Goal: Transaction & Acquisition: Obtain resource

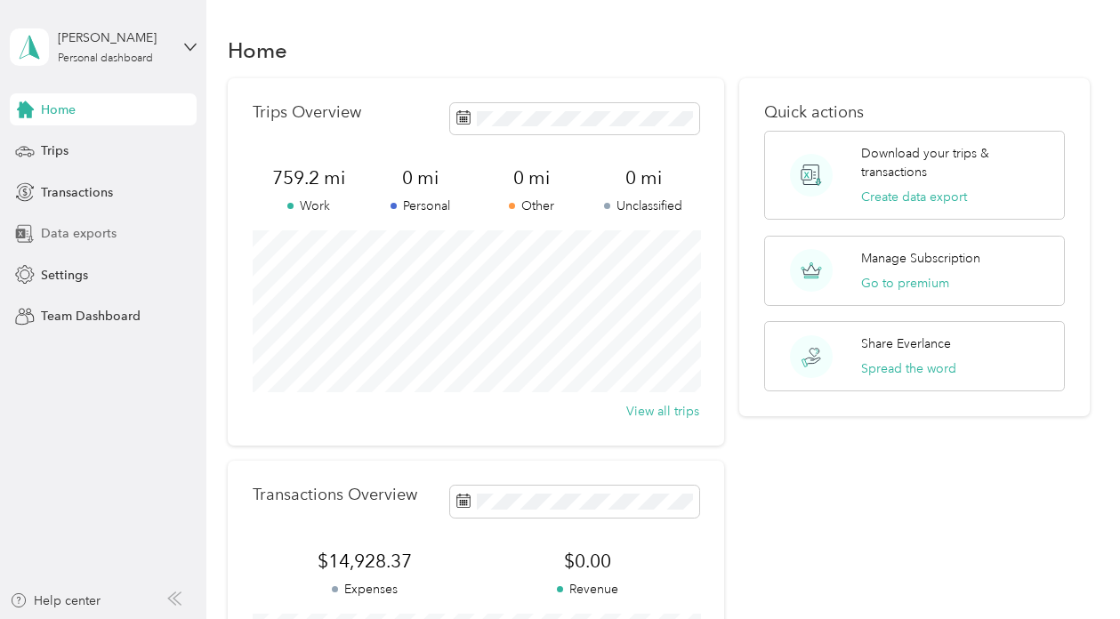
click at [87, 225] on span "Data exports" at bounding box center [79, 233] width 76 height 19
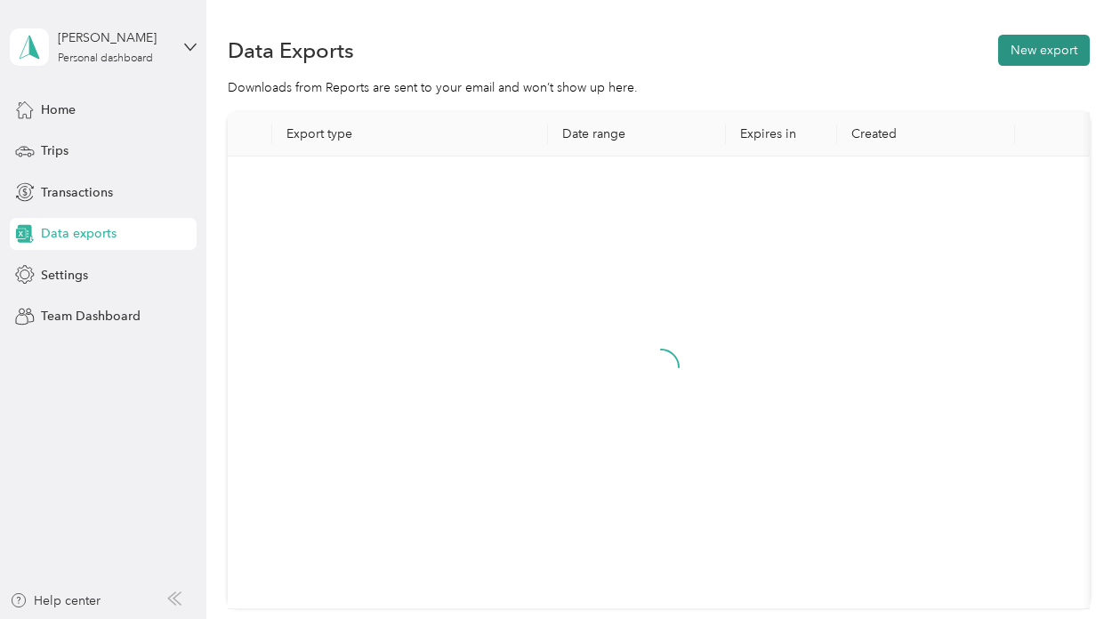
click at [1055, 44] on button "New export" at bounding box center [1044, 50] width 92 height 31
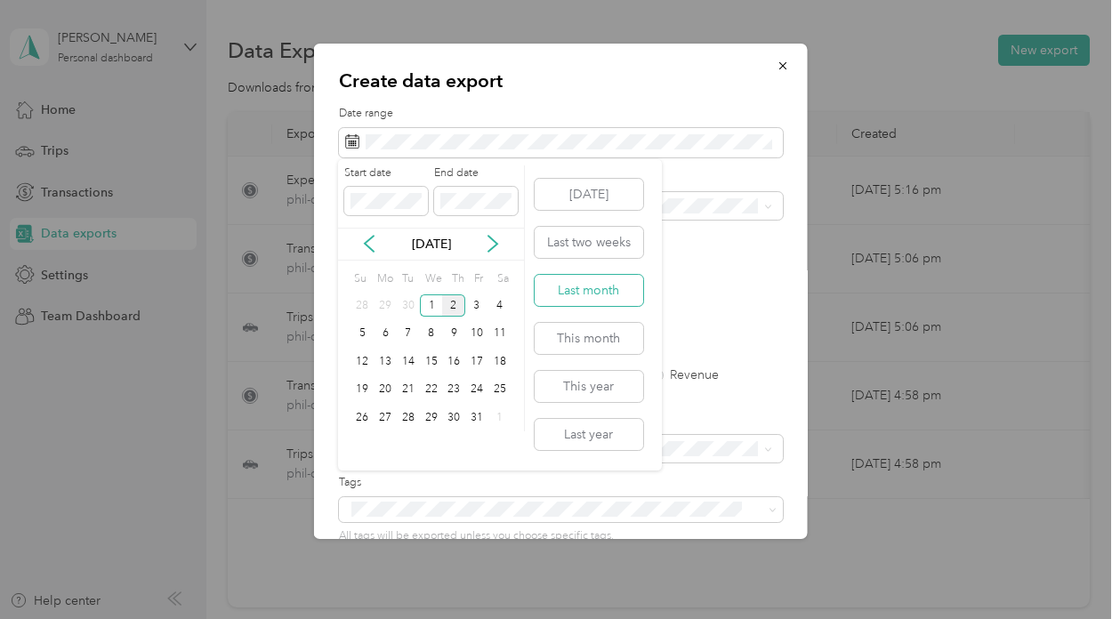
click at [568, 286] on button "Last month" at bounding box center [589, 290] width 109 height 31
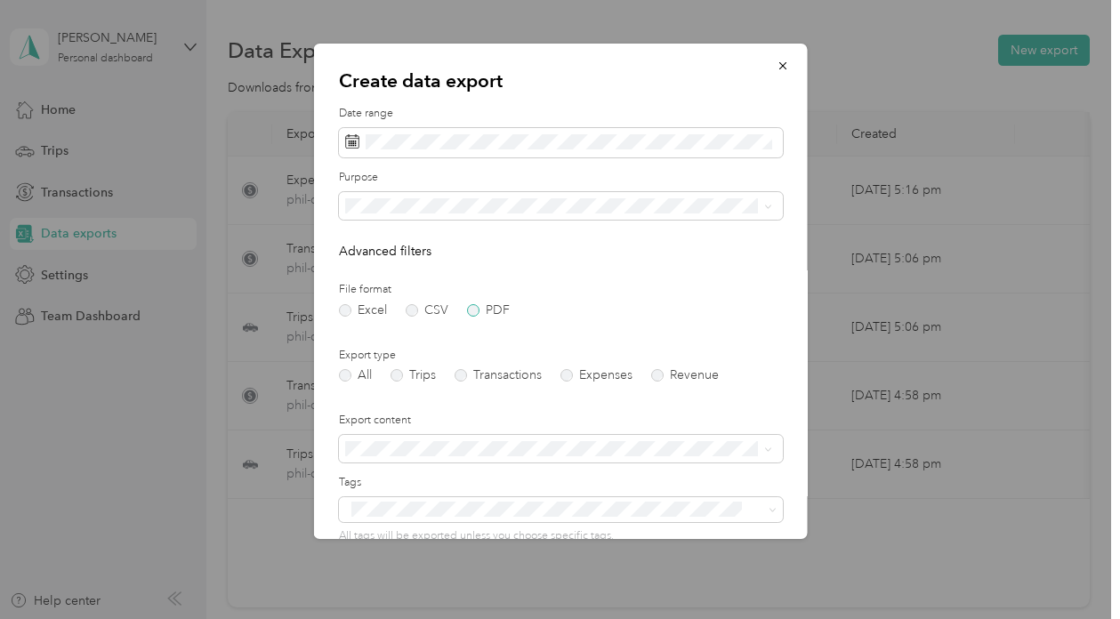
click at [473, 304] on label "PDF" at bounding box center [487, 310] width 43 height 12
click at [387, 262] on div "Work" at bounding box center [557, 267] width 414 height 19
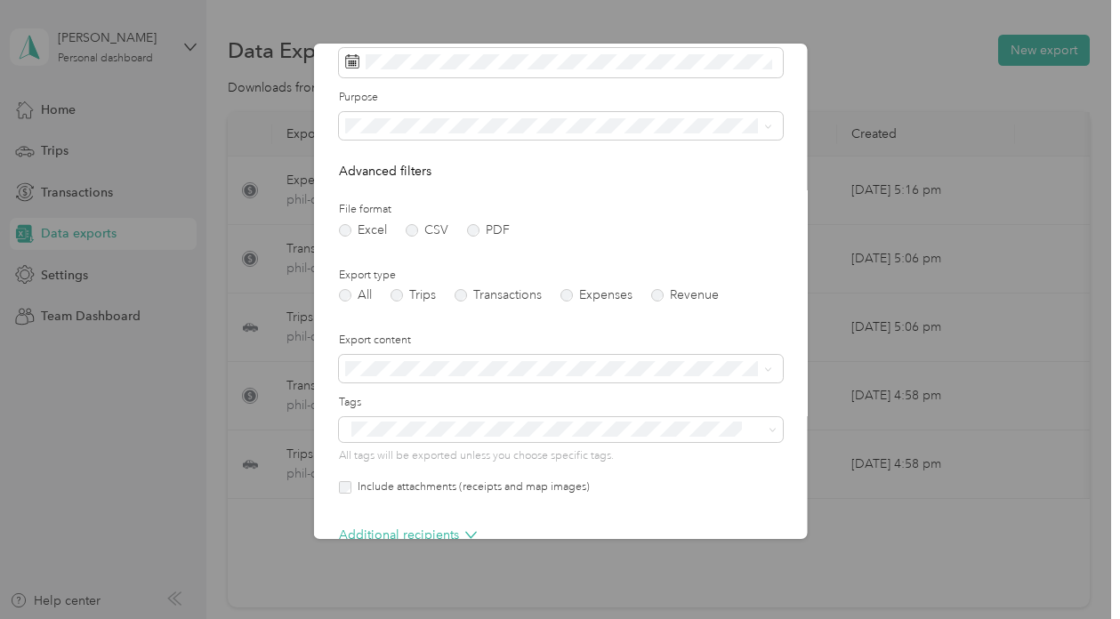
scroll to position [99, 0]
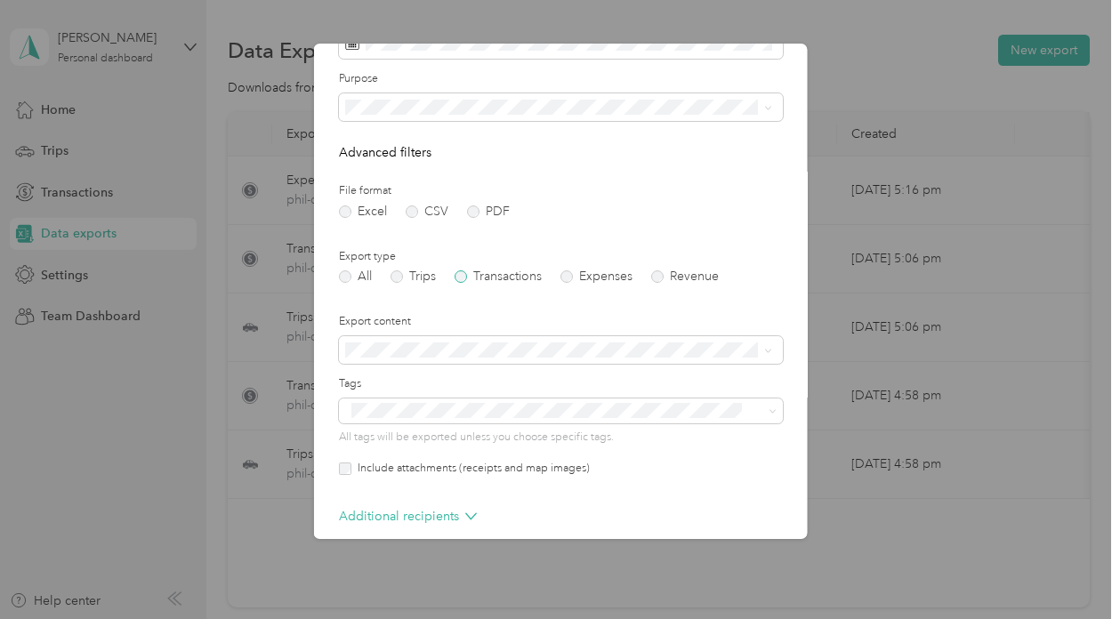
click at [462, 276] on label "Transactions" at bounding box center [497, 276] width 87 height 12
click at [567, 273] on label "Expenses" at bounding box center [595, 276] width 72 height 12
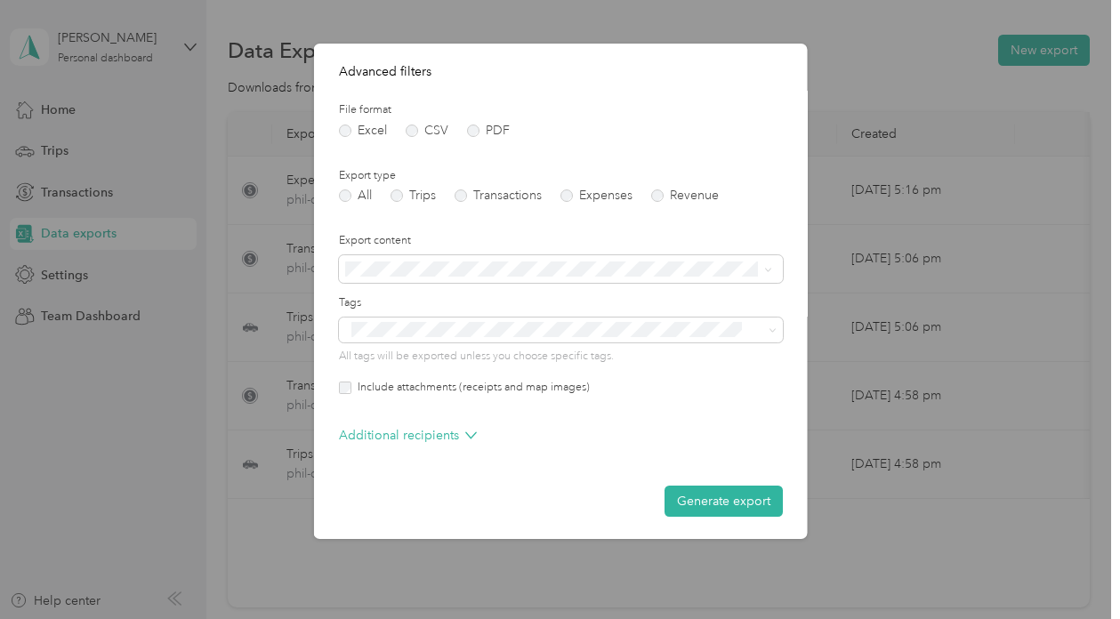
scroll to position [179, 0]
click at [719, 492] on button "Generate export" at bounding box center [722, 501] width 118 height 31
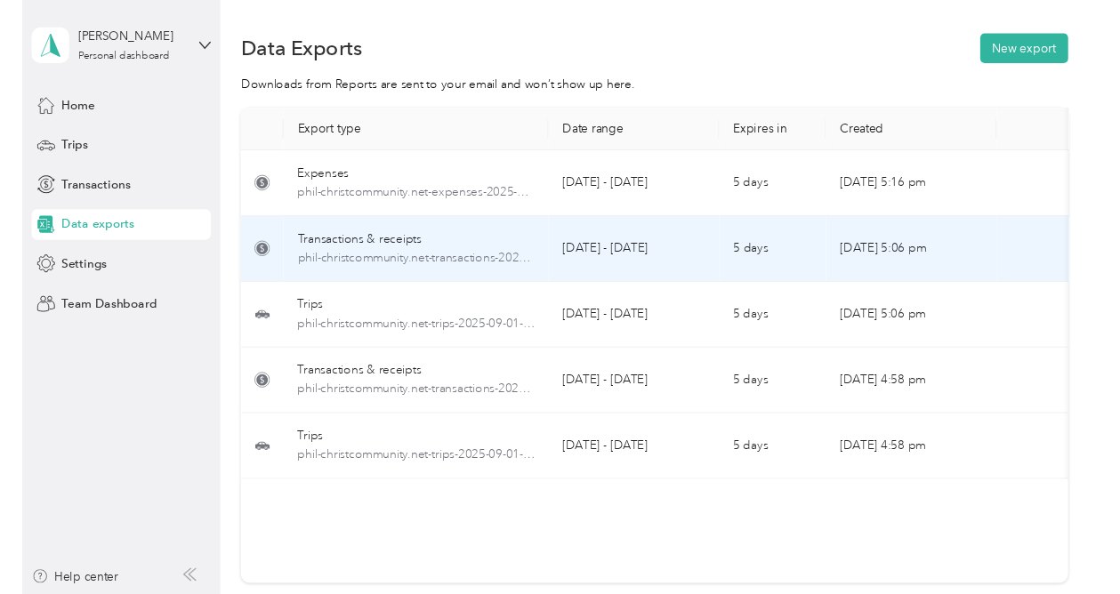
scroll to position [0, 0]
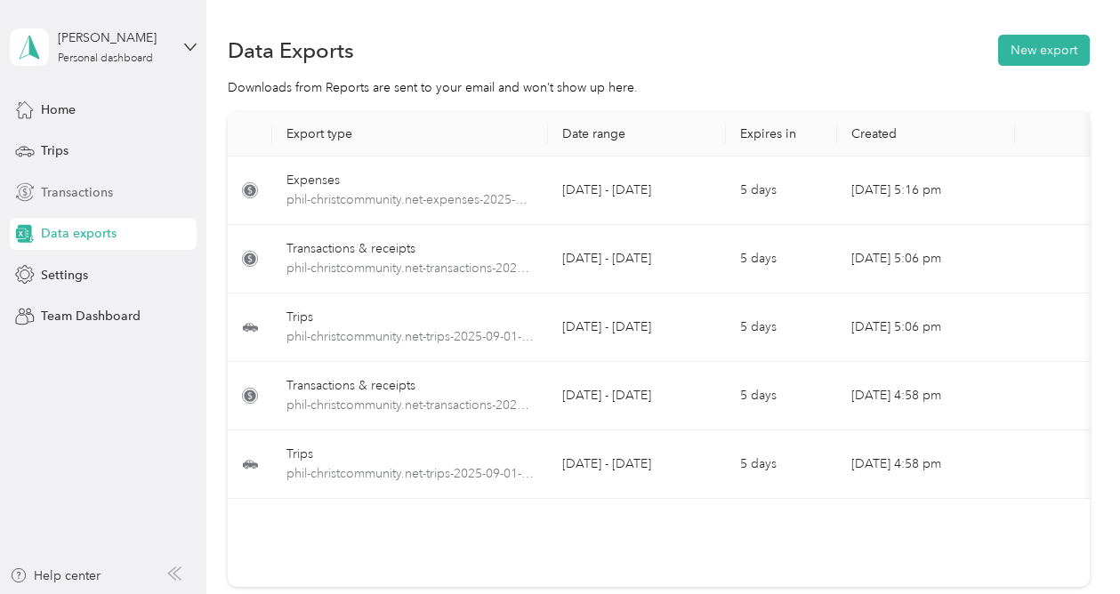
click at [58, 181] on div "Transactions" at bounding box center [103, 192] width 187 height 32
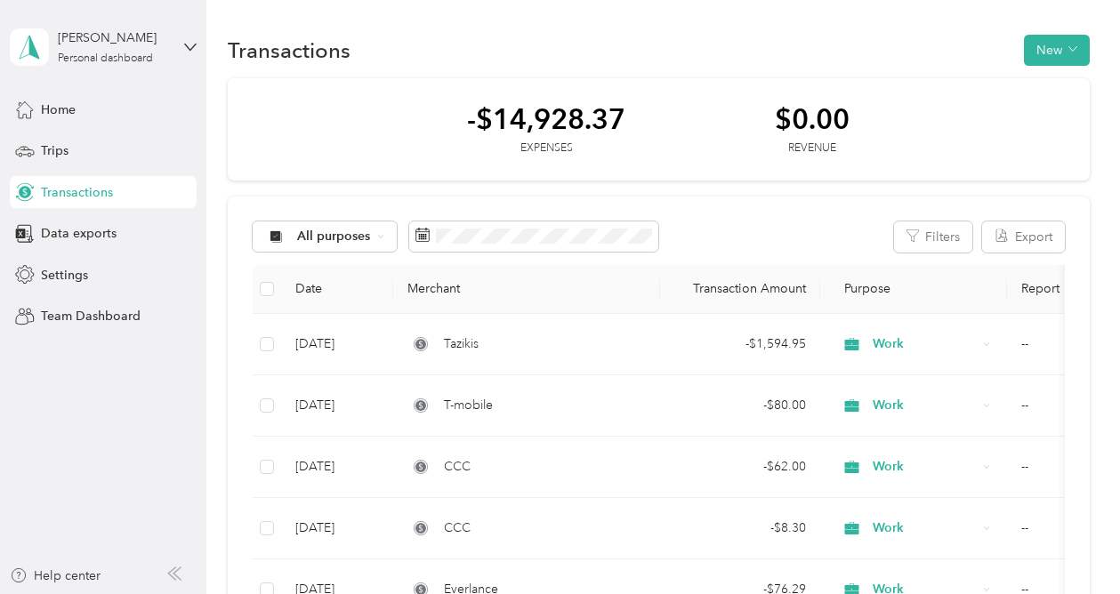
scroll to position [156, 0]
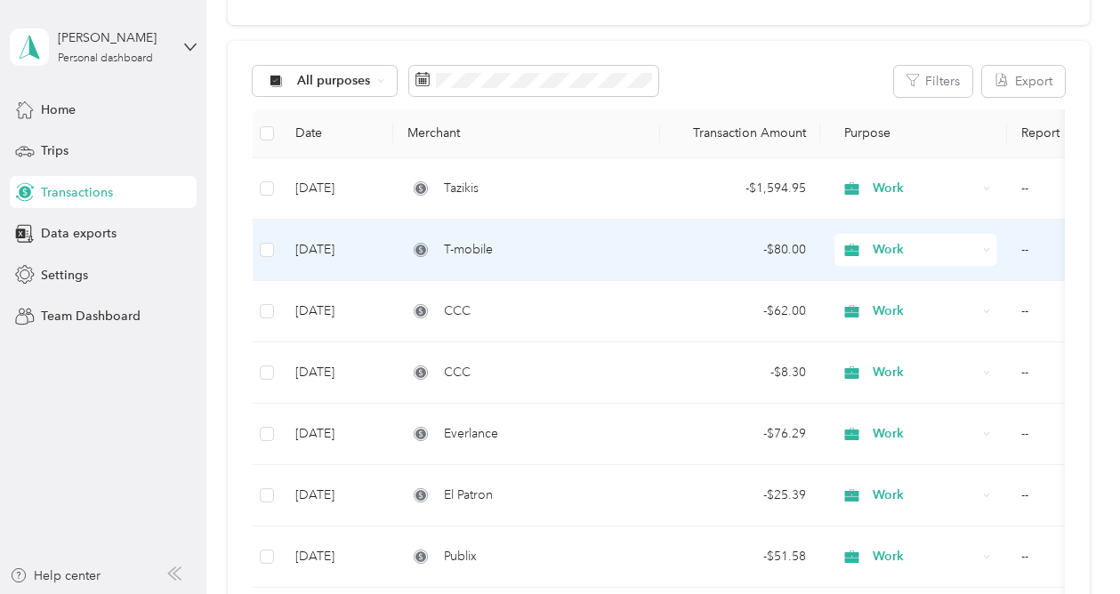
click at [541, 249] on div "T-mobile" at bounding box center [526, 250] width 238 height 20
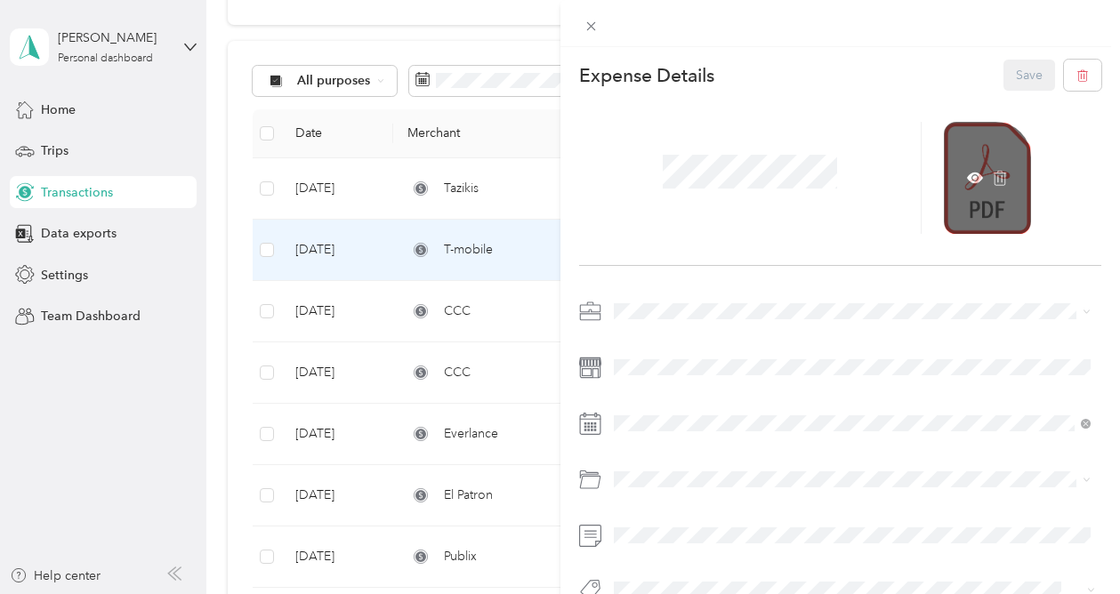
click at [980, 181] on div at bounding box center [987, 178] width 87 height 112
click at [966, 208] on div at bounding box center [987, 178] width 87 height 112
click at [970, 173] on icon at bounding box center [975, 178] width 16 height 11
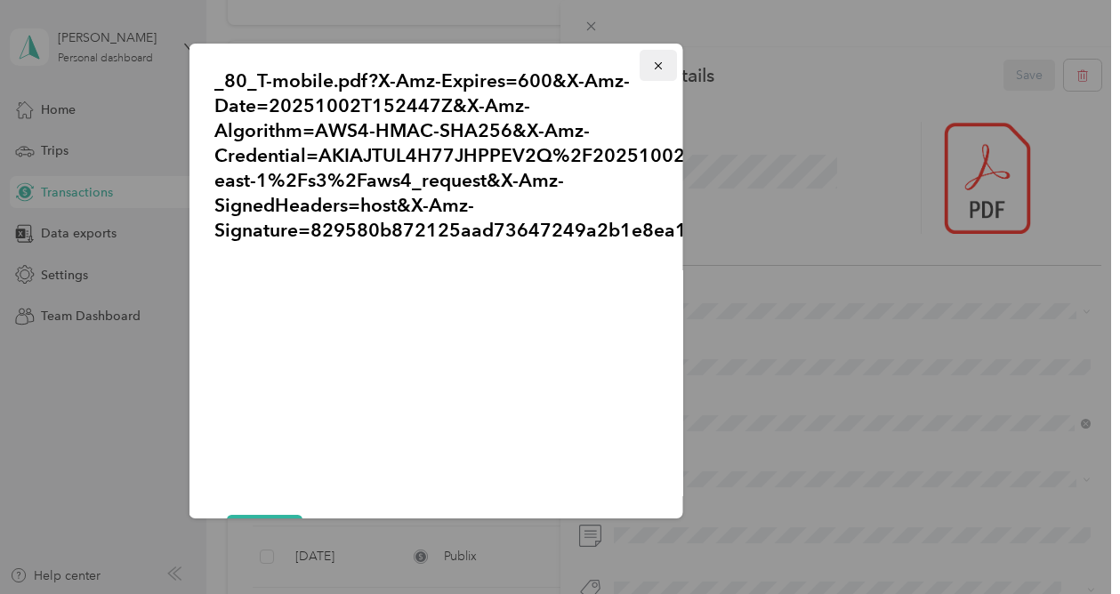
click at [656, 58] on span "button" at bounding box center [657, 65] width 12 height 15
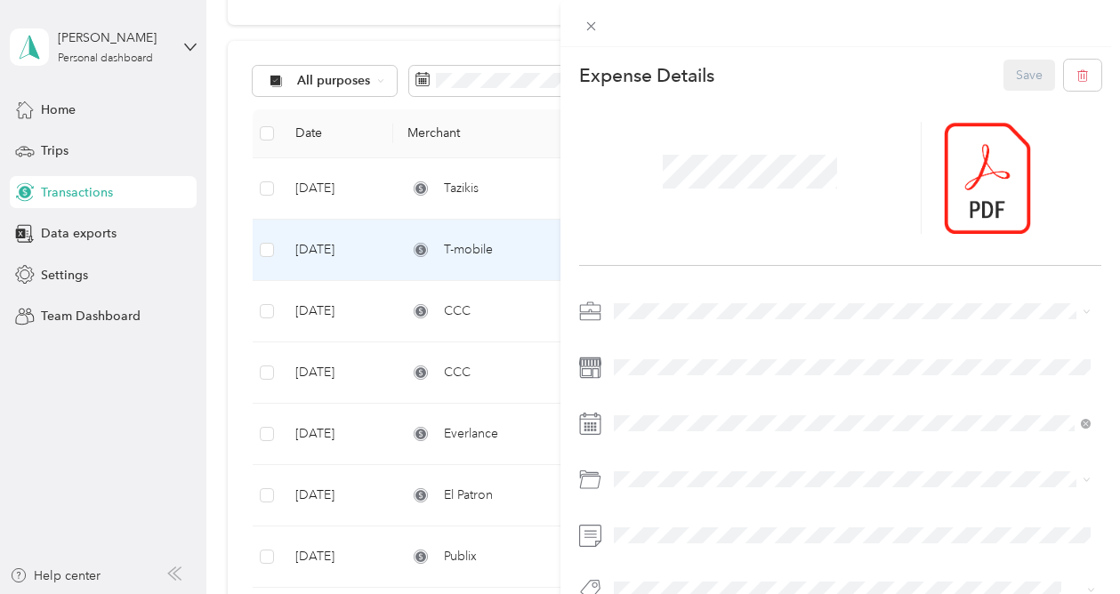
click at [517, 308] on div "This expense cannot be edited because it is either under review, approved, or p…" at bounding box center [560, 297] width 1120 height 594
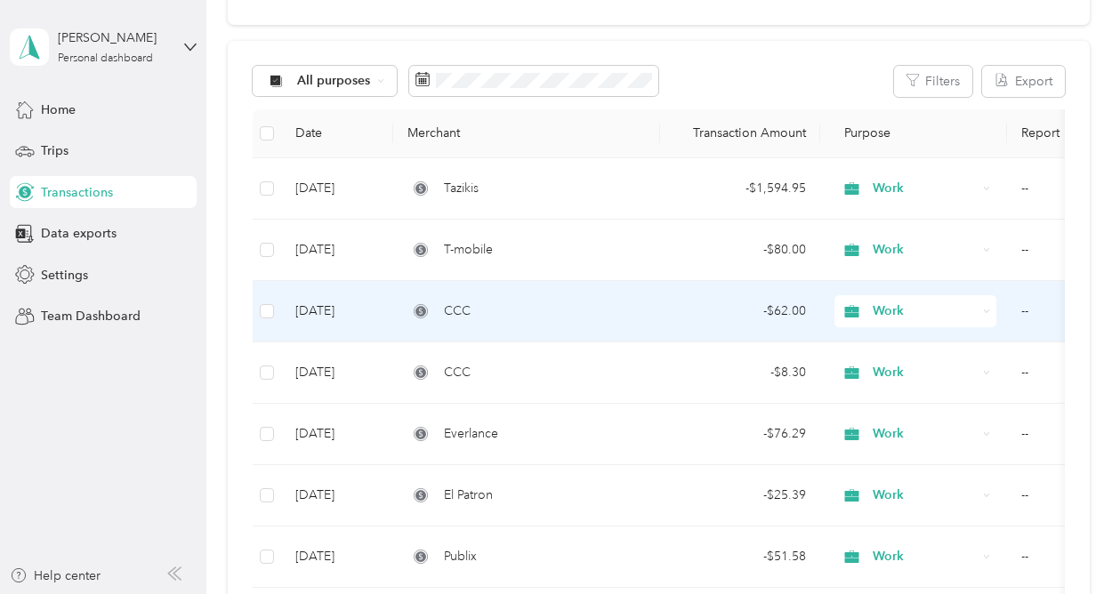
click at [499, 308] on div "CCC" at bounding box center [526, 311] width 238 height 20
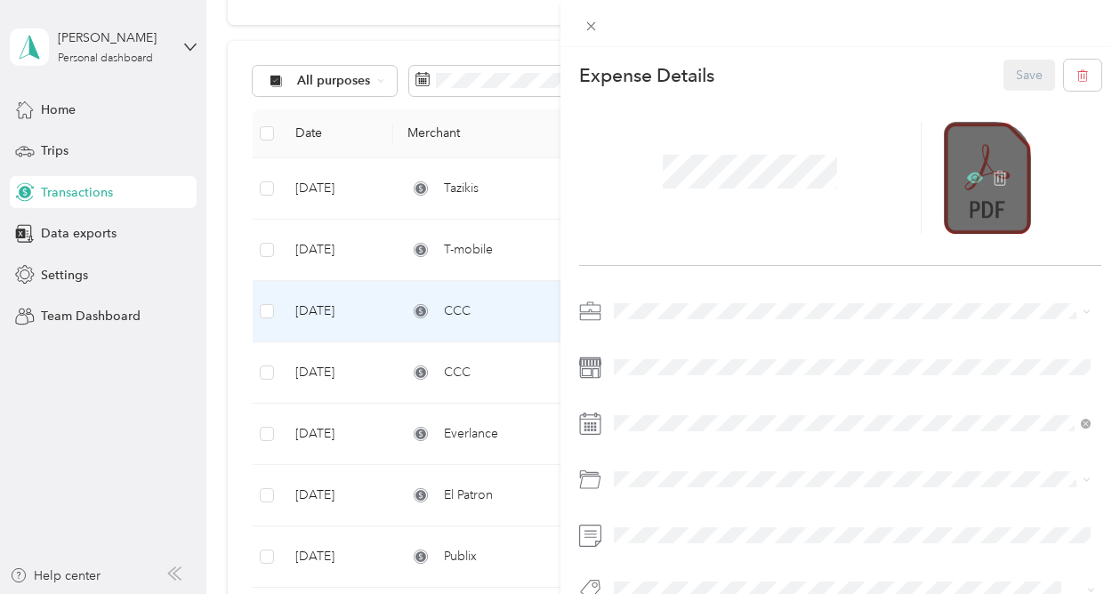
click at [967, 172] on icon at bounding box center [975, 178] width 16 height 16
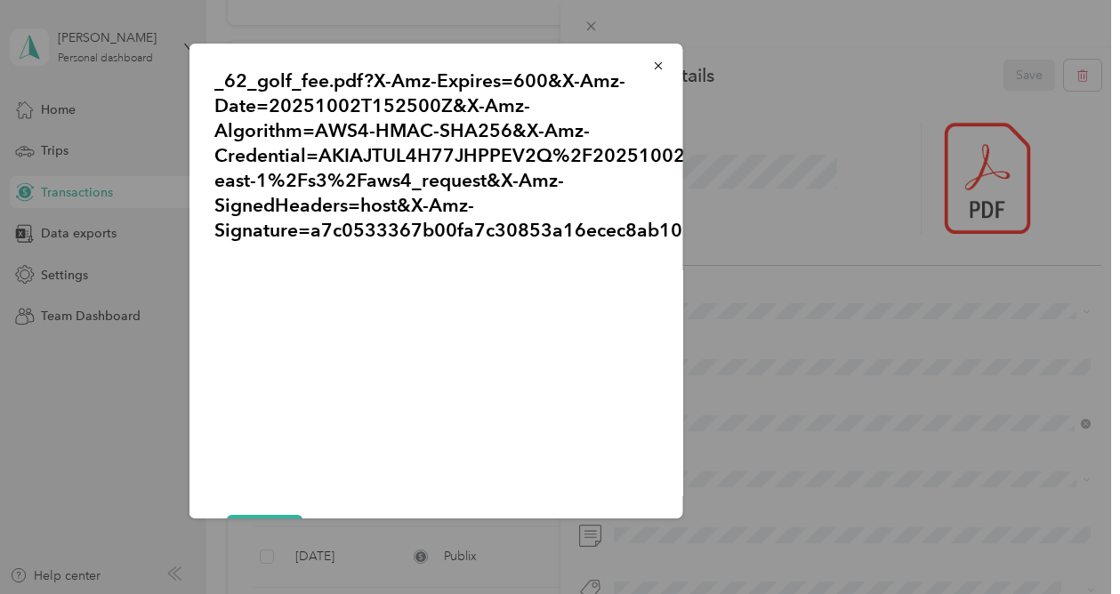
click at [845, 396] on div "_62_golf_fee.pdf?X-Amz-Expires=600&X-Amz-Date=20251002T152500Z&X-Amz-Algorithm=…" at bounding box center [807, 284] width 494 height 480
click at [653, 60] on icon "button" at bounding box center [657, 66] width 12 height 12
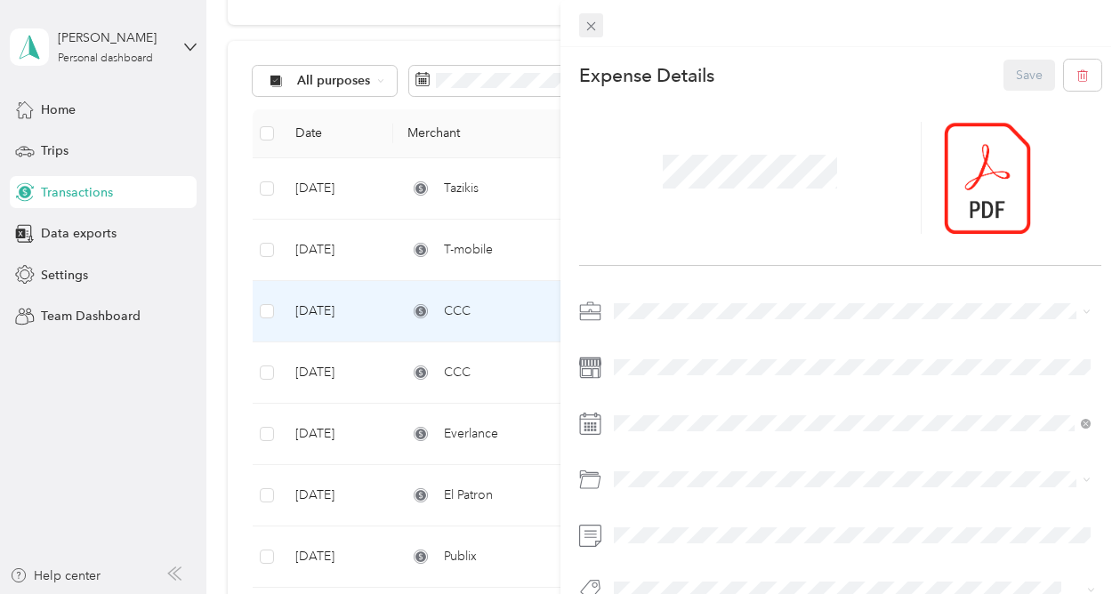
click at [593, 26] on icon at bounding box center [590, 26] width 15 height 15
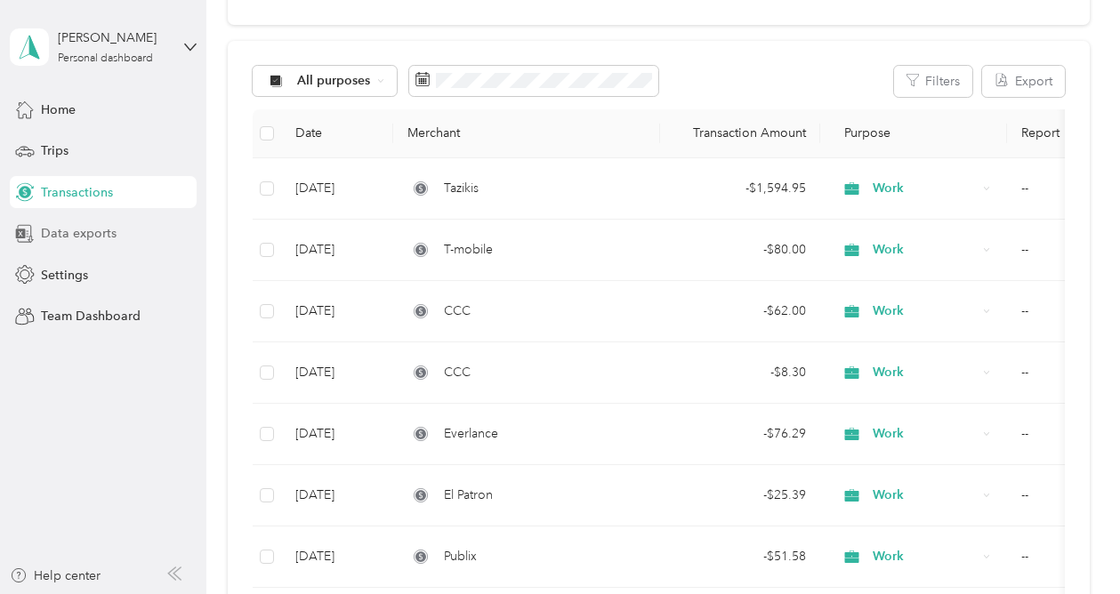
click at [71, 227] on span "Data exports" at bounding box center [79, 233] width 76 height 19
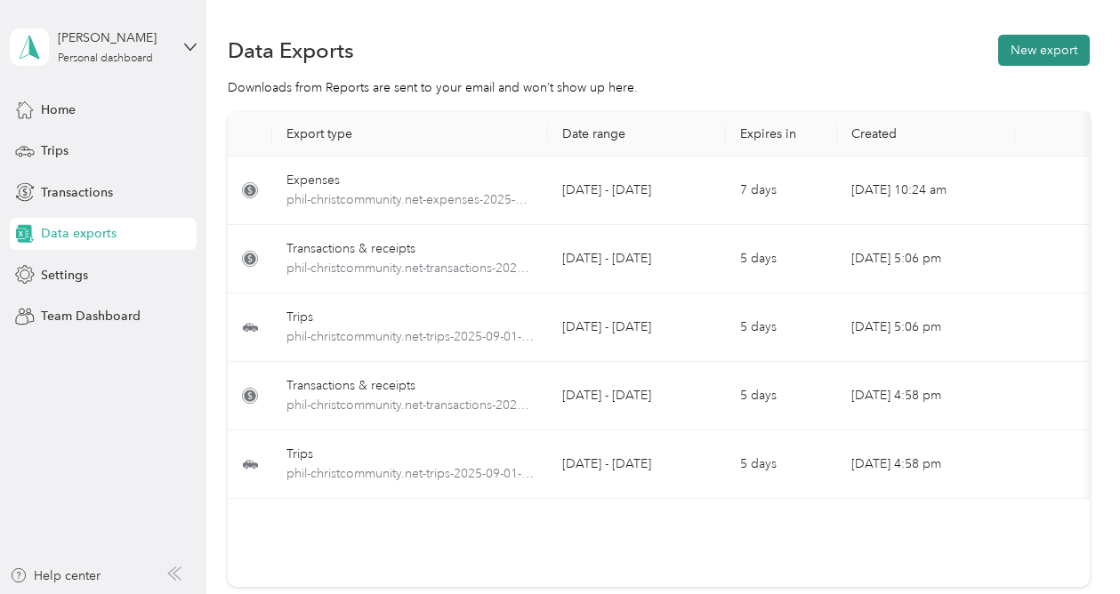
click at [1040, 54] on button "New export" at bounding box center [1044, 50] width 92 height 31
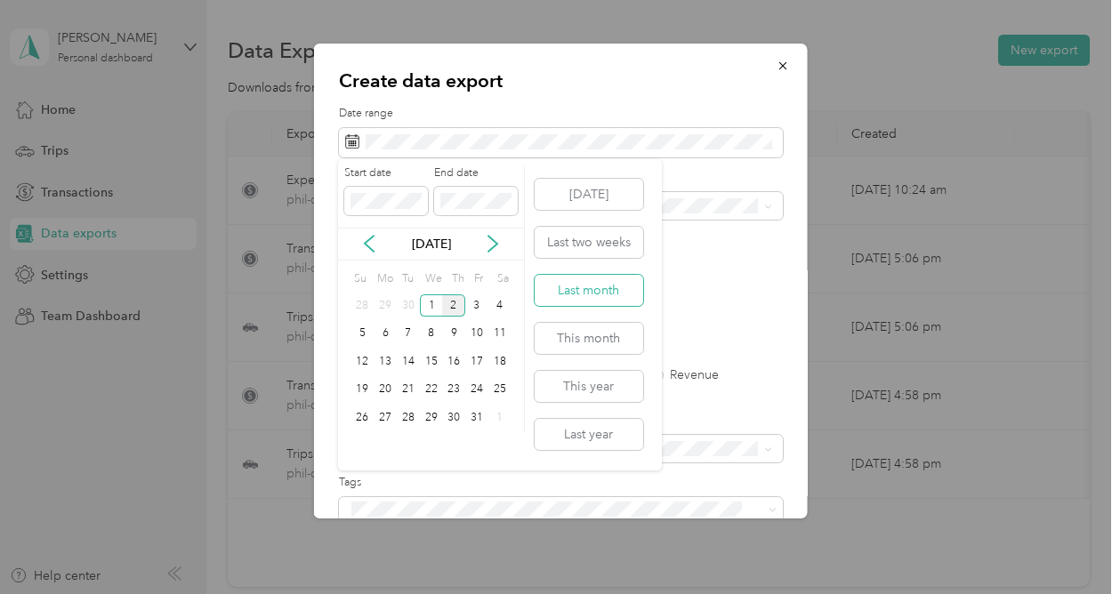
click at [589, 284] on button "Last month" at bounding box center [589, 290] width 109 height 31
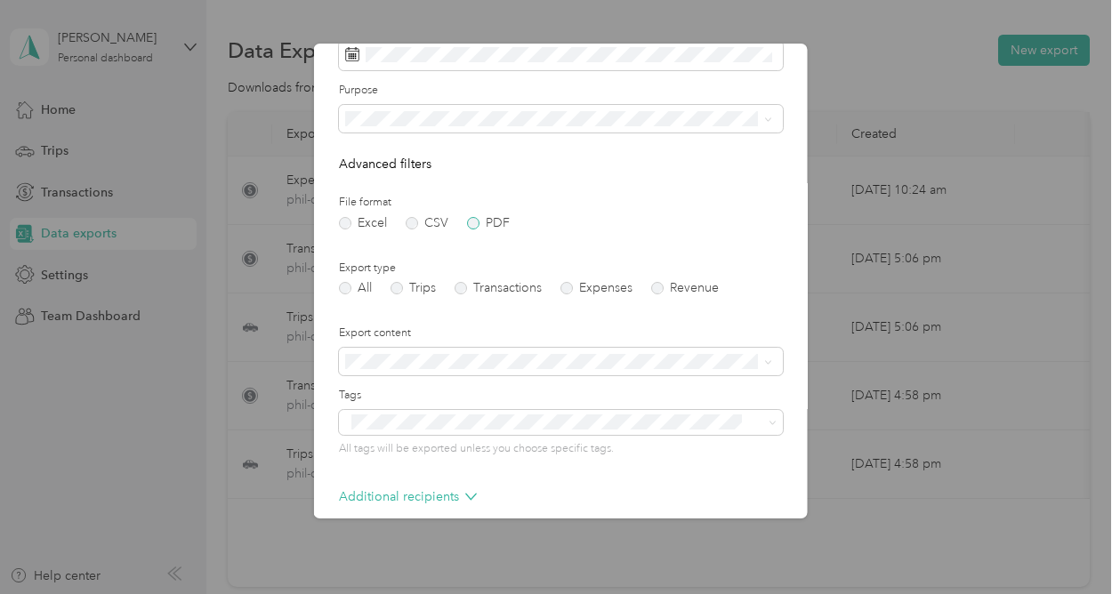
scroll to position [98, 0]
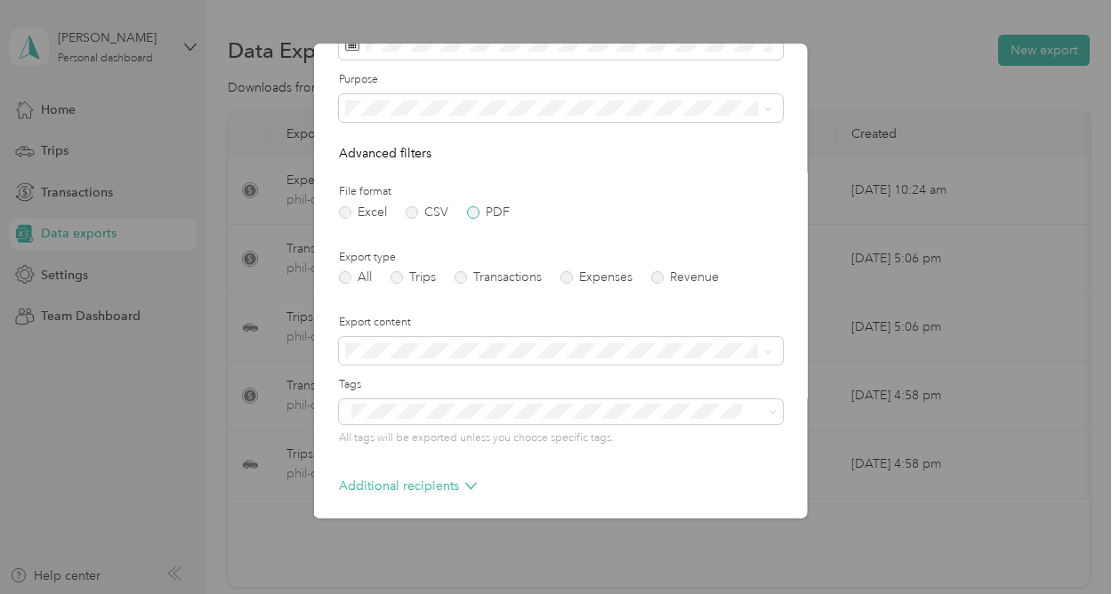
click at [472, 210] on label "PDF" at bounding box center [487, 212] width 43 height 12
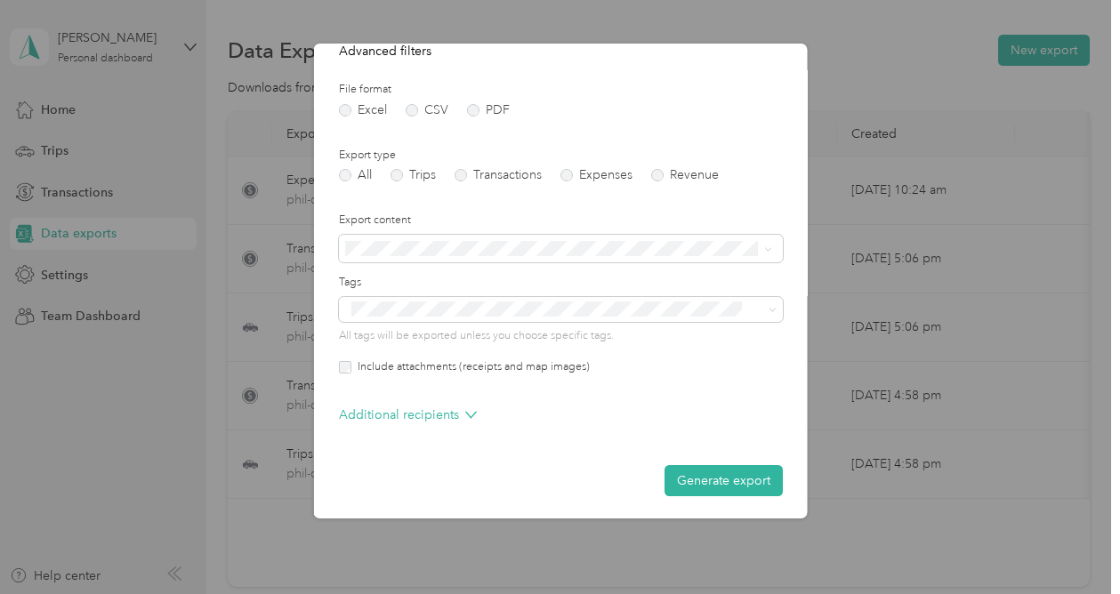
scroll to position [199, 0]
click at [733, 478] on button "Generate export" at bounding box center [722, 481] width 118 height 31
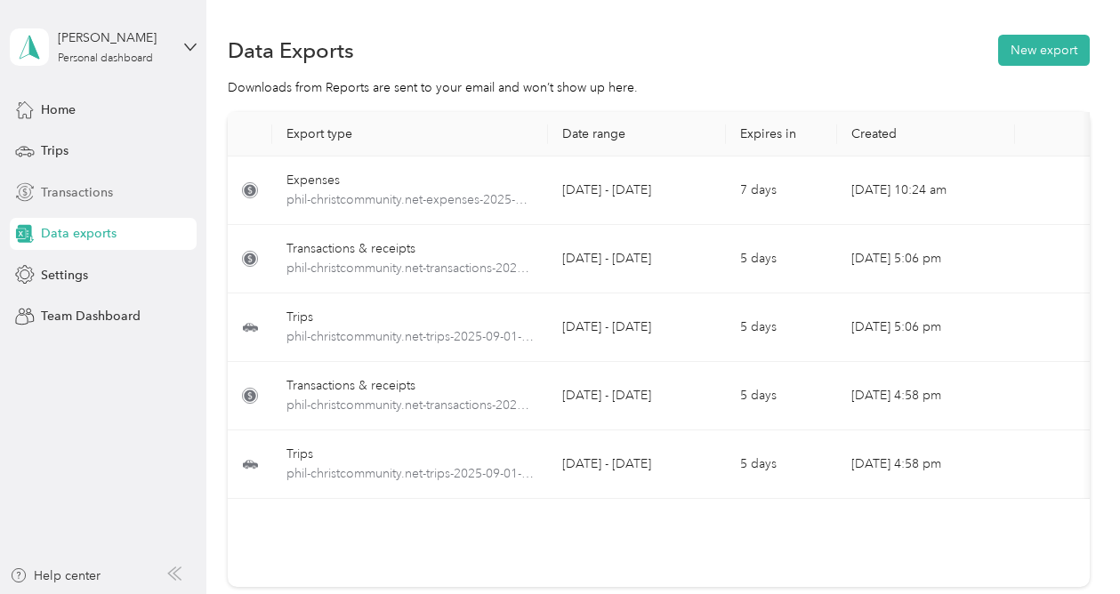
click at [64, 193] on span "Transactions" at bounding box center [77, 192] width 72 height 19
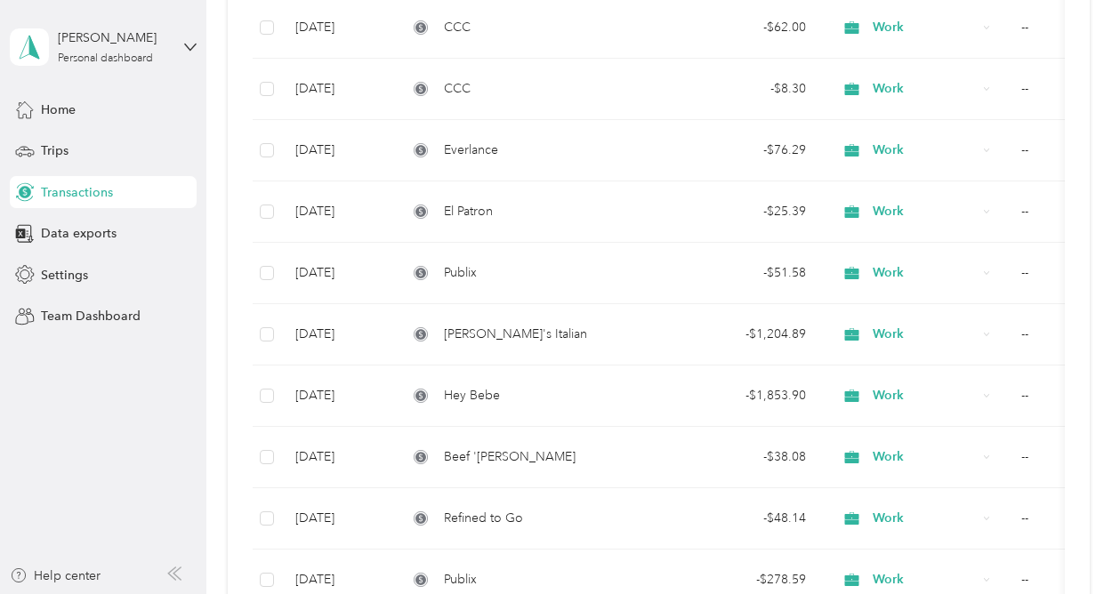
scroll to position [488, 0]
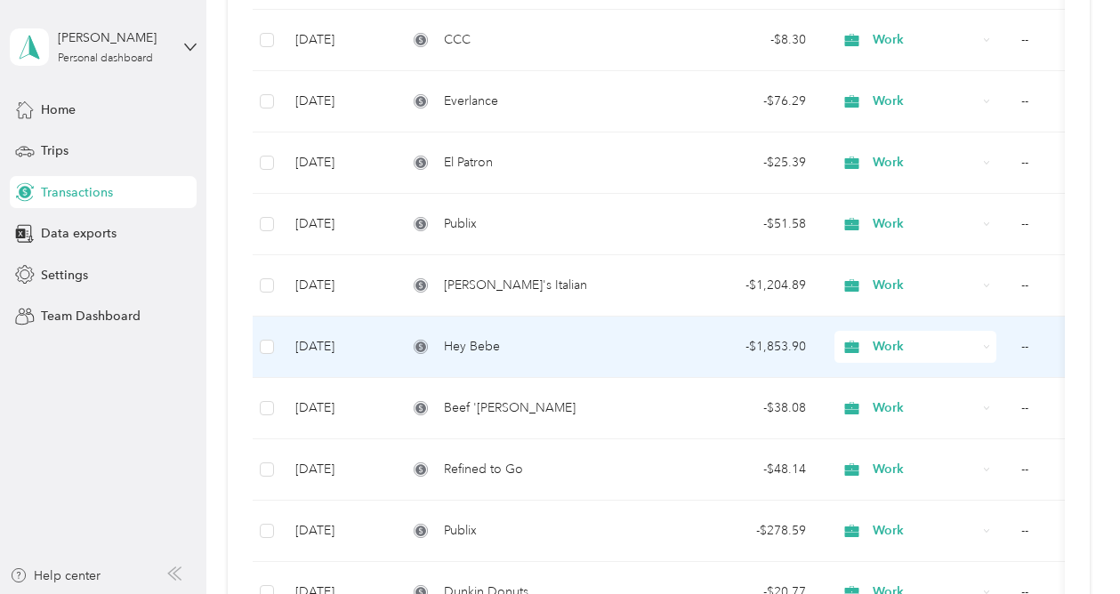
click at [586, 342] on div "Hey Bebe" at bounding box center [526, 347] width 238 height 20
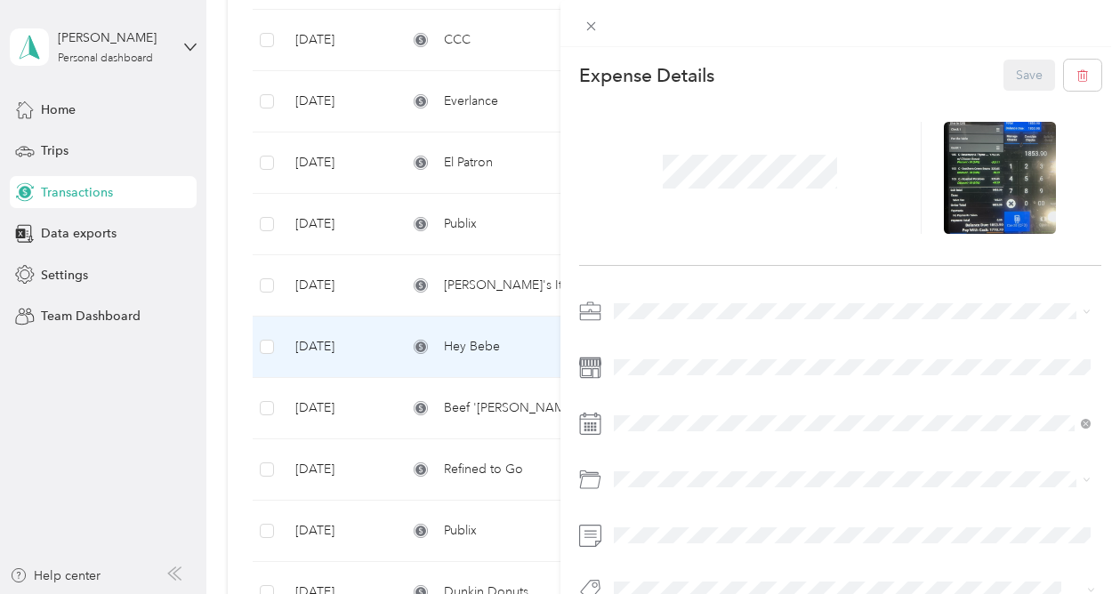
click at [538, 274] on div "This expense cannot be edited because it is either under review, approved, or p…" at bounding box center [560, 297] width 1120 height 594
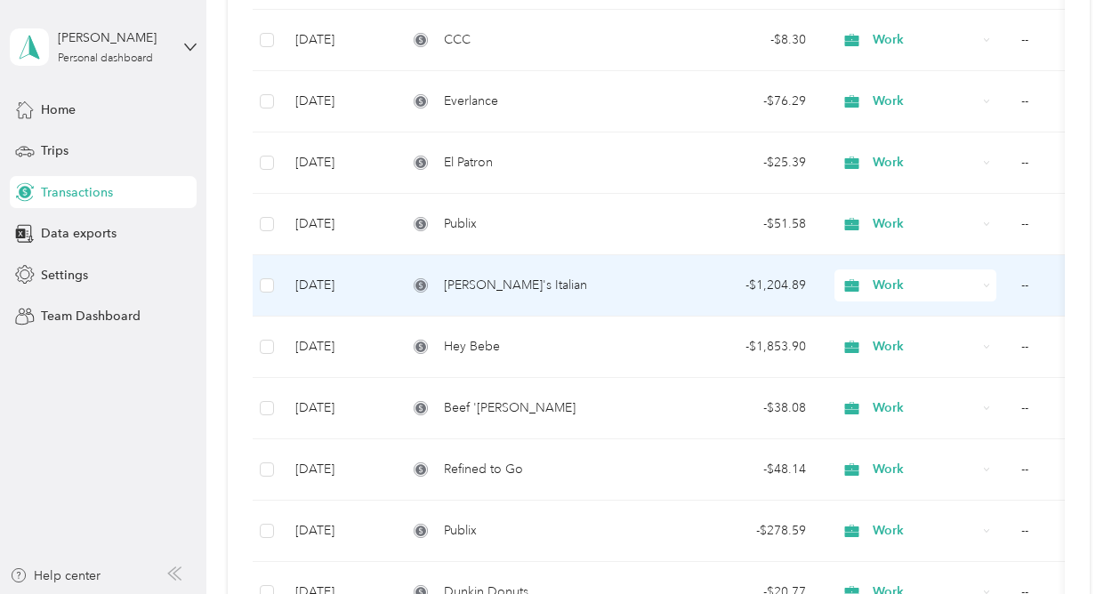
click at [557, 279] on div "[PERSON_NAME]'s Italian" at bounding box center [526, 286] width 238 height 20
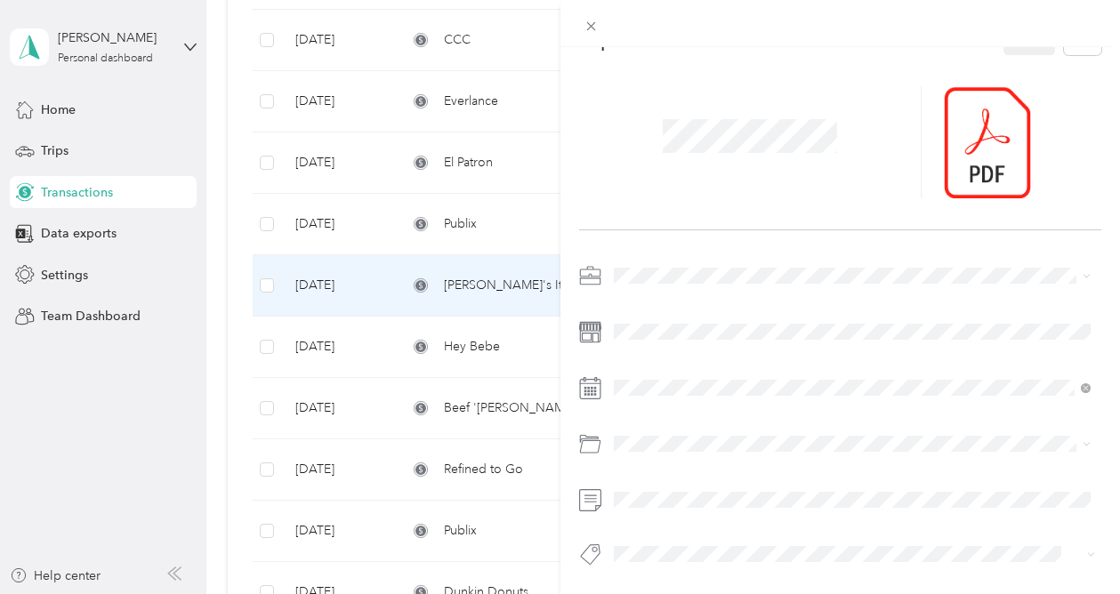
click at [485, 348] on div "This expense cannot be edited because it is either under review, approved, or p…" at bounding box center [560, 297] width 1120 height 594
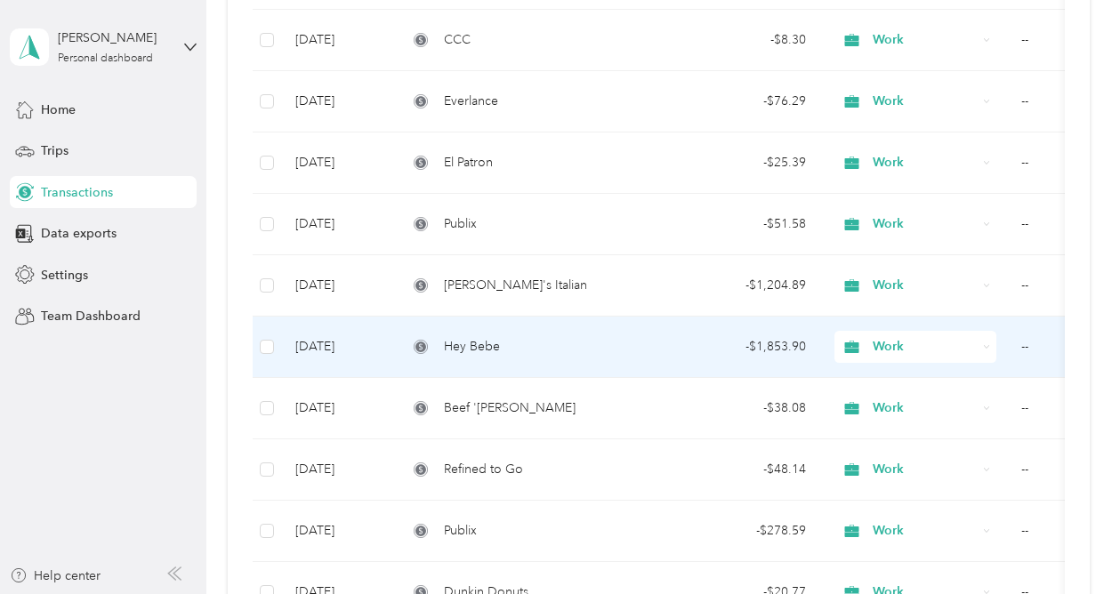
click at [510, 347] on div "Hey Bebe" at bounding box center [526, 347] width 238 height 20
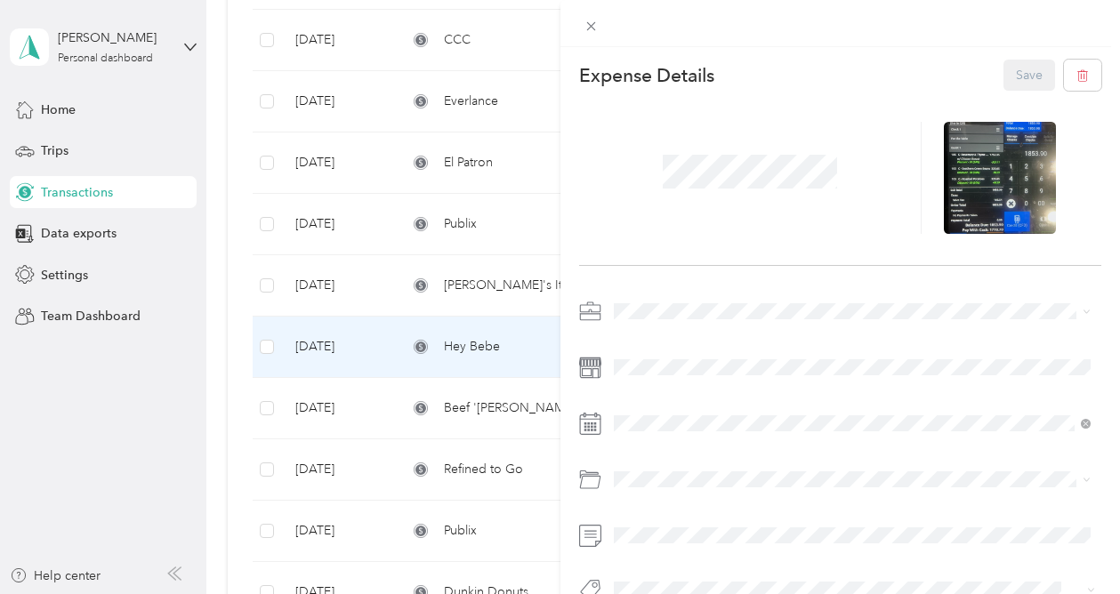
click at [507, 284] on div "This expense cannot be edited because it is either under review, approved, or p…" at bounding box center [560, 297] width 1120 height 594
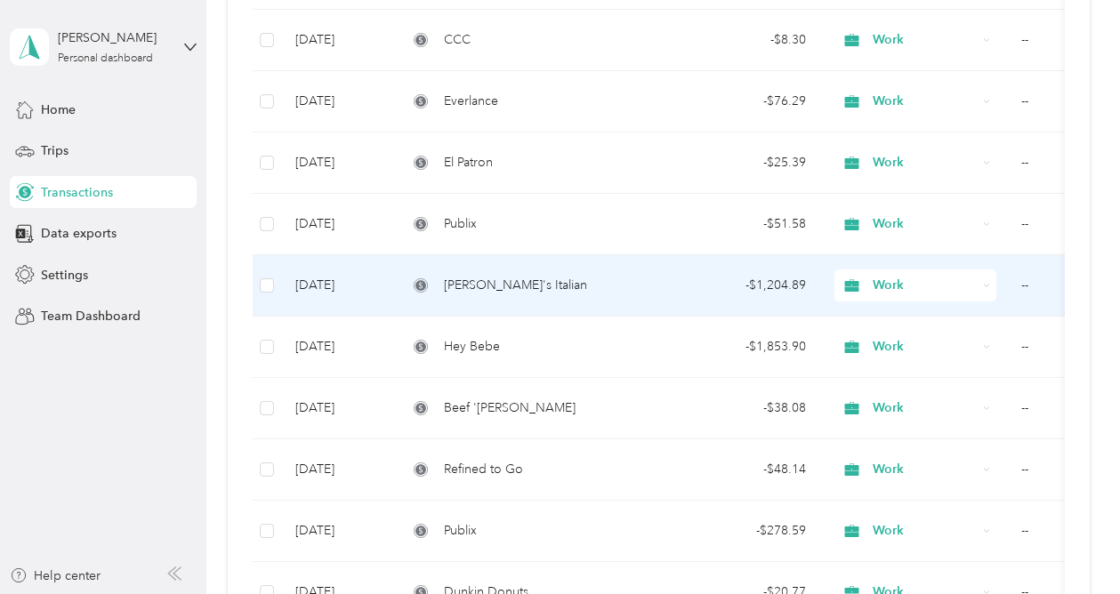
click at [550, 264] on td "[PERSON_NAME]'s Italian" at bounding box center [526, 285] width 267 height 61
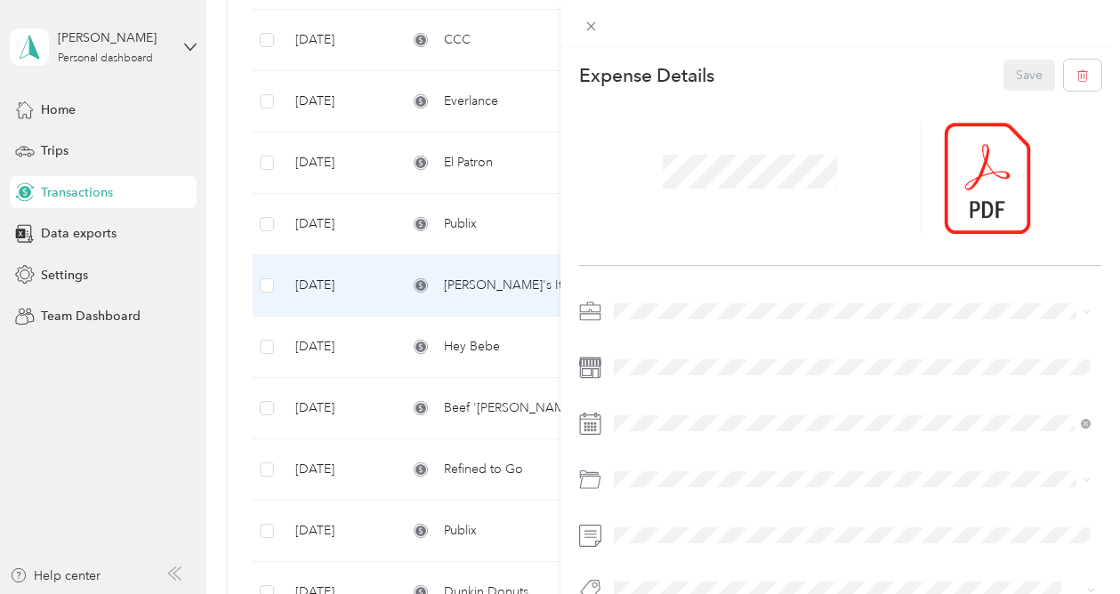
click at [531, 149] on div "This expense cannot be edited because it is either under review, approved, or p…" at bounding box center [560, 297] width 1120 height 594
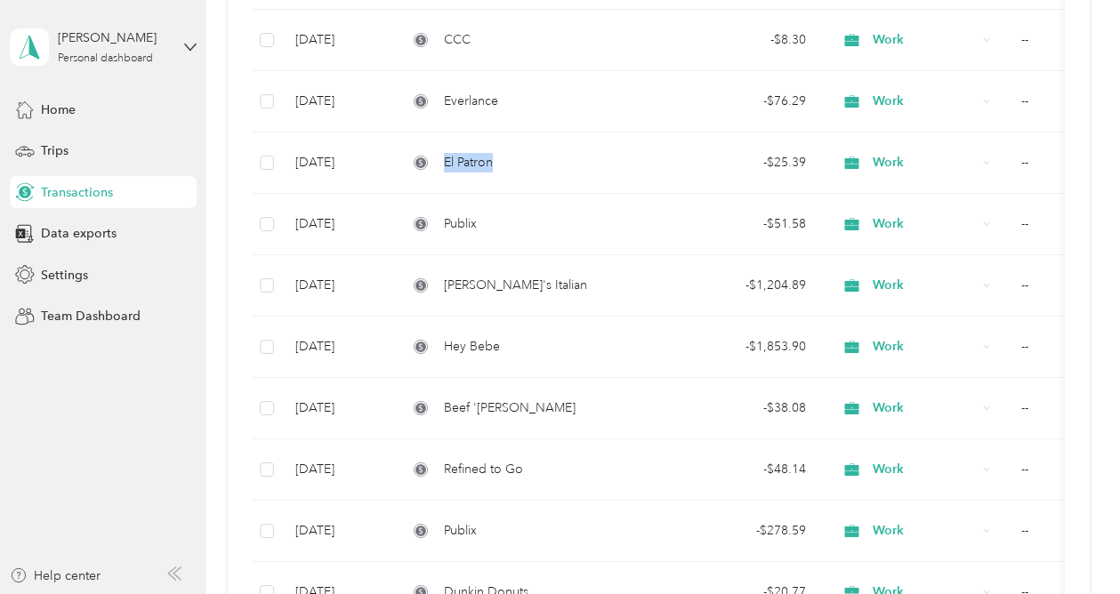
click at [530, 153] on div "El Patron" at bounding box center [526, 163] width 238 height 20
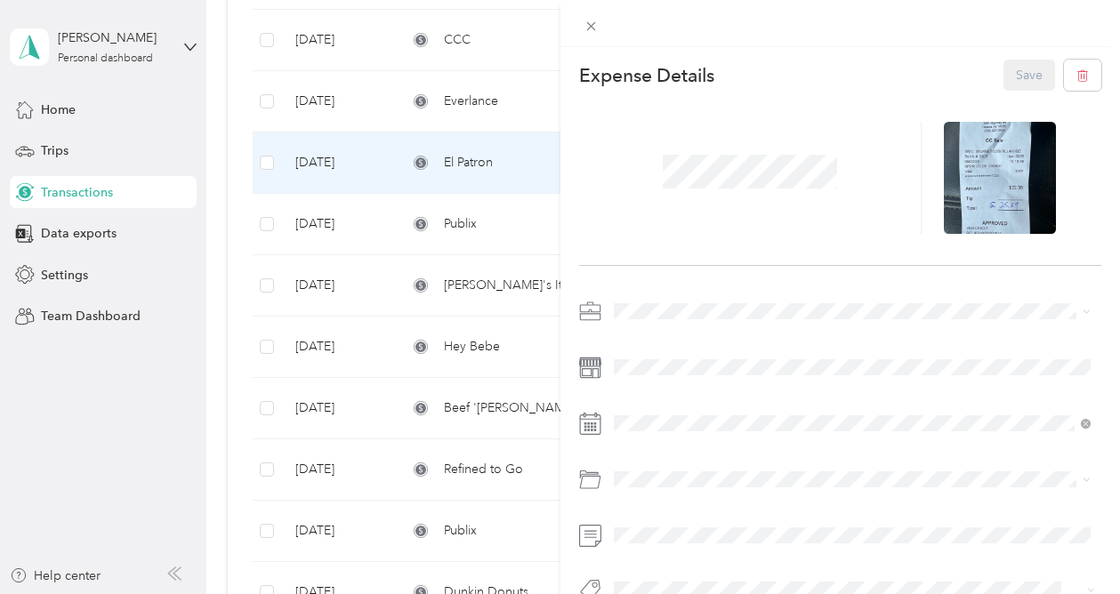
click at [517, 213] on div "This expense cannot be edited because it is either under review, approved, or p…" at bounding box center [560, 297] width 1120 height 594
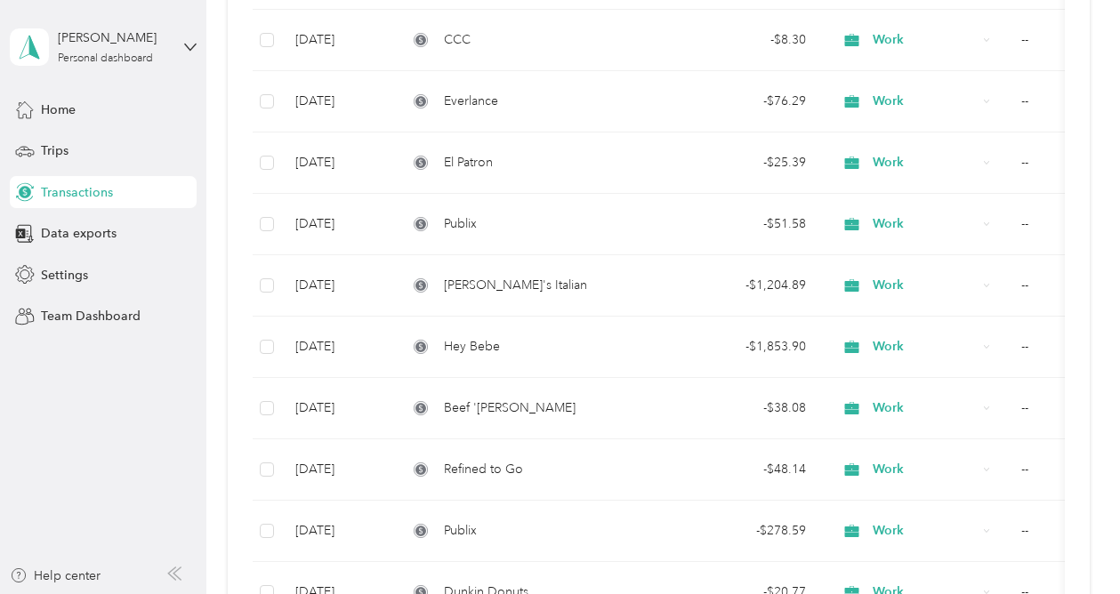
click at [517, 213] on td "Publix" at bounding box center [526, 224] width 267 height 61
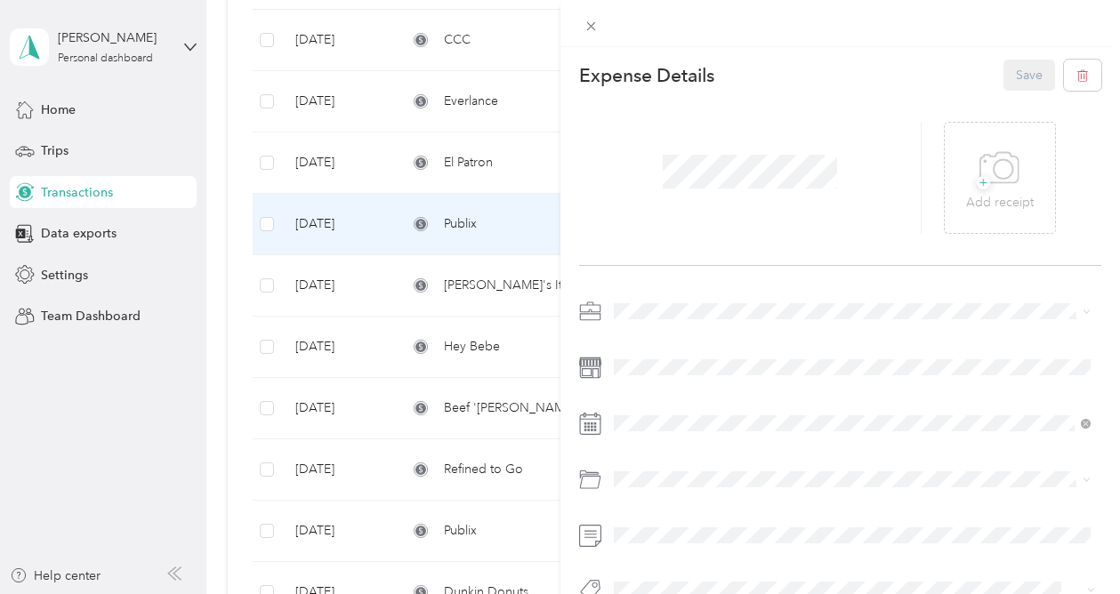
click at [533, 275] on div "This expense cannot be edited because it is either under review, approved, or p…" at bounding box center [560, 297] width 1120 height 594
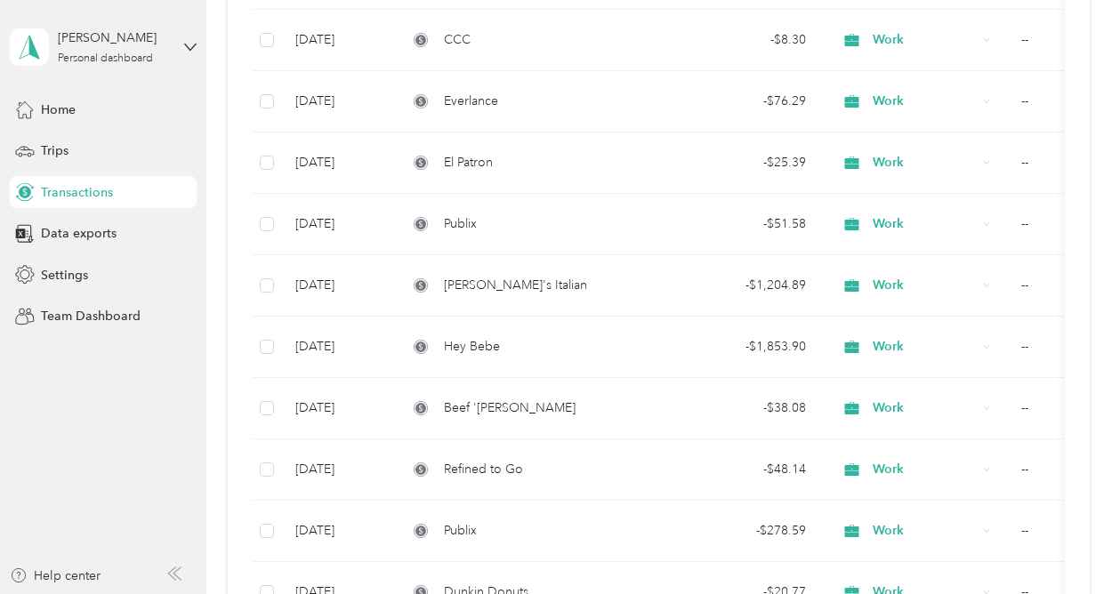
click at [524, 282] on div "[PERSON_NAME]'s Italian" at bounding box center [526, 286] width 238 height 20
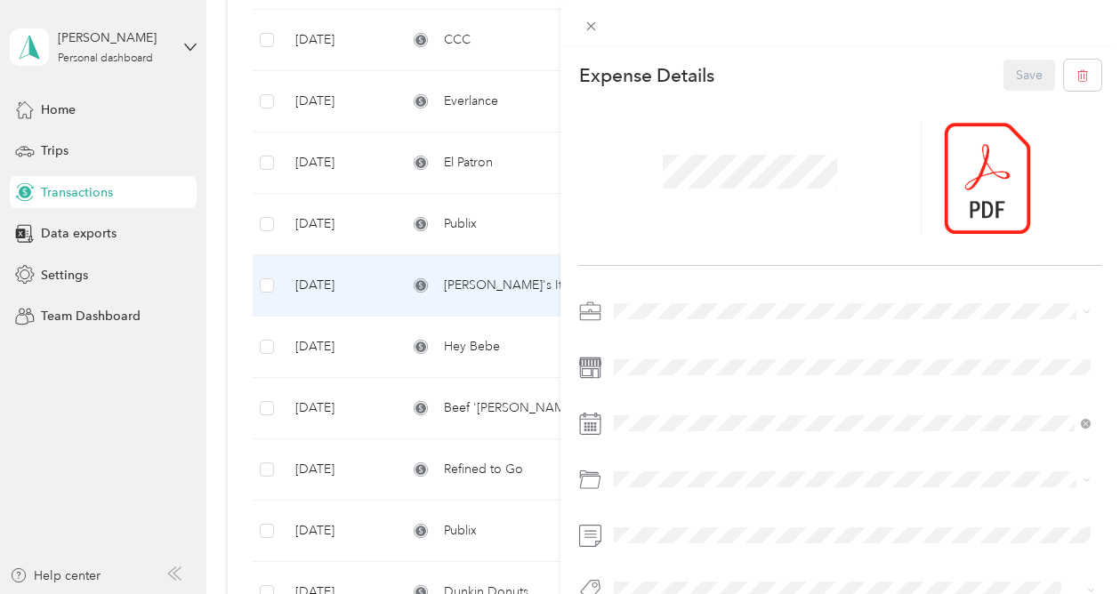
click at [82, 233] on div "This expense cannot be edited because it is either under review, approved, or p…" at bounding box center [560, 297] width 1120 height 594
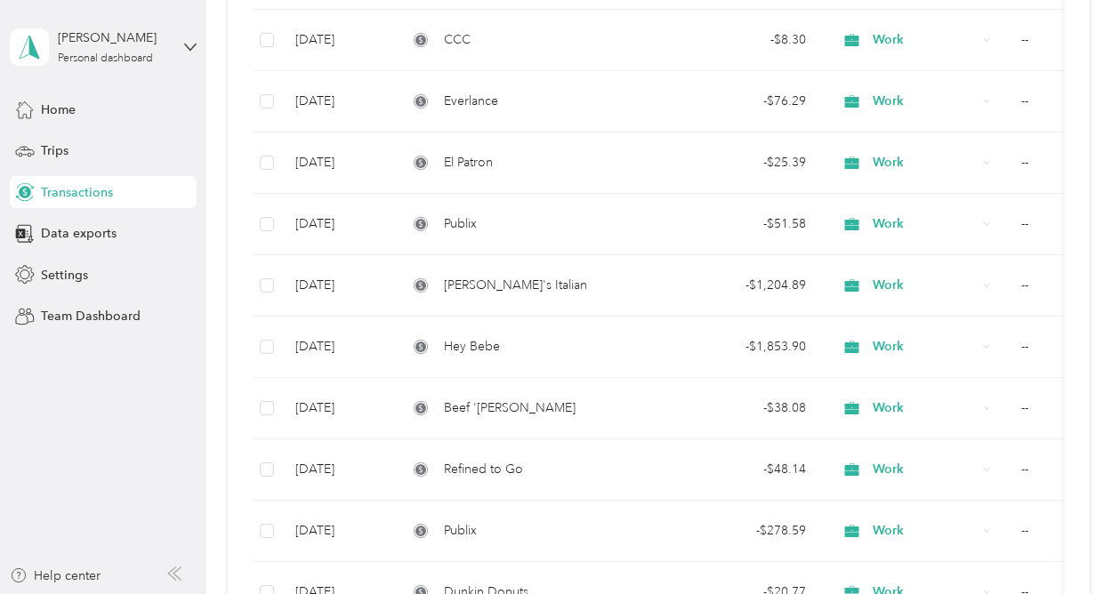
click at [82, 233] on span "Data exports" at bounding box center [79, 233] width 76 height 19
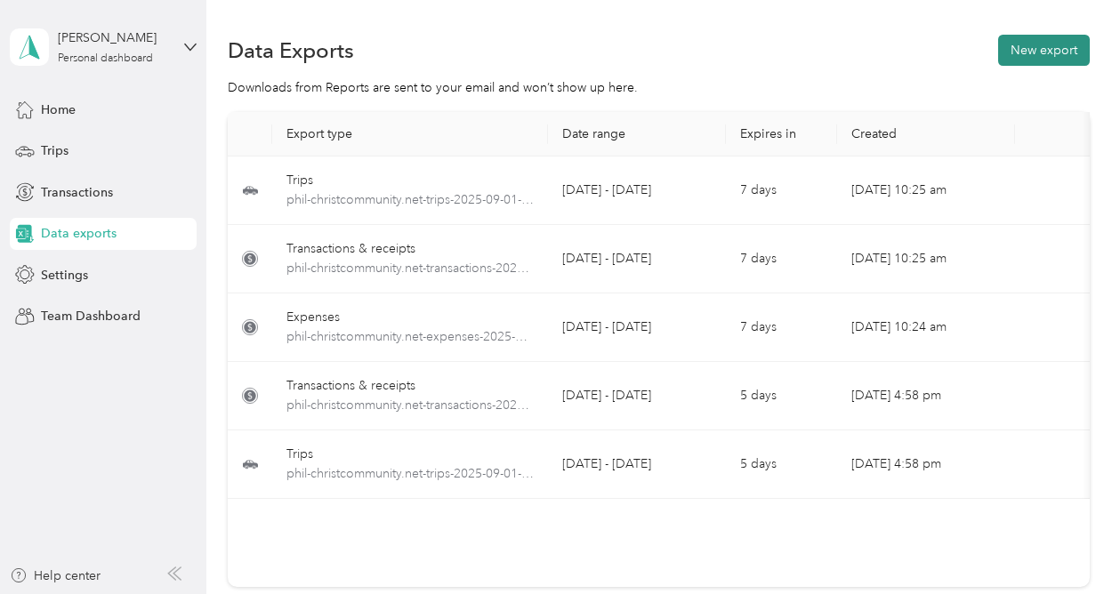
click at [1039, 48] on button "New export" at bounding box center [1044, 50] width 92 height 31
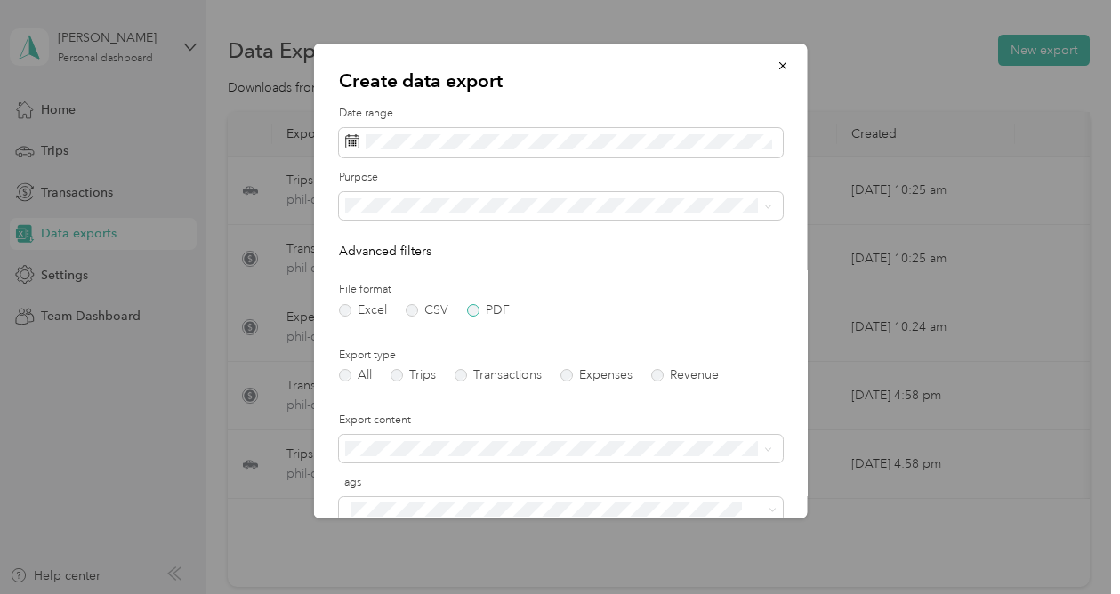
click at [470, 309] on label "PDF" at bounding box center [487, 310] width 43 height 12
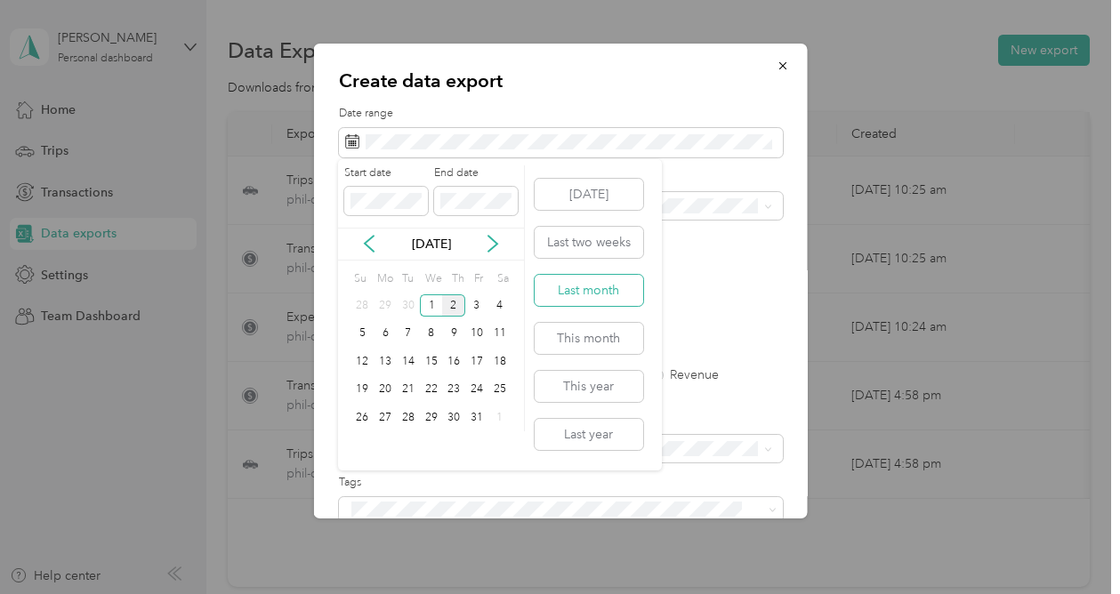
click at [585, 288] on button "Last month" at bounding box center [589, 290] width 109 height 31
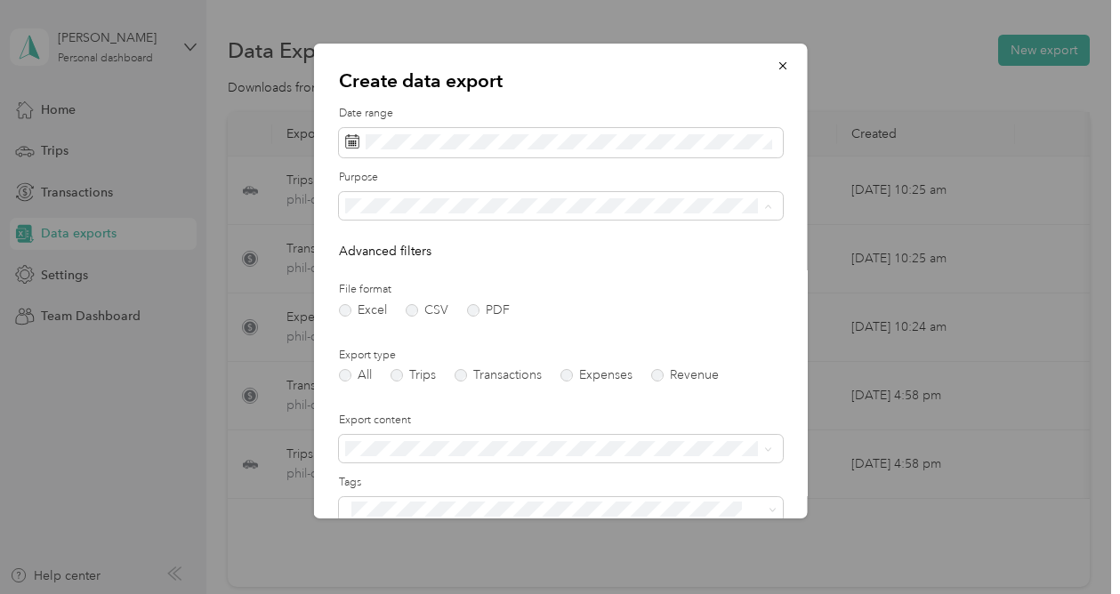
click at [414, 270] on div "Work" at bounding box center [557, 267] width 414 height 19
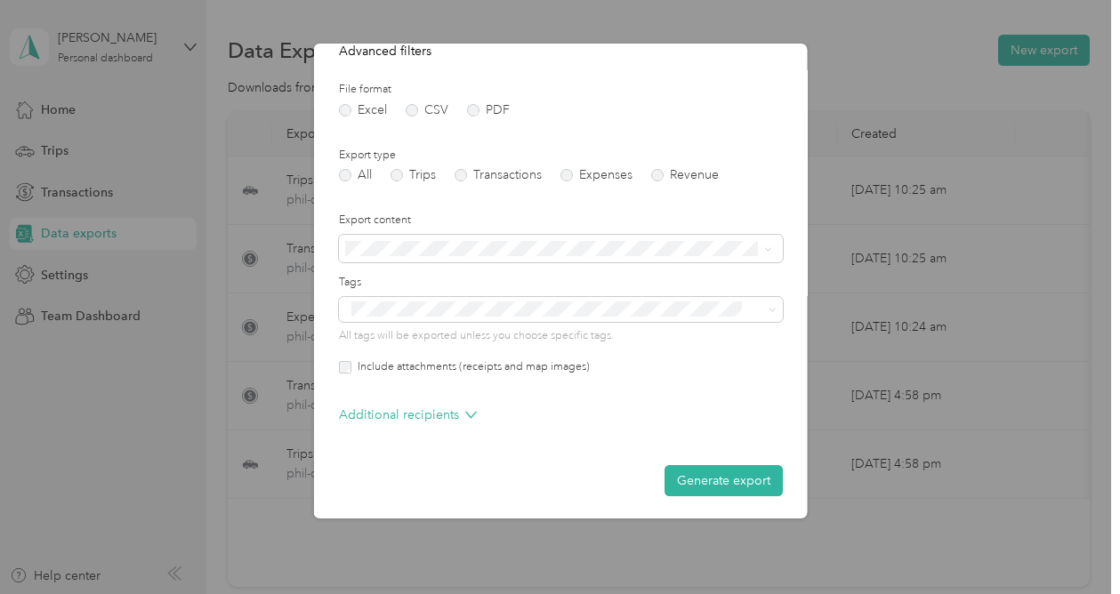
scroll to position [199, 0]
click at [551, 466] on div "Generate export" at bounding box center [560, 481] width 444 height 31
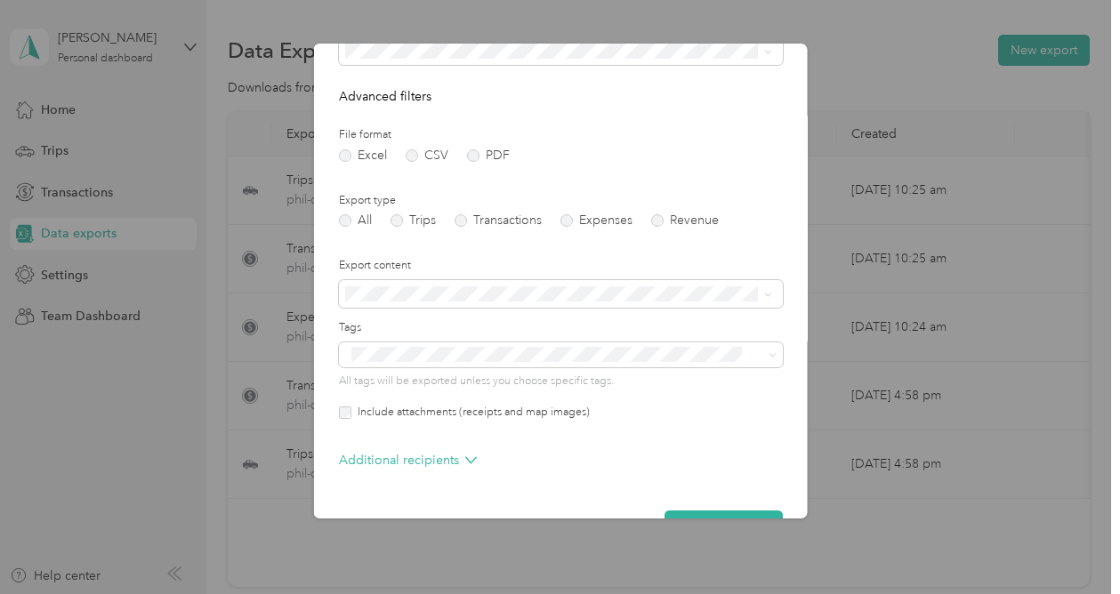
scroll to position [152, 0]
click at [410, 152] on label "CSV" at bounding box center [426, 158] width 43 height 12
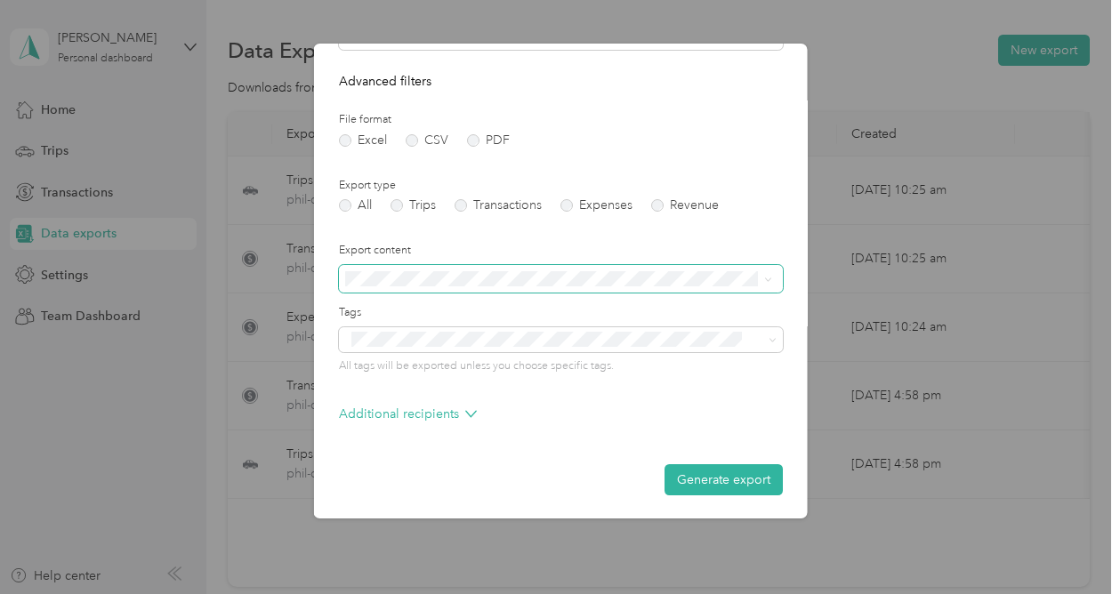
scroll to position [169, 0]
click at [718, 474] on button "Generate export" at bounding box center [722, 480] width 118 height 31
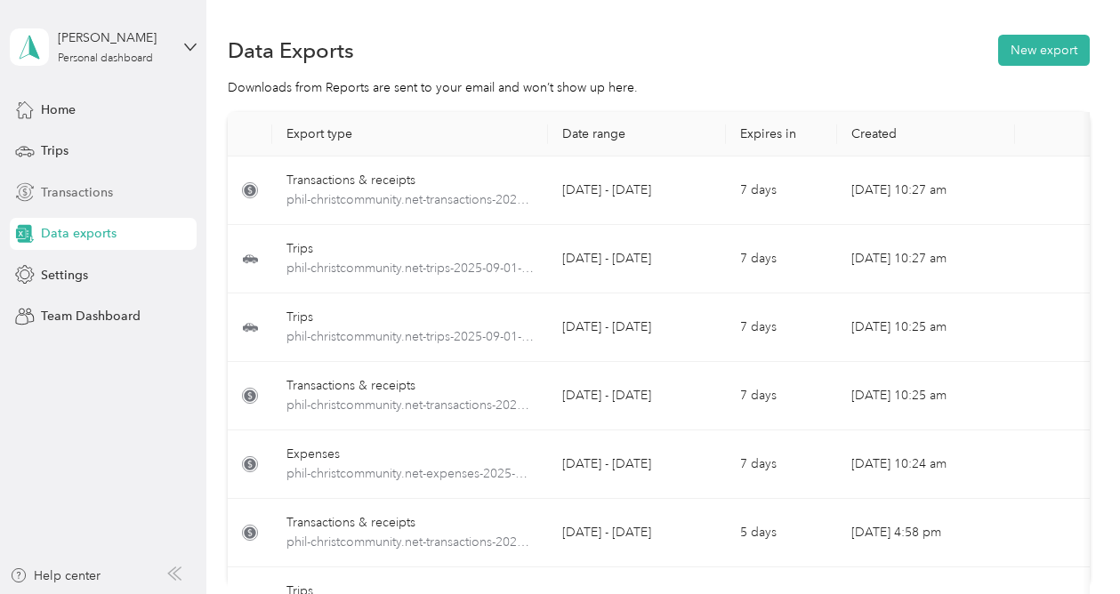
click at [68, 194] on span "Transactions" at bounding box center [77, 192] width 72 height 19
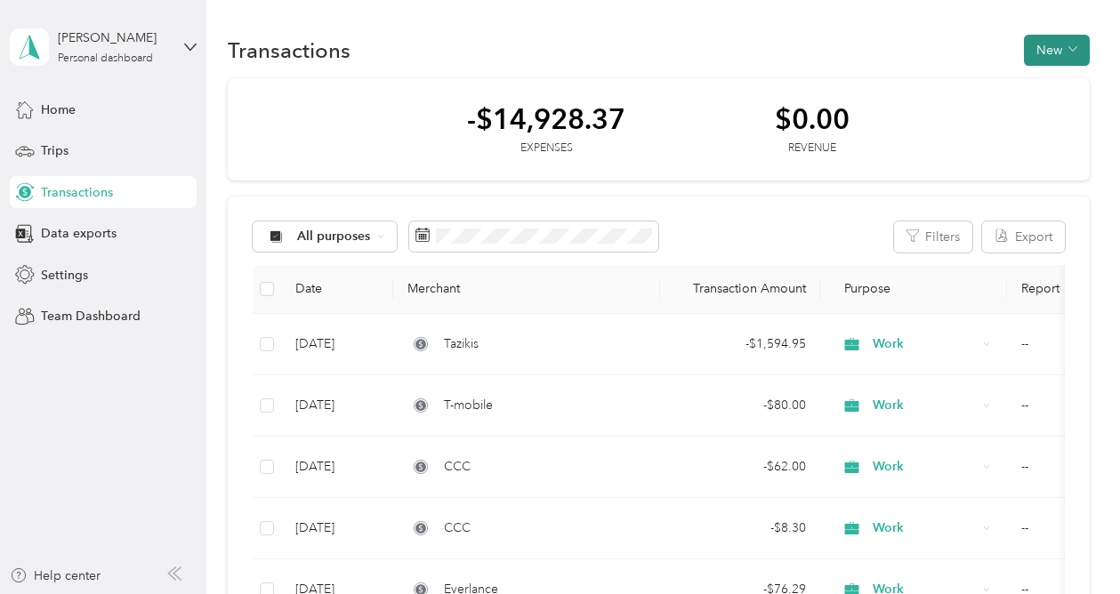
click at [1056, 43] on button "New" at bounding box center [1057, 50] width 66 height 31
click at [954, 45] on div "Transactions New" at bounding box center [658, 49] width 861 height 37
click at [948, 241] on button "Filters" at bounding box center [933, 236] width 78 height 31
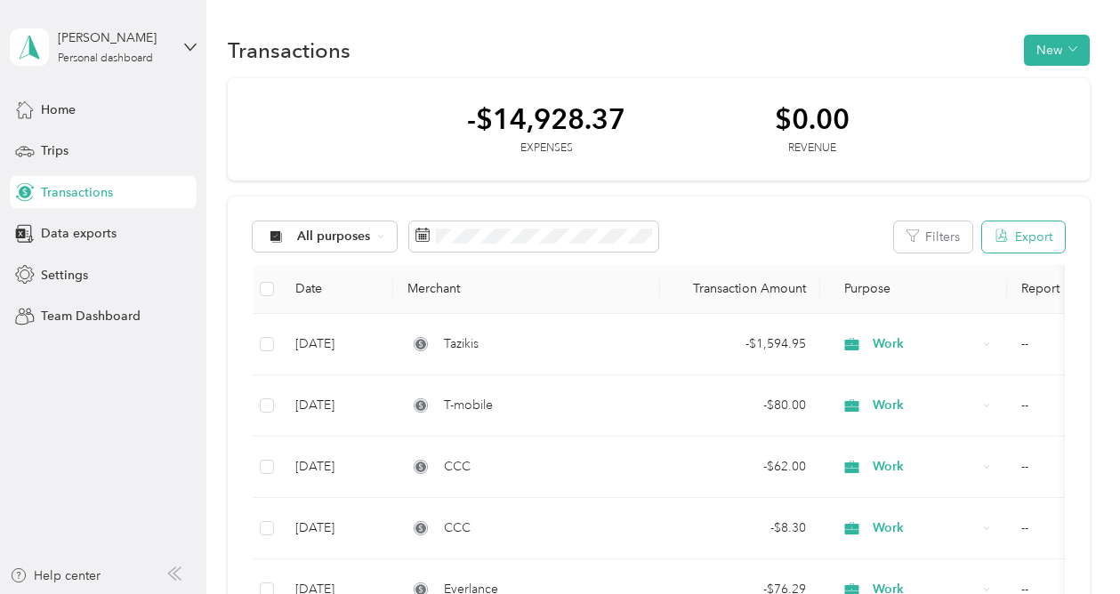
click at [1019, 233] on button "Export" at bounding box center [1023, 236] width 83 height 31
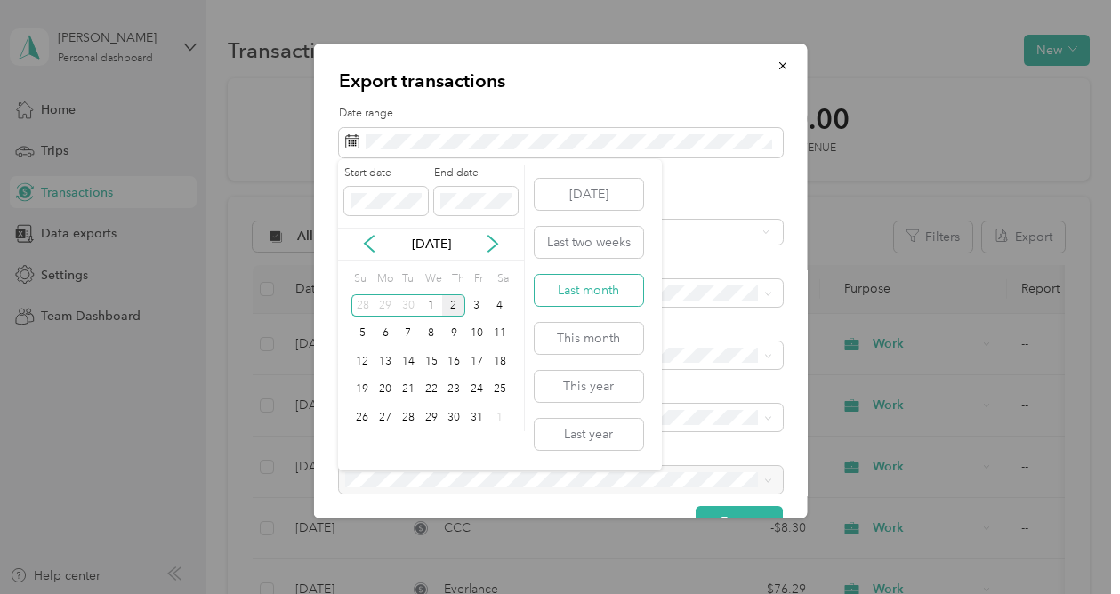
click at [583, 299] on button "Last month" at bounding box center [589, 290] width 109 height 31
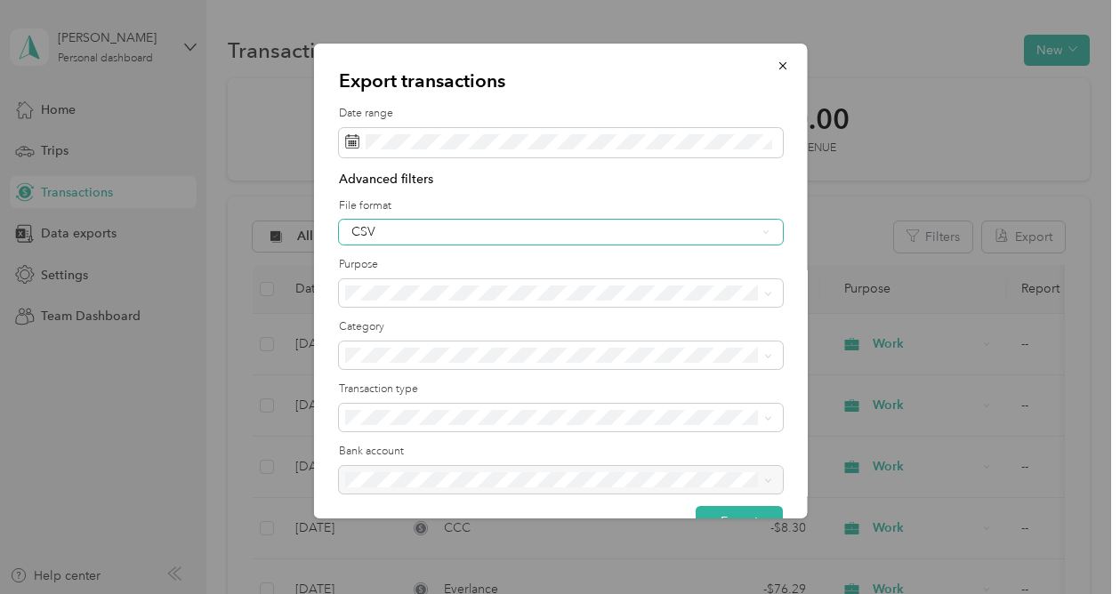
click at [571, 227] on div "CSV" at bounding box center [552, 232] width 405 height 12
click at [381, 327] on div "PDF" at bounding box center [557, 321] width 414 height 19
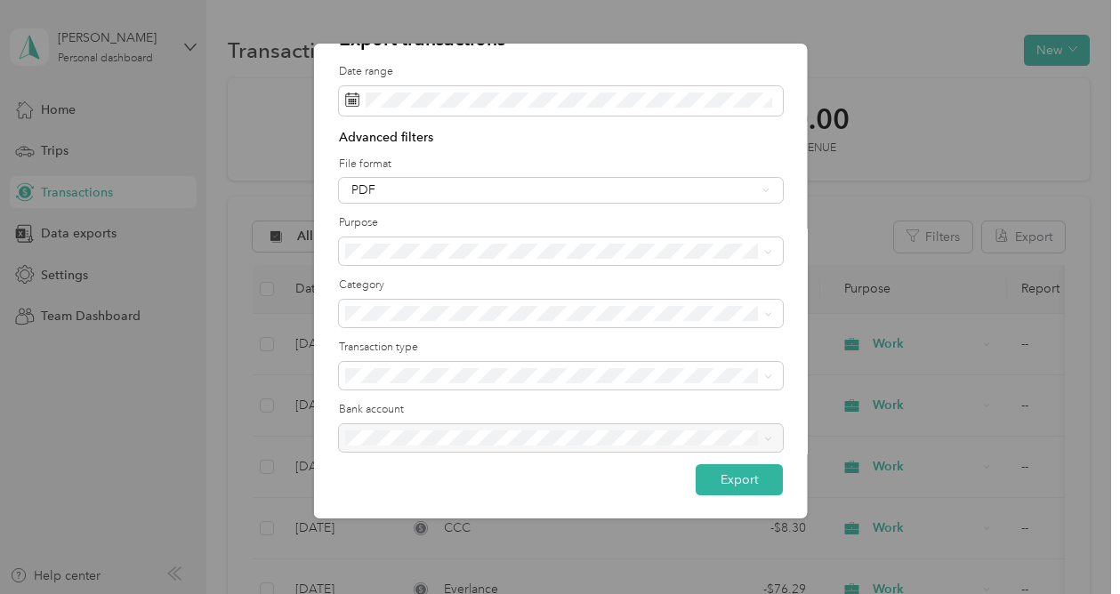
scroll to position [41, 0]
click at [510, 430] on div at bounding box center [560, 439] width 444 height 28
click at [578, 514] on div "Export transactions Date range Advanced filters File format PDF Purpose Categor…" at bounding box center [560, 281] width 494 height 475
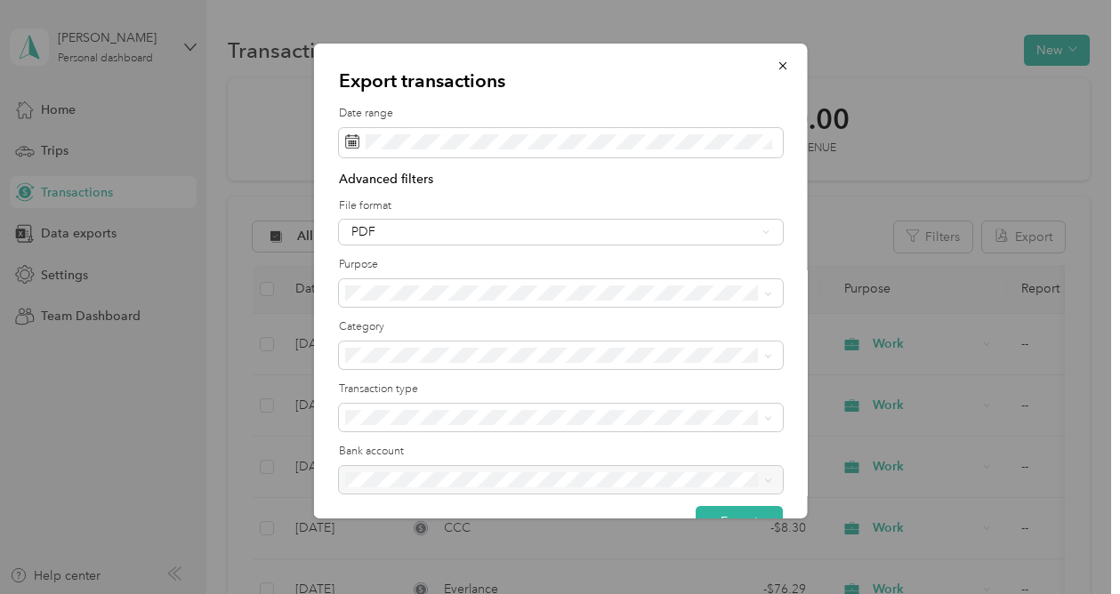
scroll to position [0, 0]
click at [777, 59] on span "button" at bounding box center [782, 65] width 12 height 15
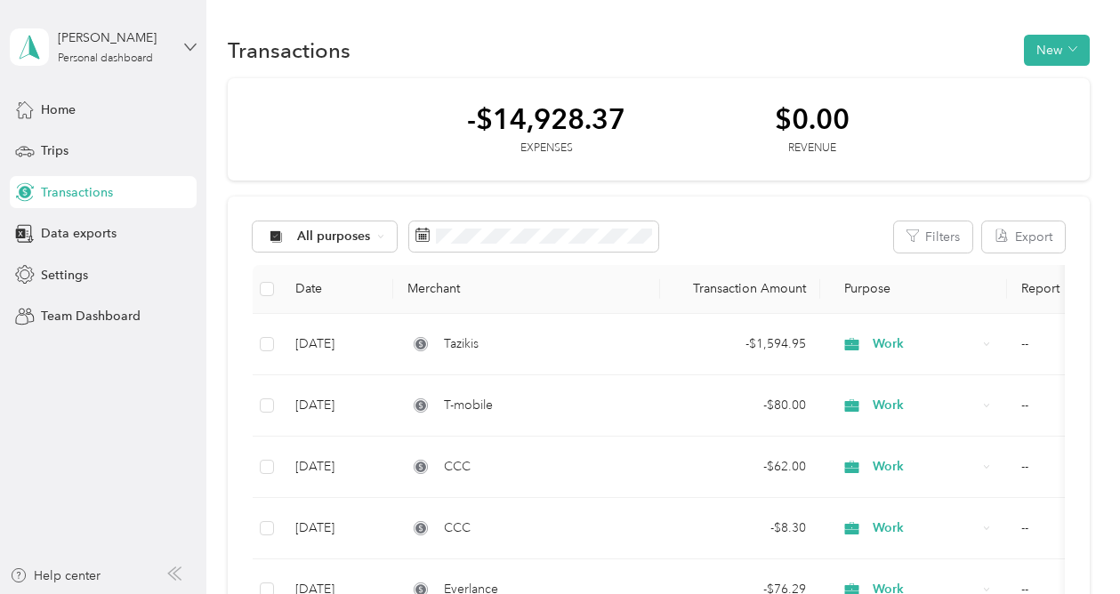
click at [187, 44] on icon at bounding box center [190, 47] width 12 height 12
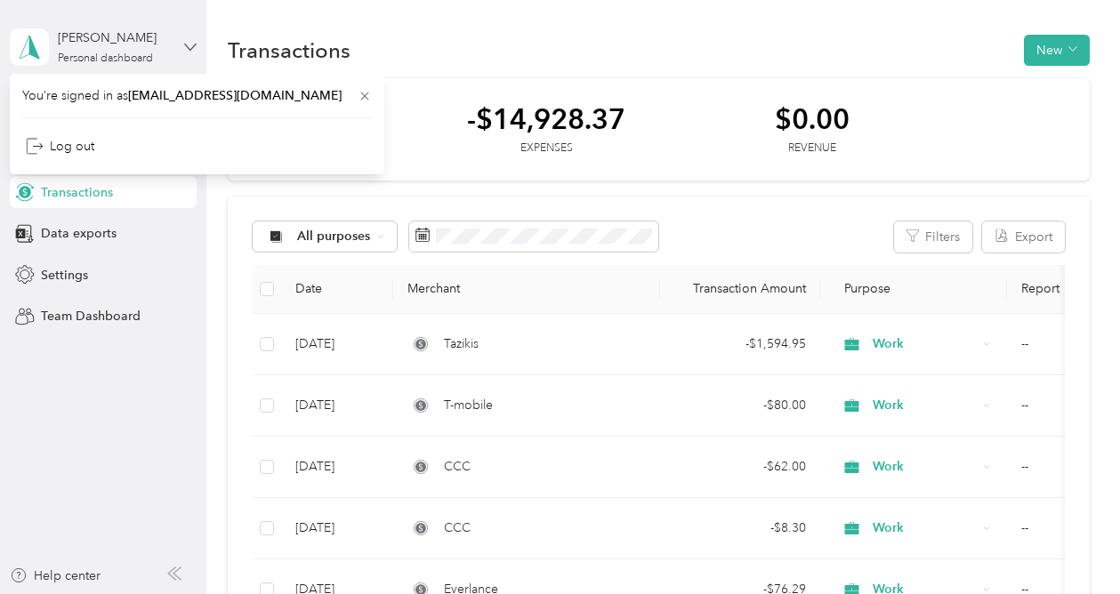
click at [187, 44] on icon at bounding box center [190, 47] width 12 height 12
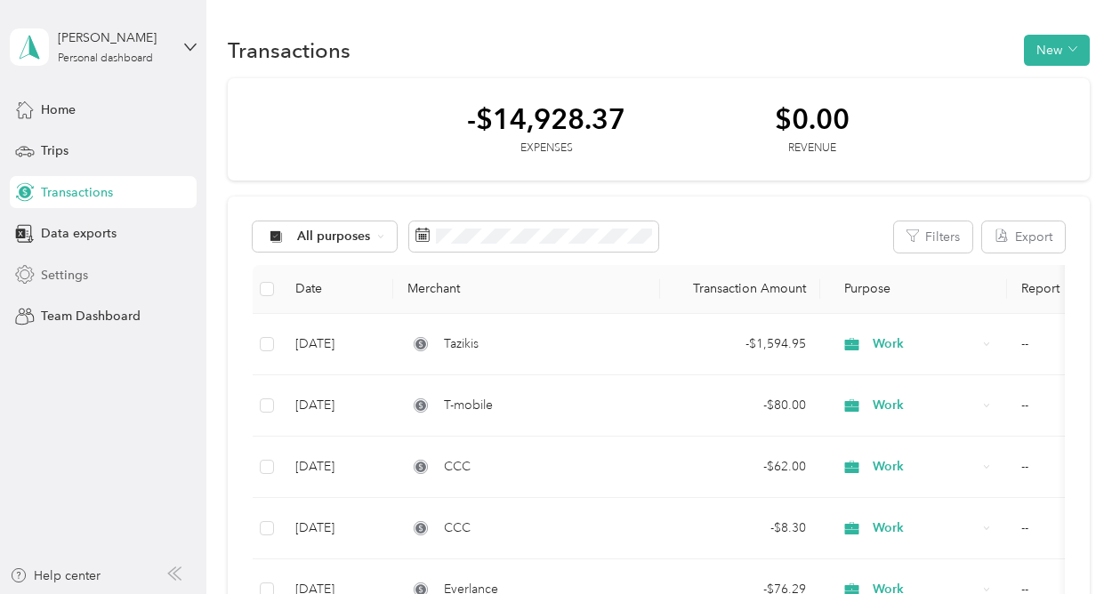
click at [62, 277] on span "Settings" at bounding box center [64, 275] width 47 height 19
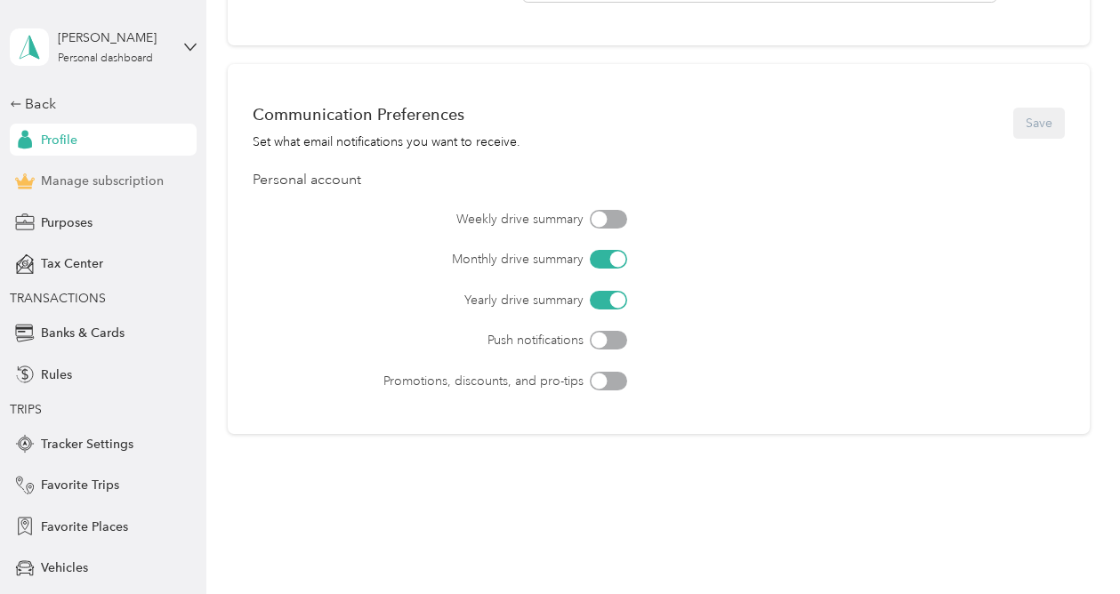
click at [75, 175] on span "Manage subscription" at bounding box center [102, 181] width 123 height 19
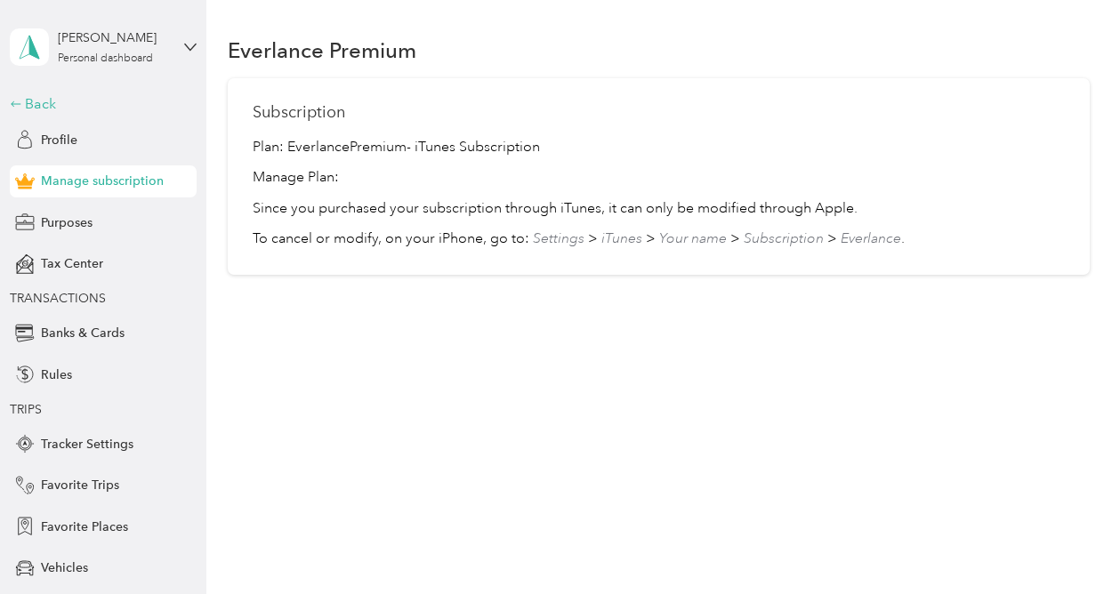
click at [31, 96] on div "Back" at bounding box center [99, 103] width 178 height 21
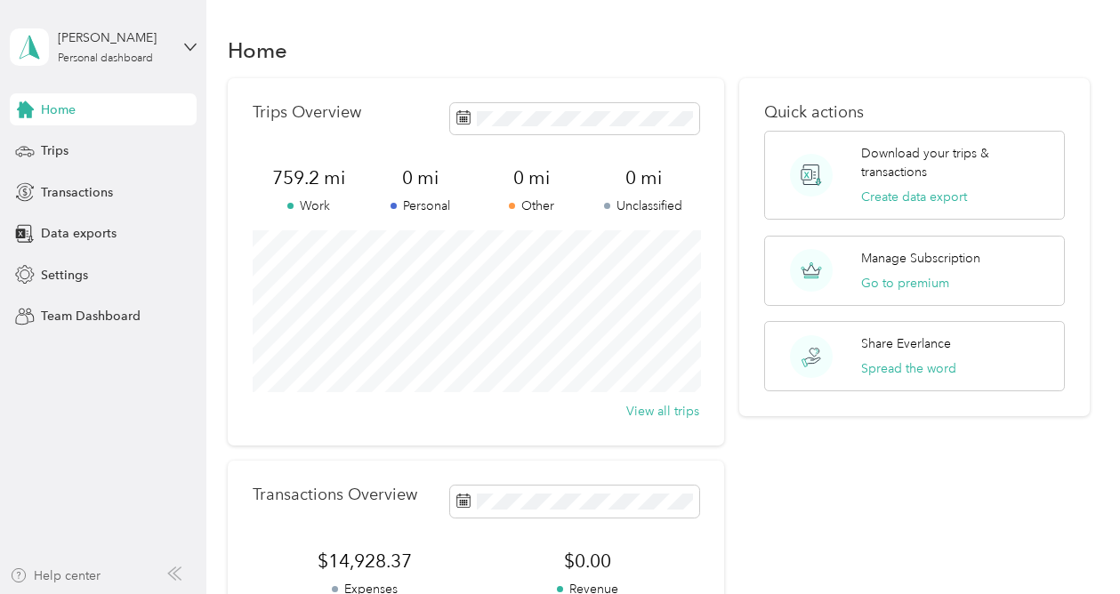
click at [58, 573] on div "Help center" at bounding box center [55, 576] width 91 height 19
click at [107, 46] on div "[PERSON_NAME]" at bounding box center [113, 37] width 111 height 19
click at [170, 334] on aside "[PERSON_NAME] Personal dashboard Home Trips Transactions Data exports Settings …" at bounding box center [103, 297] width 206 height 594
click at [71, 181] on div "Transactions" at bounding box center [103, 192] width 187 height 32
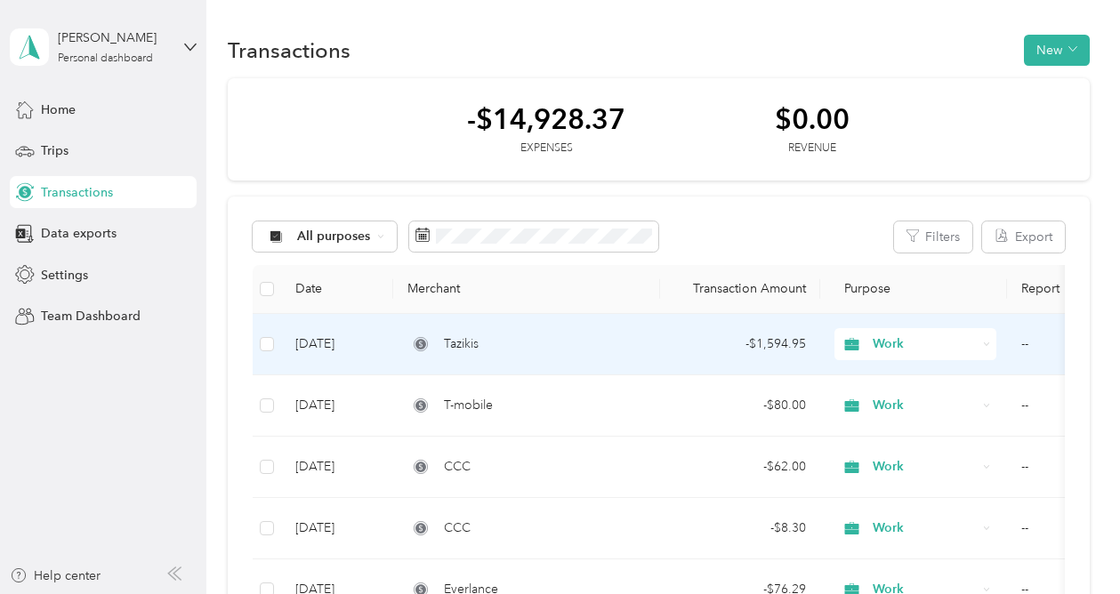
scroll to position [61, 0]
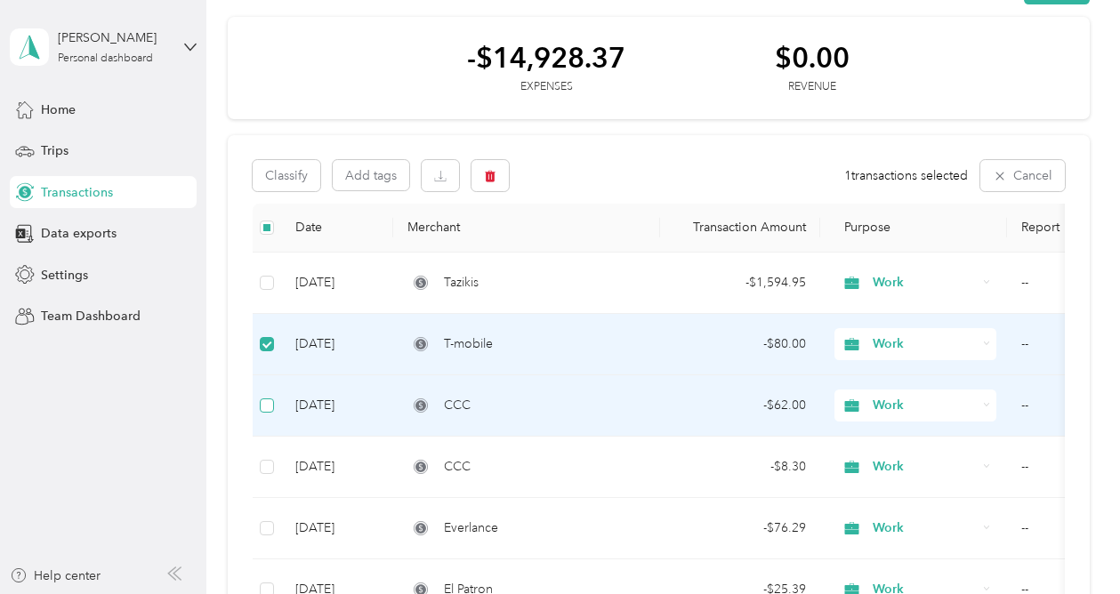
click at [270, 412] on label at bounding box center [267, 406] width 14 height 20
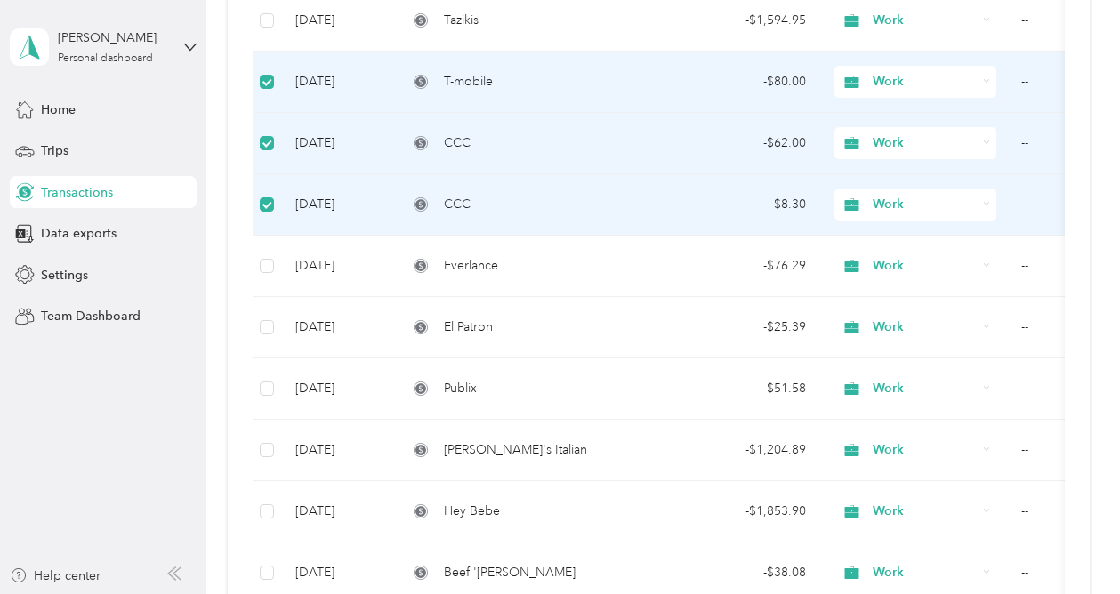
scroll to position [328, 0]
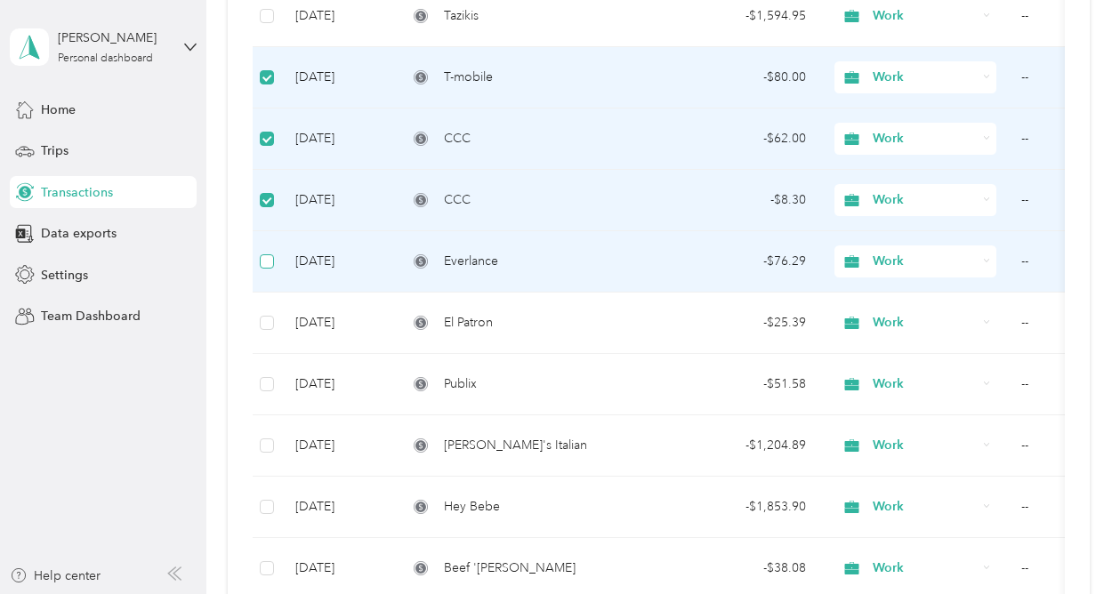
click at [264, 265] on span at bounding box center [267, 261] width 14 height 14
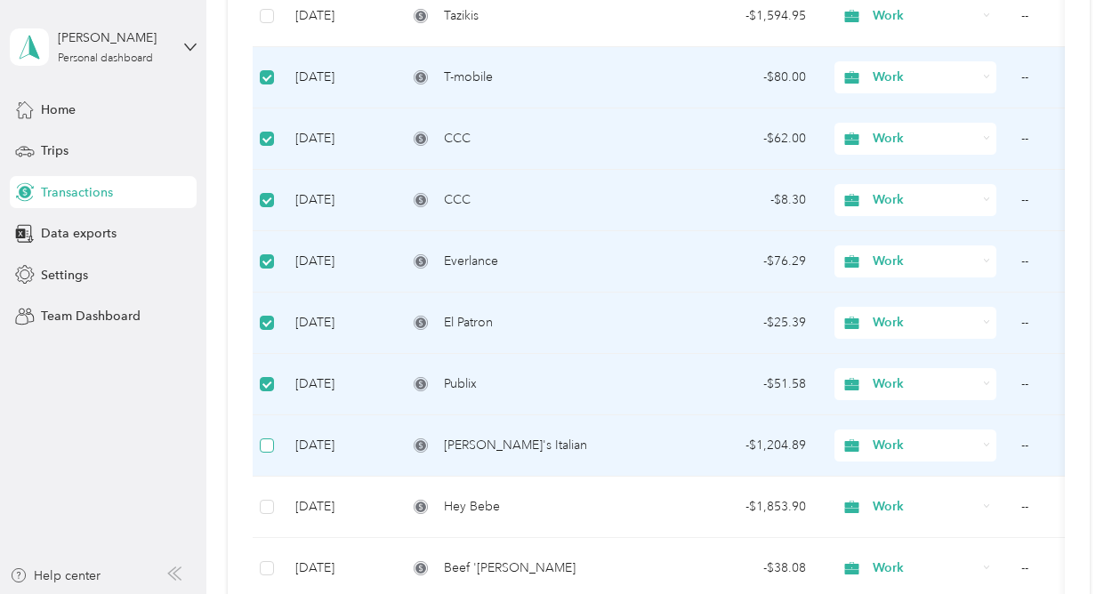
click at [267, 452] on label at bounding box center [267, 446] width 14 height 20
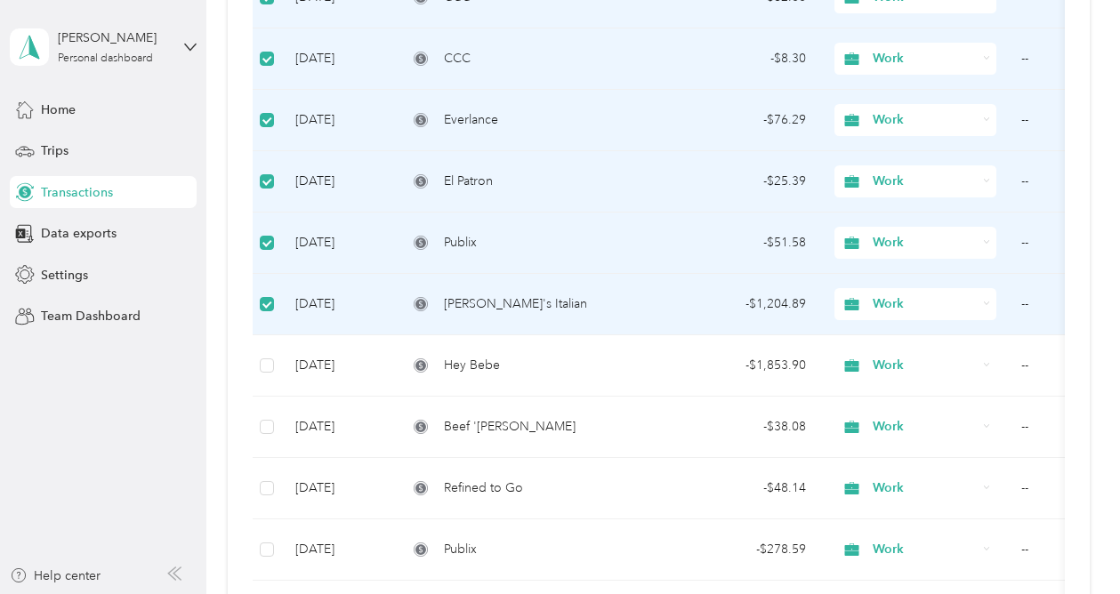
scroll to position [498, 0]
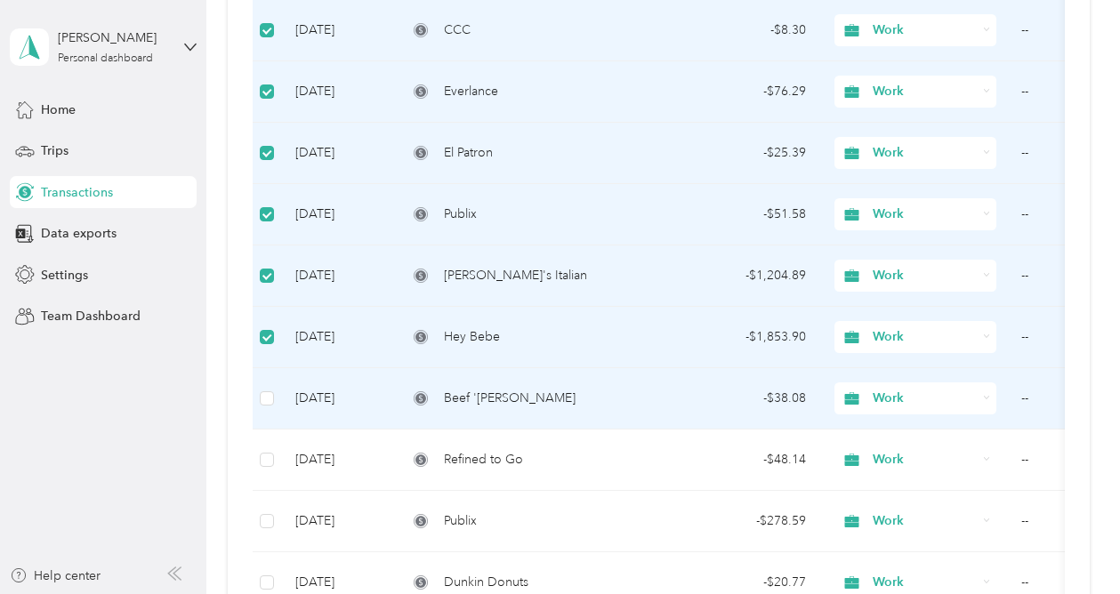
click at [267, 412] on td at bounding box center [267, 398] width 28 height 61
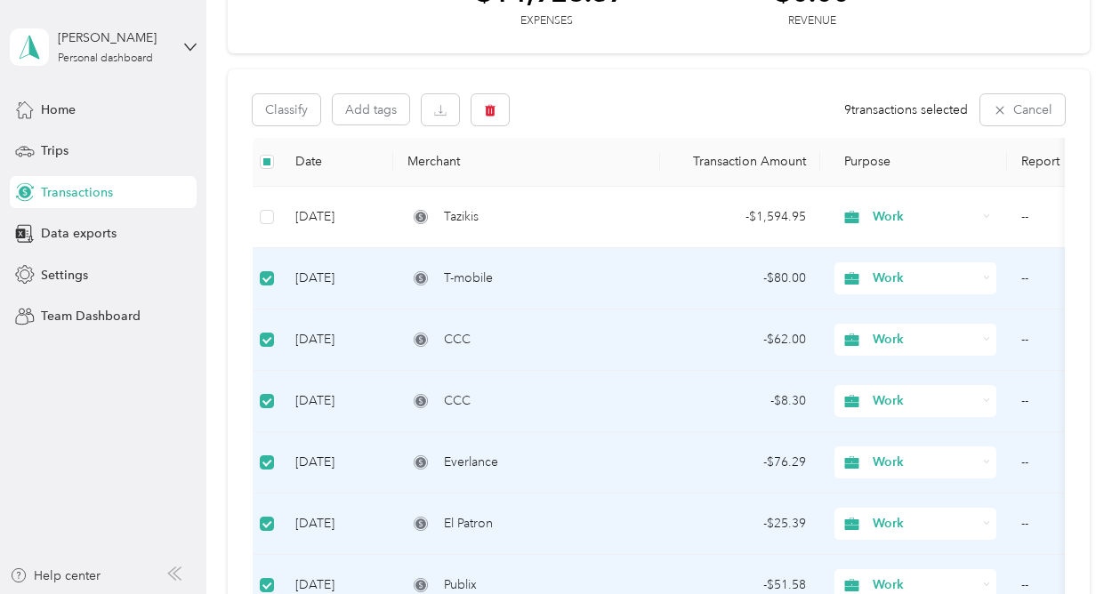
scroll to position [121, 0]
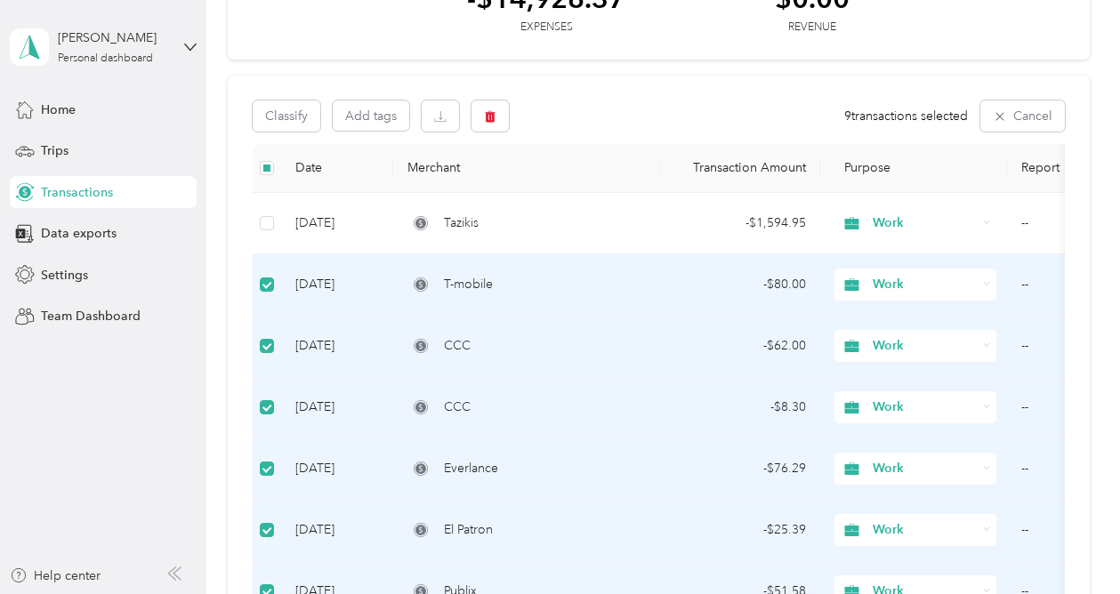
click at [1029, 277] on td "--" at bounding box center [1096, 284] width 178 height 61
click at [441, 119] on icon "button" at bounding box center [440, 116] width 12 height 12
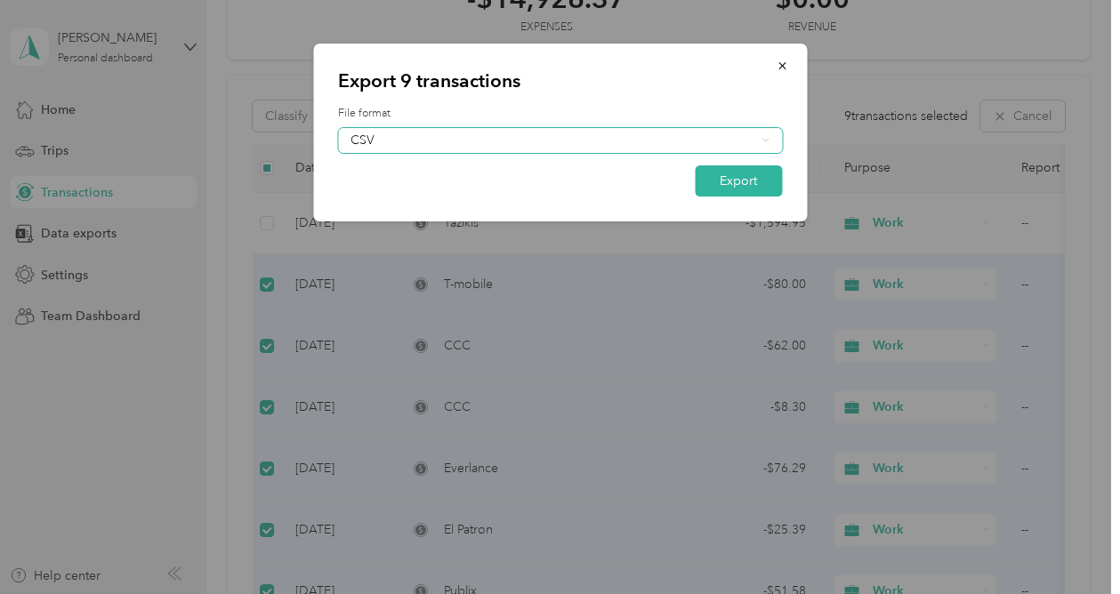
click at [470, 145] on div "CSV" at bounding box center [552, 140] width 405 height 12
click at [428, 223] on div "PDF" at bounding box center [559, 231] width 419 height 19
click at [728, 178] on button "Export" at bounding box center [738, 180] width 87 height 31
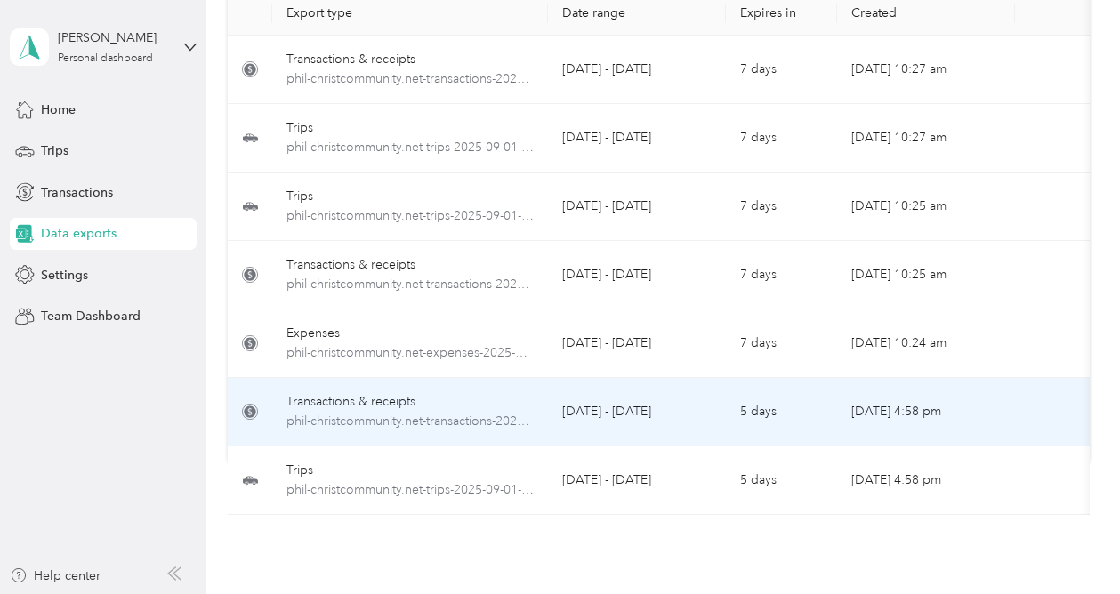
scroll to position [140, 0]
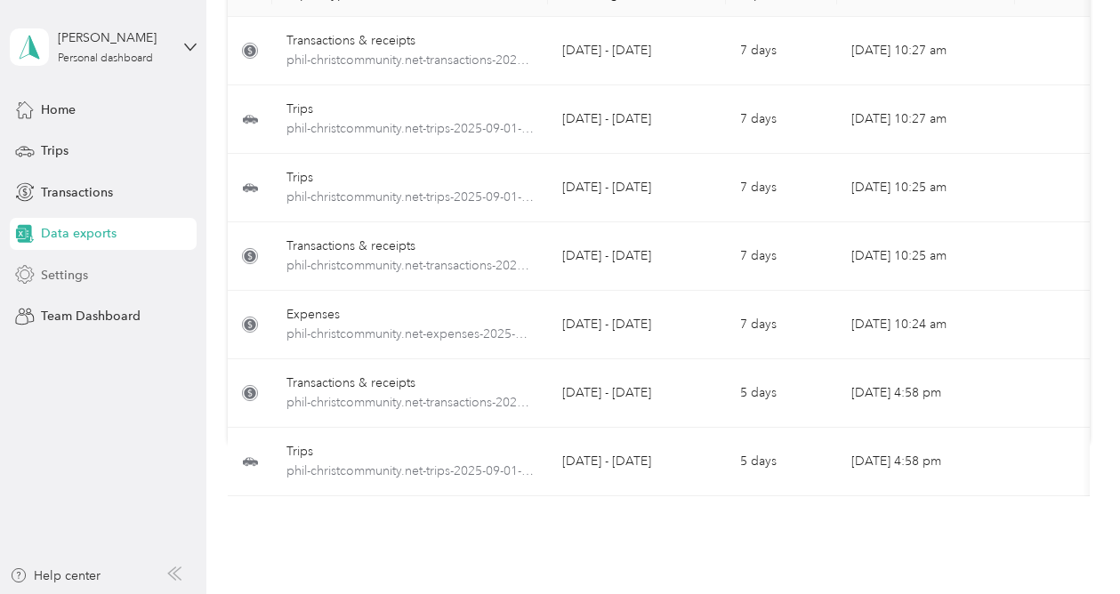
click at [50, 271] on span "Settings" at bounding box center [64, 275] width 47 height 19
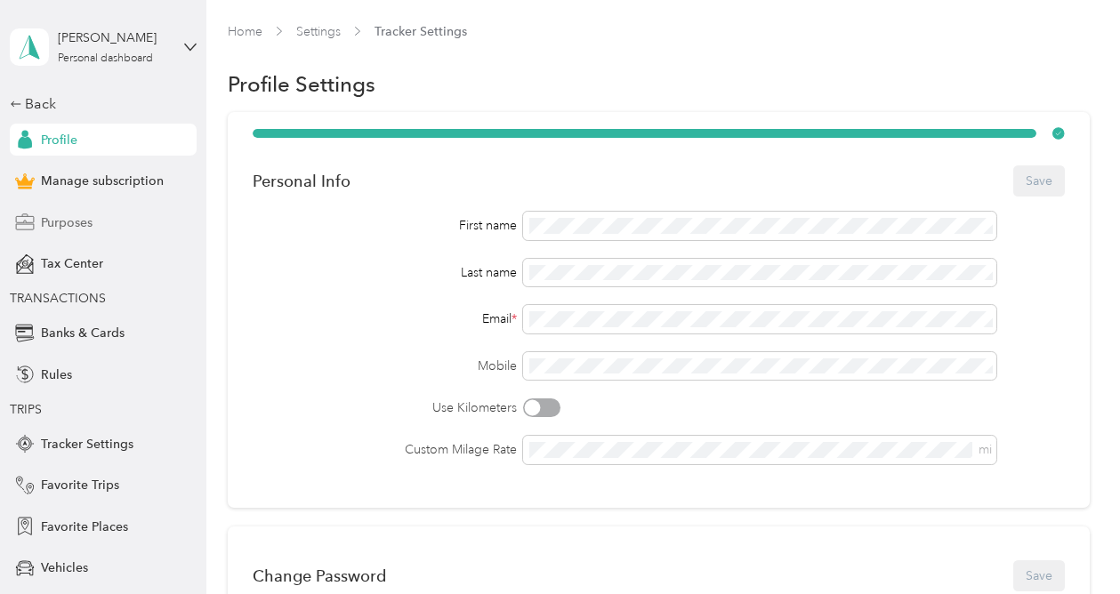
click at [60, 219] on span "Purposes" at bounding box center [67, 222] width 52 height 19
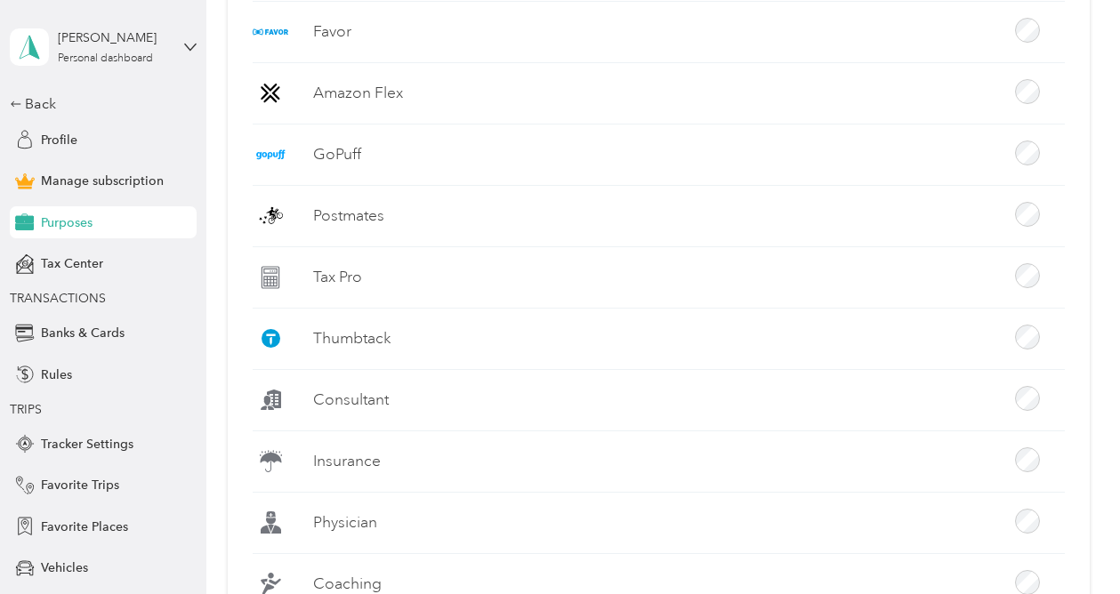
scroll to position [1216, 0]
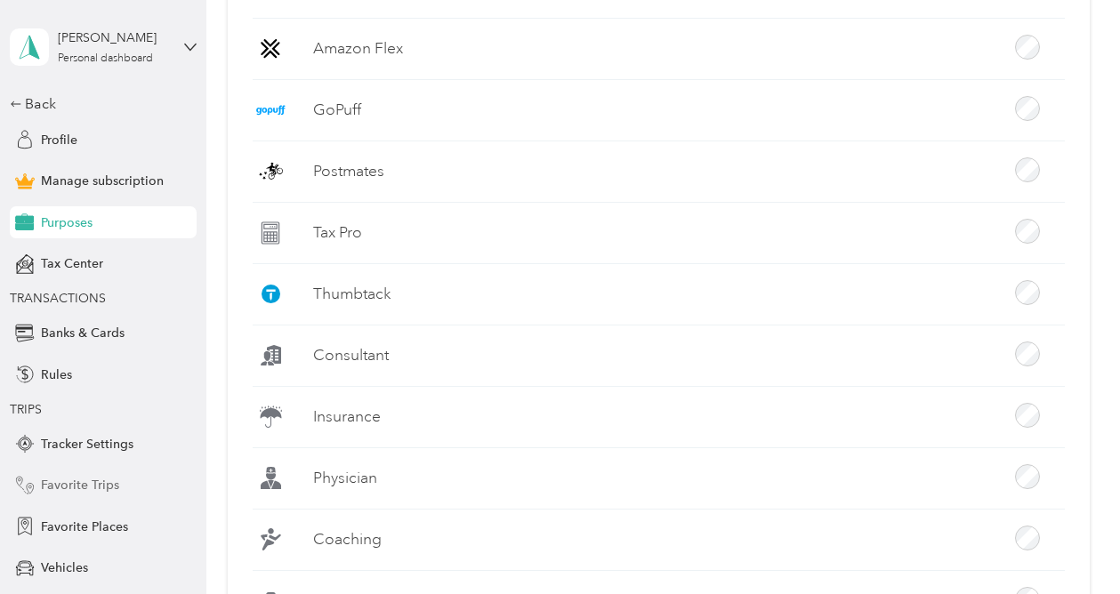
click at [61, 474] on div "Favorite Trips" at bounding box center [103, 486] width 187 height 32
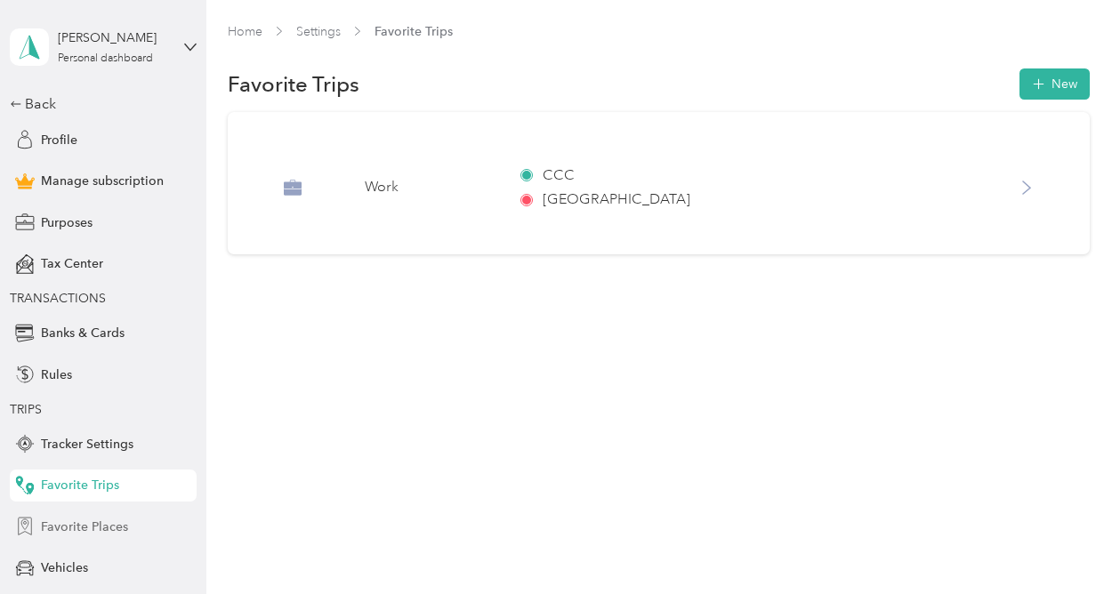
click at [62, 525] on span "Favorite Places" at bounding box center [84, 527] width 87 height 19
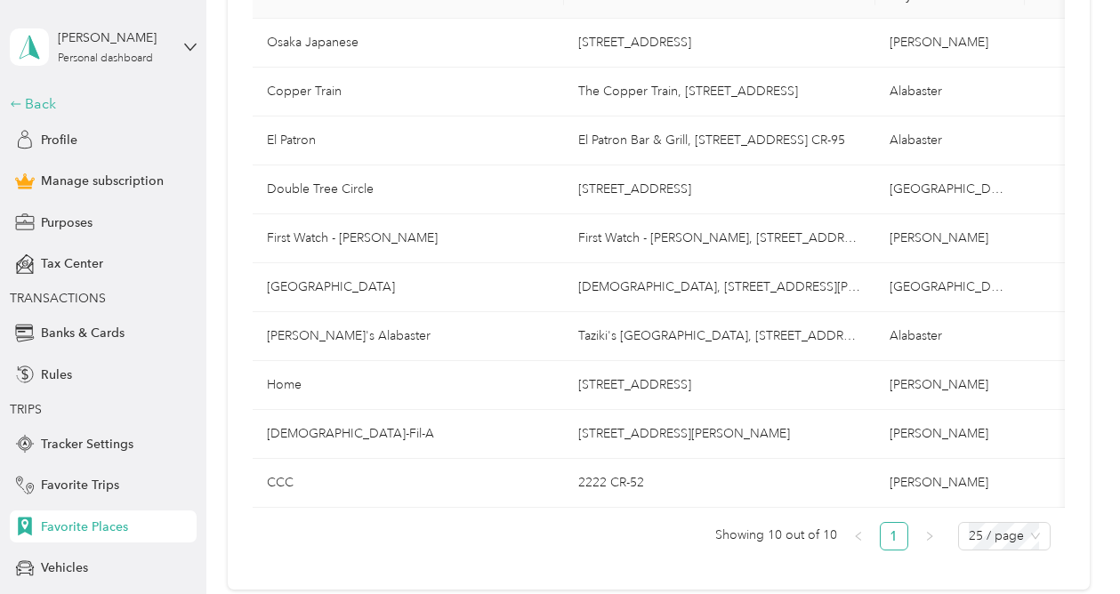
click at [33, 100] on div "Back" at bounding box center [99, 103] width 178 height 21
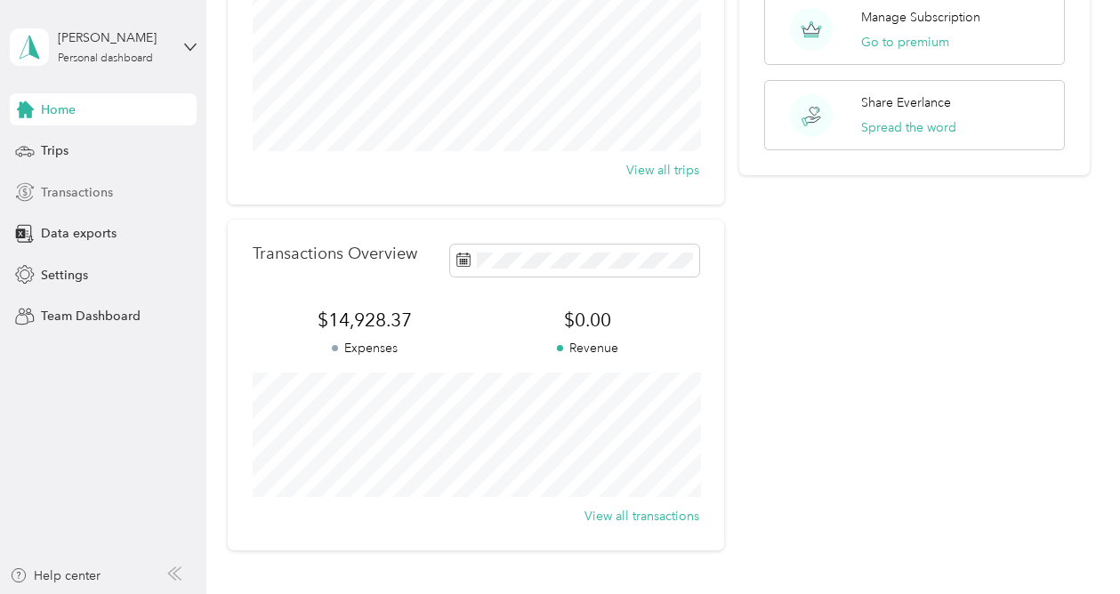
click at [62, 184] on span "Transactions" at bounding box center [77, 192] width 72 height 19
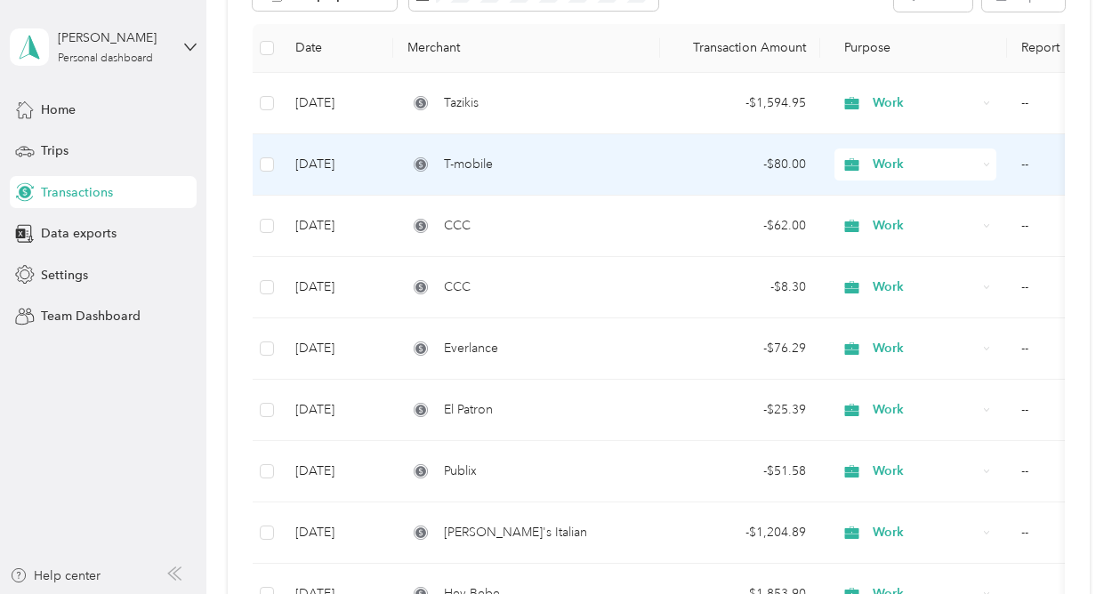
click at [624, 168] on div "T-mobile" at bounding box center [526, 165] width 238 height 20
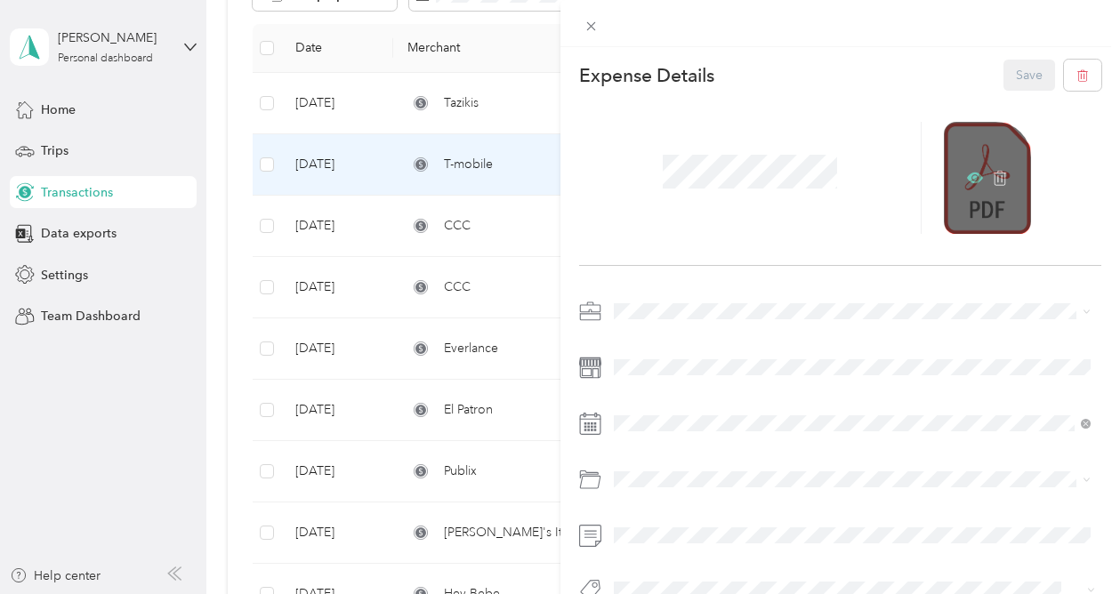
click at [969, 174] on icon at bounding box center [975, 178] width 16 height 11
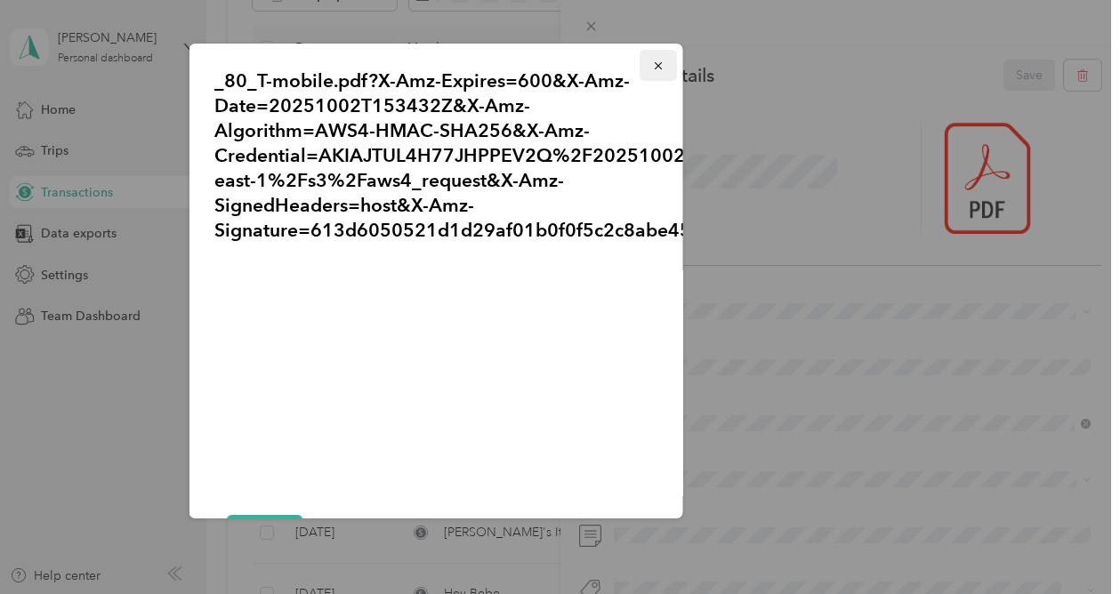
click at [655, 60] on icon "button" at bounding box center [657, 66] width 12 height 12
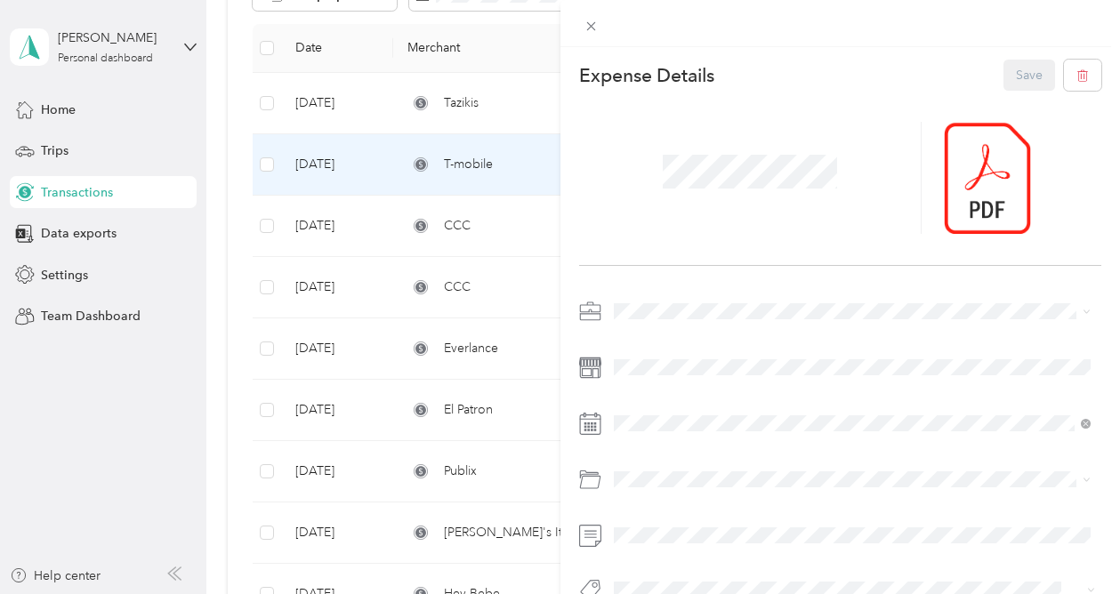
click at [375, 218] on div "This expense cannot be edited because it is either under review, approved, or p…" at bounding box center [560, 297] width 1120 height 594
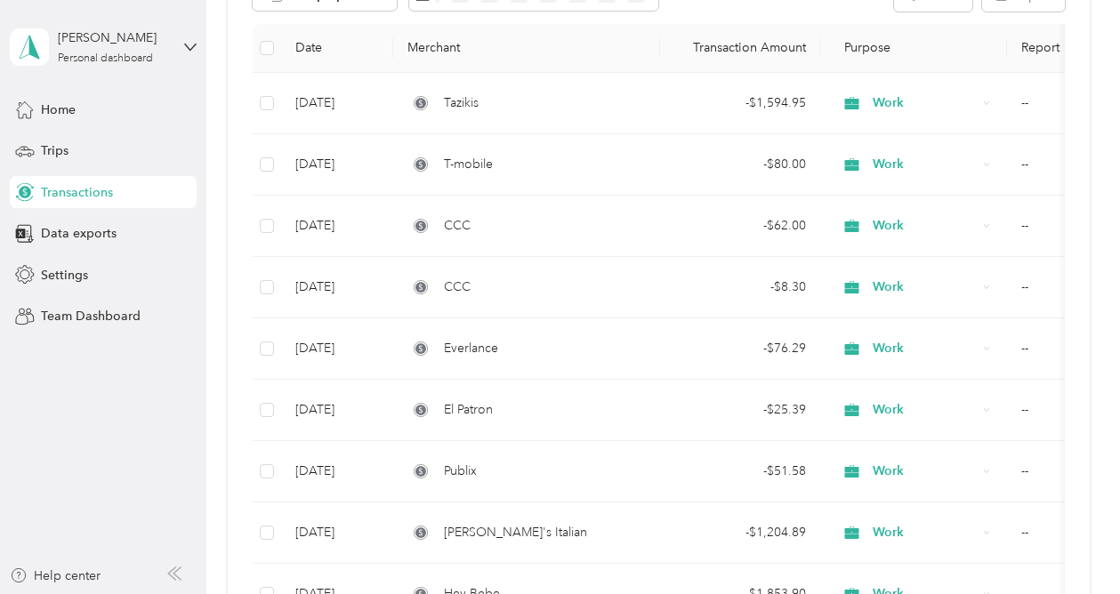
click at [375, 218] on td "[DATE]" at bounding box center [337, 226] width 112 height 61
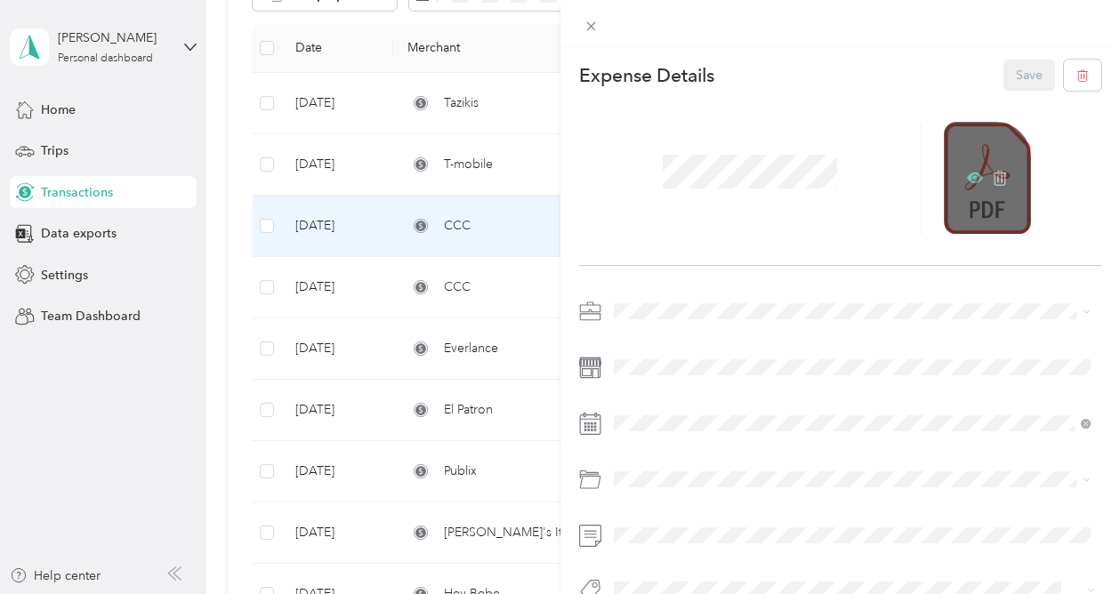
click at [972, 180] on icon at bounding box center [974, 177] width 5 height 5
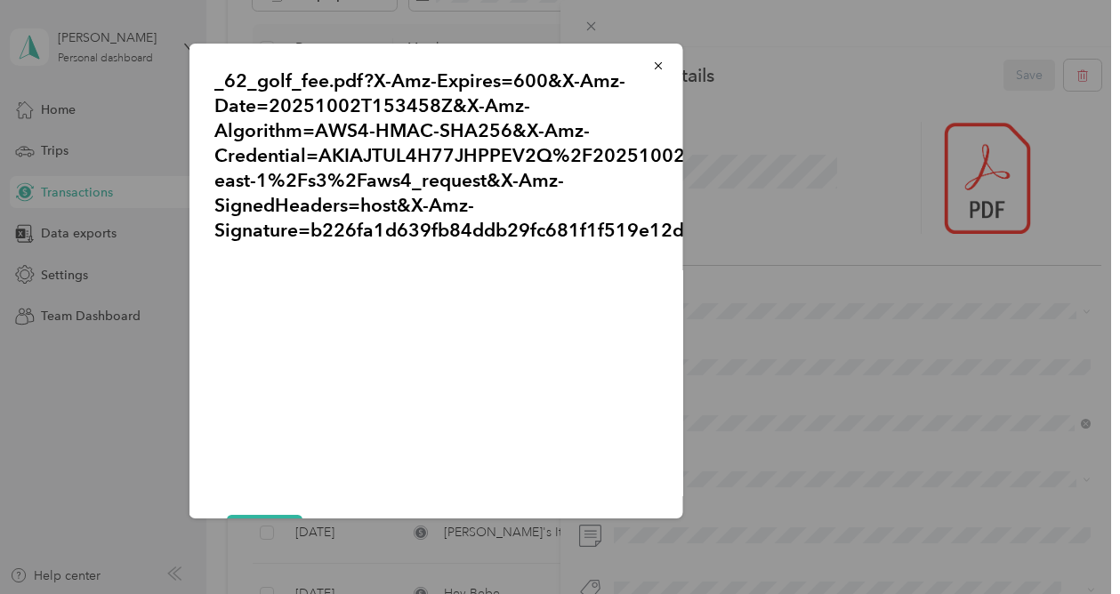
click at [794, 428] on div "_62_golf_fee.pdf?X-Amz-Expires=600&X-Amz-Date=20251002T153458Z&X-Amz-Algorithm=…" at bounding box center [807, 284] width 494 height 480
click at [657, 61] on icon "button" at bounding box center [657, 66] width 12 height 12
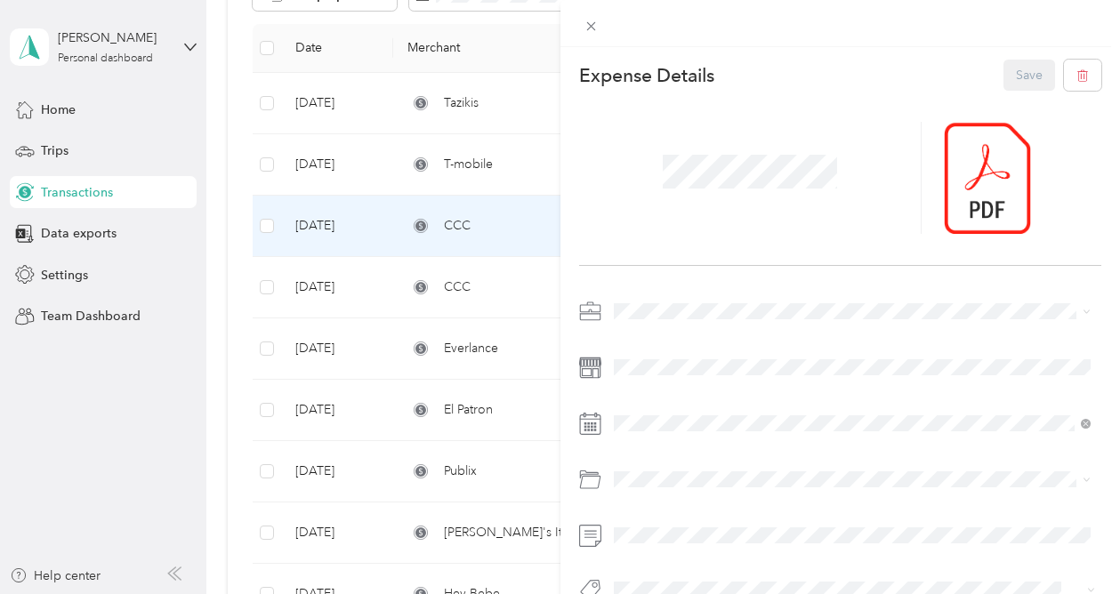
click at [383, 285] on div "This expense cannot be edited because it is either under review, approved, or p…" at bounding box center [560, 297] width 1120 height 594
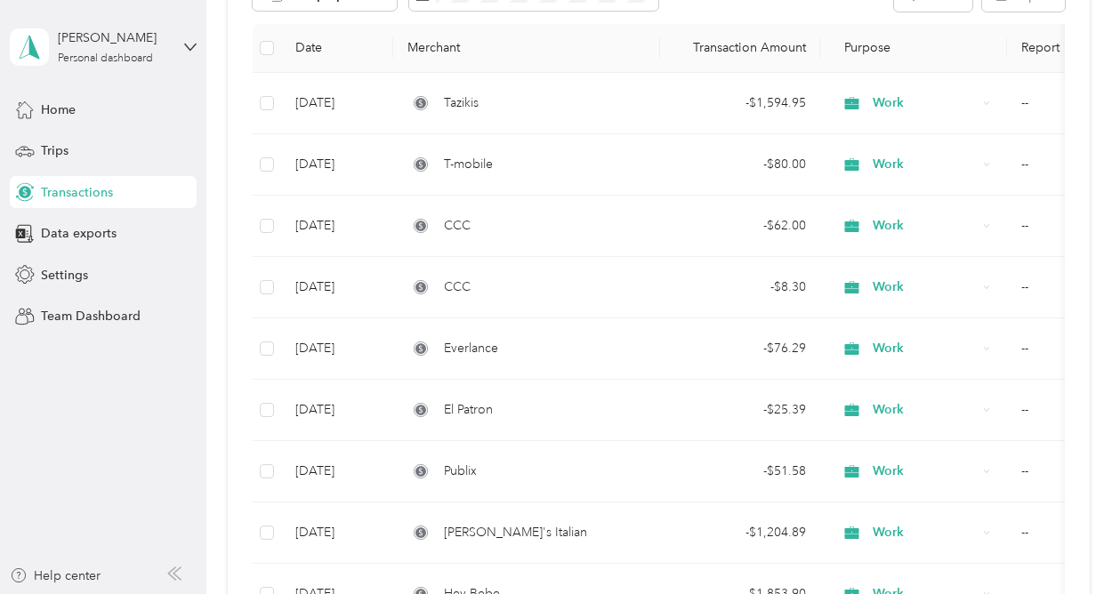
click at [383, 285] on td "[DATE]" at bounding box center [337, 287] width 112 height 61
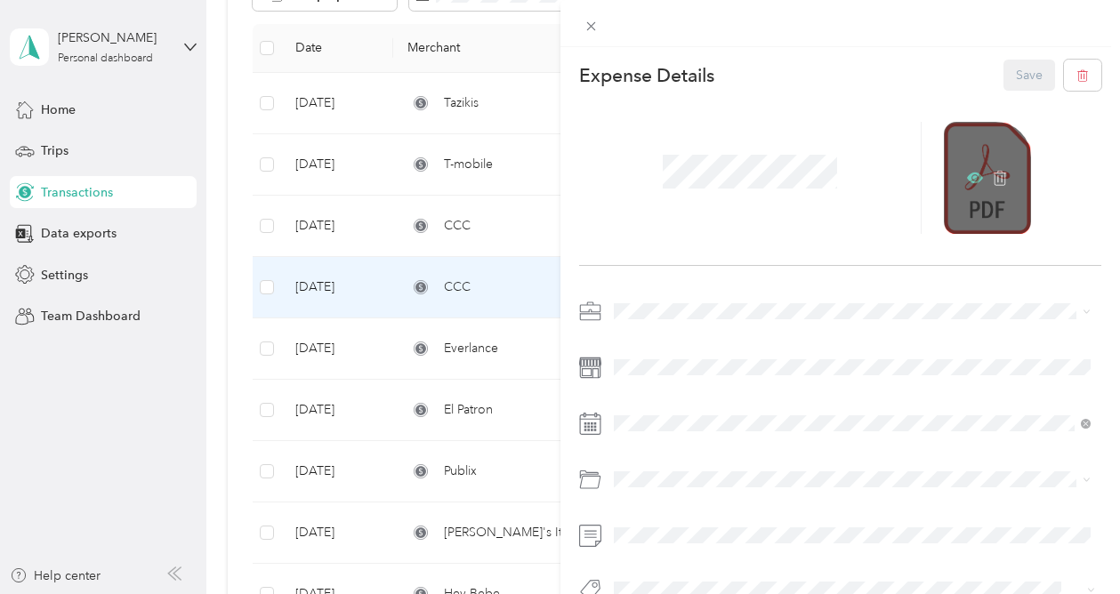
click at [967, 176] on icon at bounding box center [975, 178] width 16 height 11
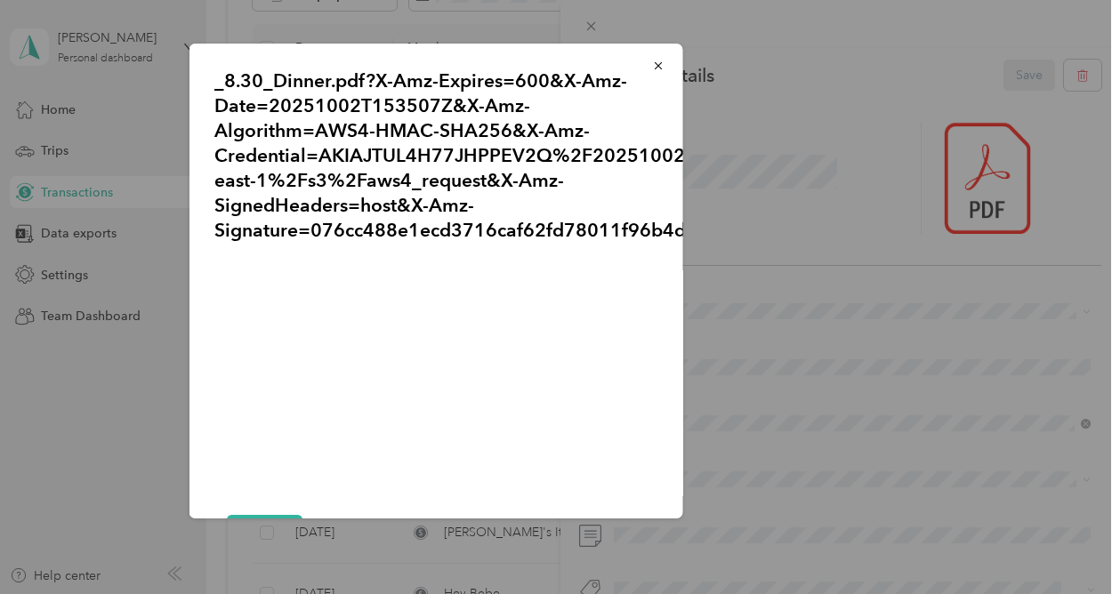
click at [808, 401] on div "_8.30_Dinner.pdf?X-Amz-Expires=600&X-Amz-Date=20251002T153507Z&X-Amz-Algorithm=…" at bounding box center [807, 284] width 494 height 480
click at [655, 57] on button "button" at bounding box center [657, 65] width 37 height 31
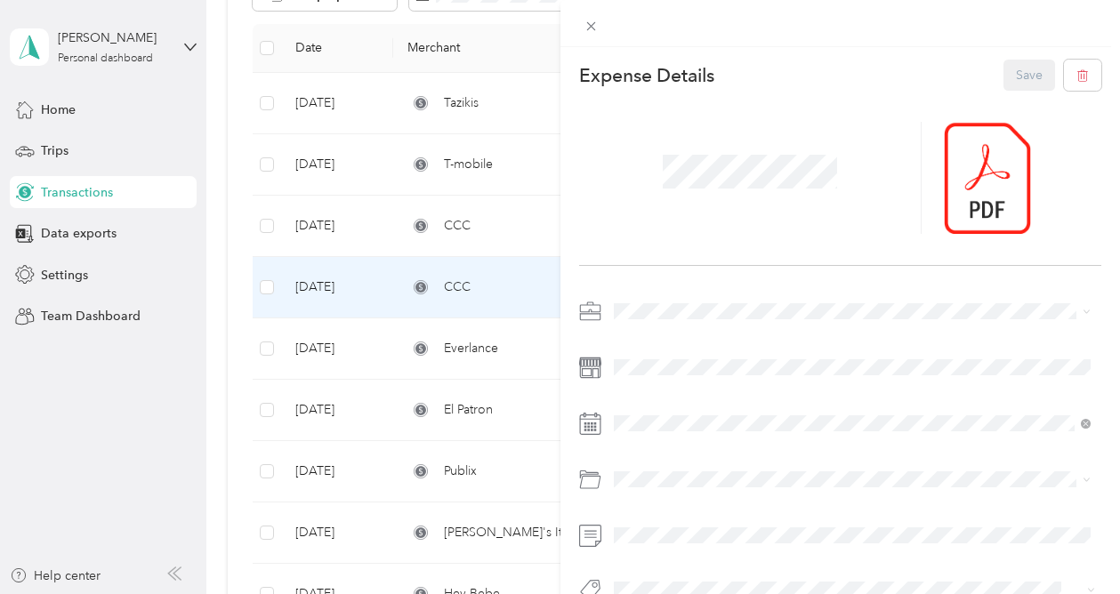
click at [383, 351] on div "This expense cannot be edited because it is either under review, approved, or p…" at bounding box center [560, 297] width 1120 height 594
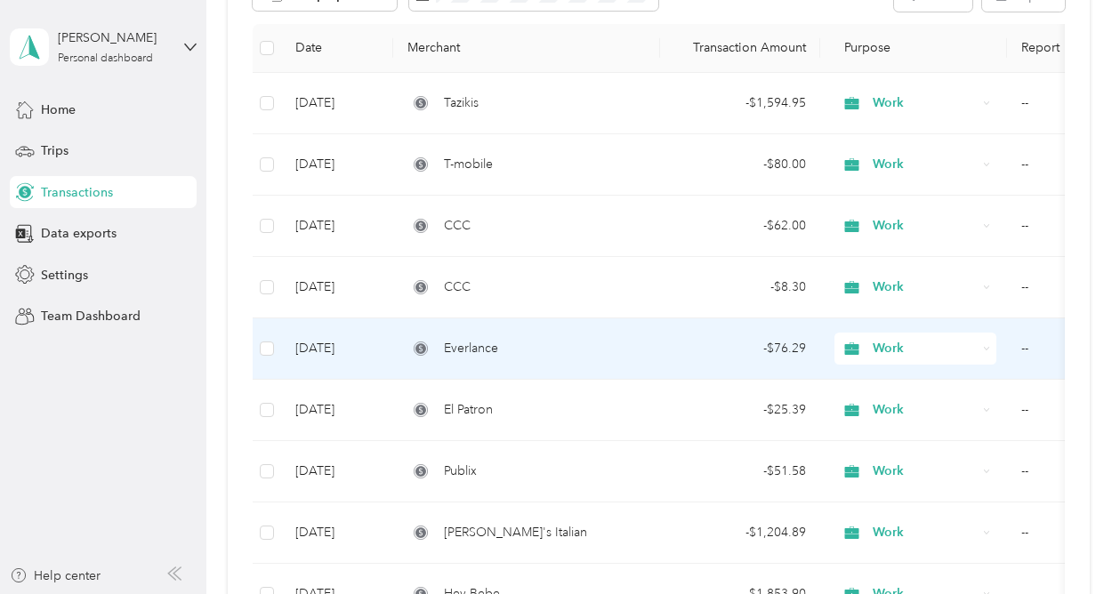
click at [383, 351] on td "[DATE]" at bounding box center [337, 348] width 112 height 61
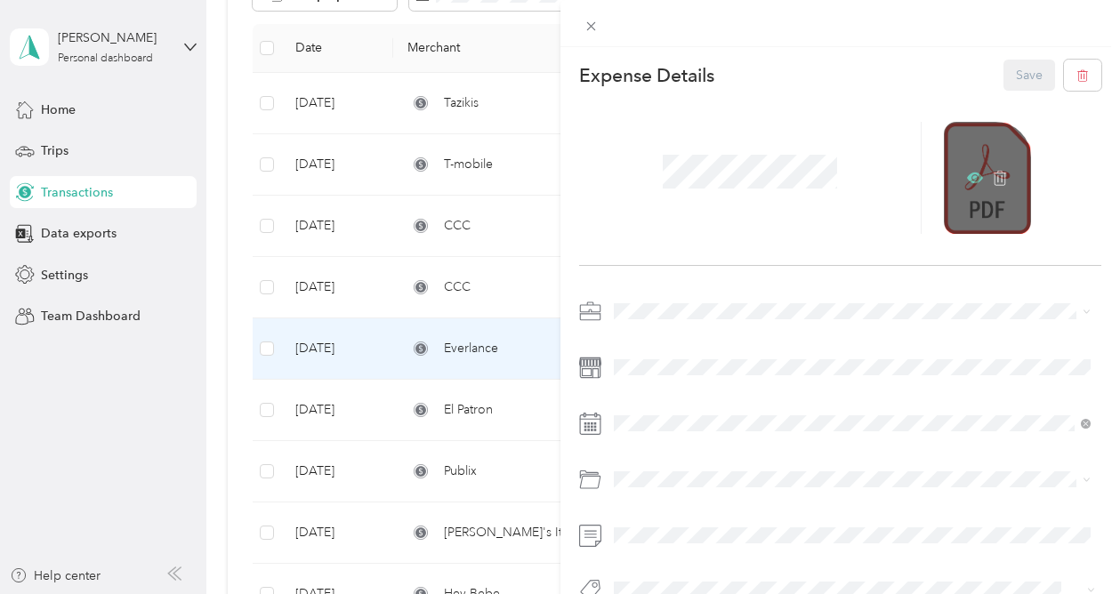
click at [972, 177] on icon at bounding box center [974, 177] width 5 height 5
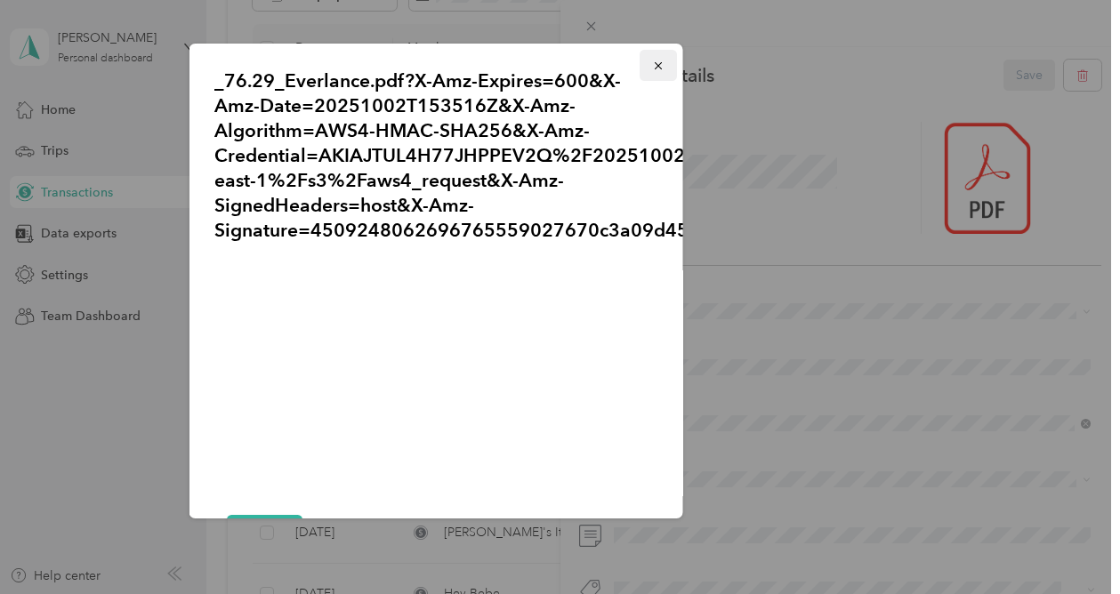
click at [653, 58] on span "button" at bounding box center [657, 65] width 12 height 15
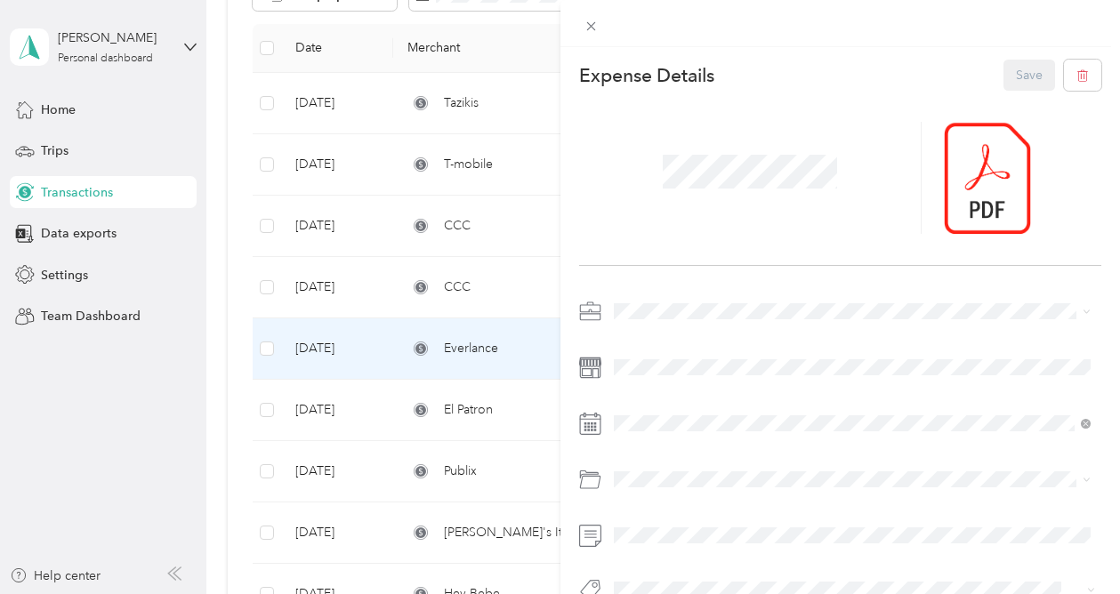
click at [502, 409] on div "This expense cannot be edited because it is either under review, approved, or p…" at bounding box center [560, 297] width 1120 height 594
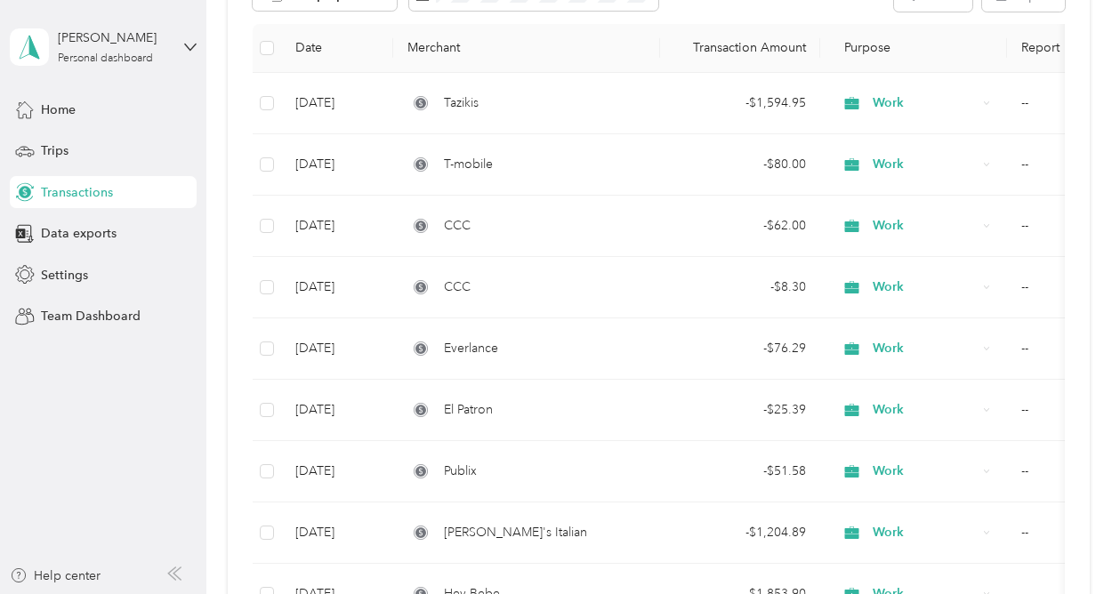
click at [502, 409] on div "El Patron" at bounding box center [526, 410] width 238 height 20
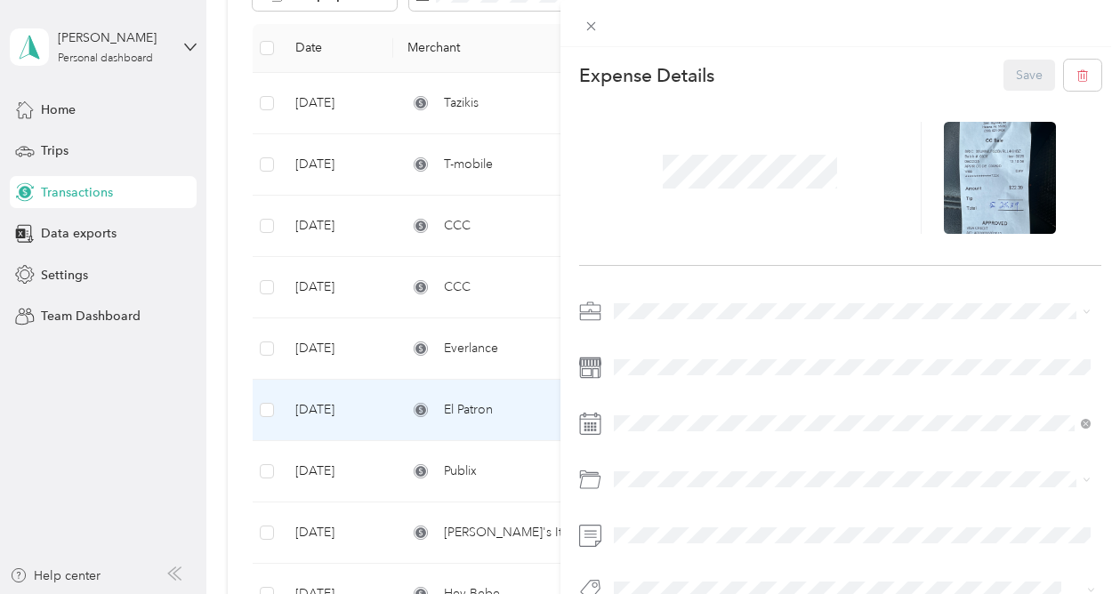
click at [494, 474] on div "This expense cannot be edited because it is either under review, approved, or p…" at bounding box center [560, 297] width 1120 height 594
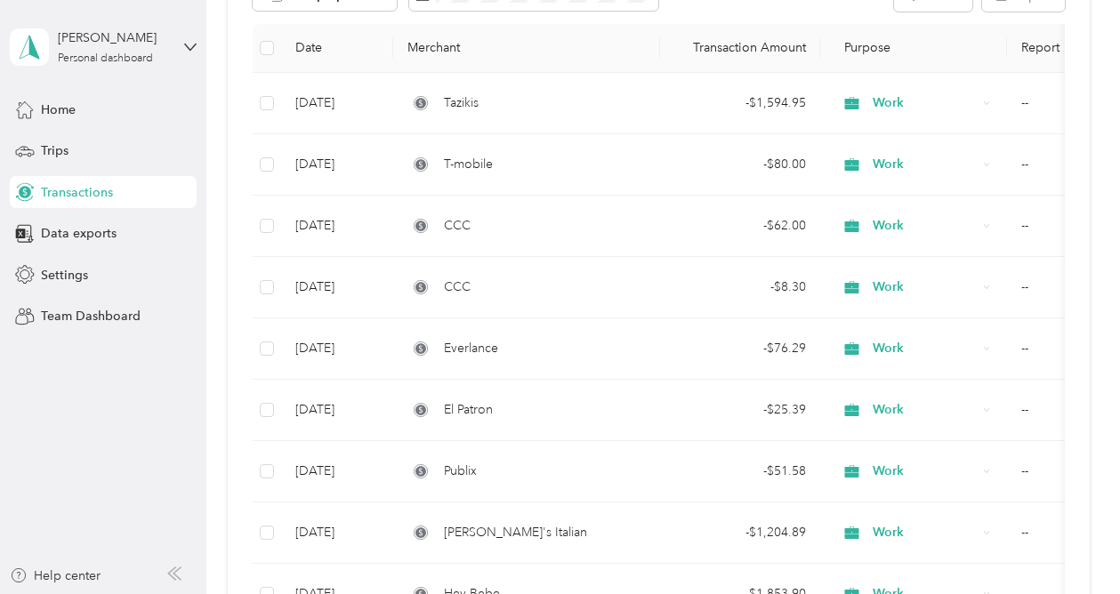
click at [494, 474] on div "Publix" at bounding box center [526, 472] width 238 height 20
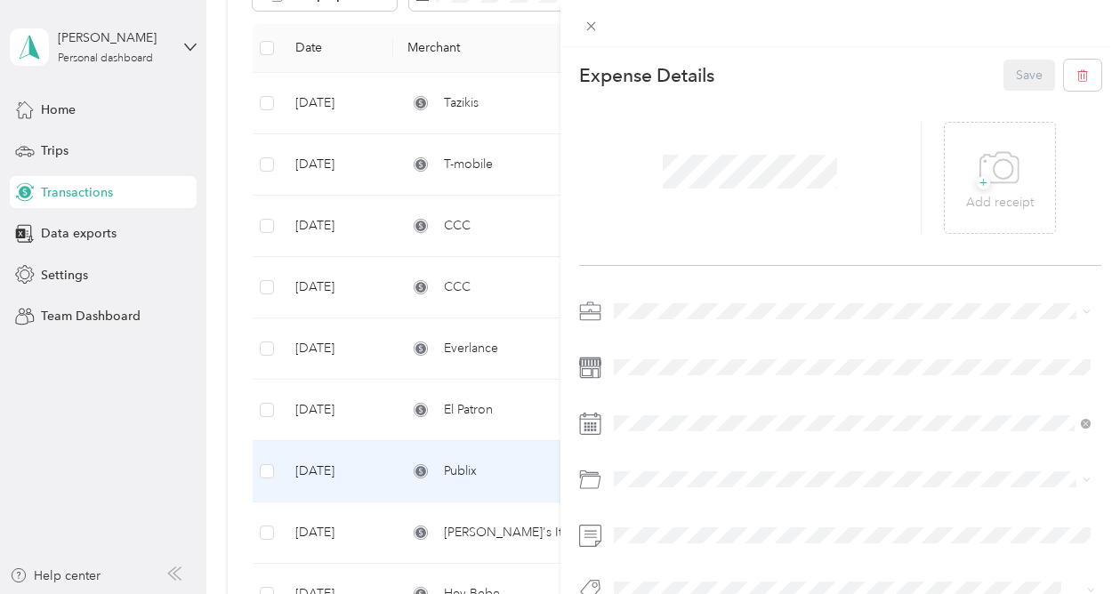
click at [516, 512] on div "This expense cannot be edited because it is either under review, approved, or p…" at bounding box center [560, 297] width 1120 height 594
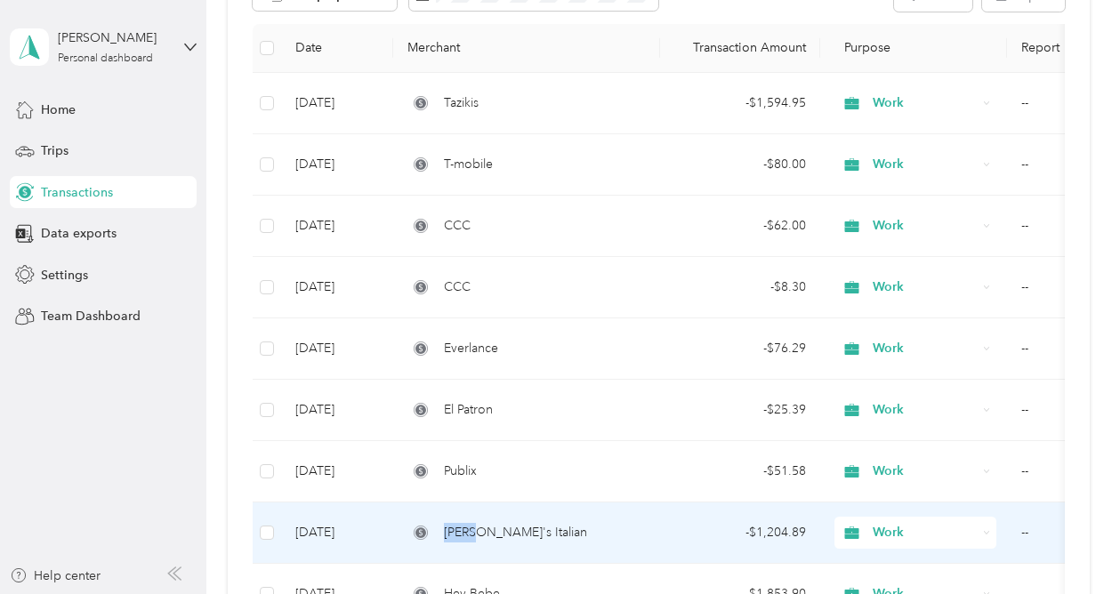
click at [516, 512] on td "[PERSON_NAME]'s Italian" at bounding box center [526, 532] width 267 height 61
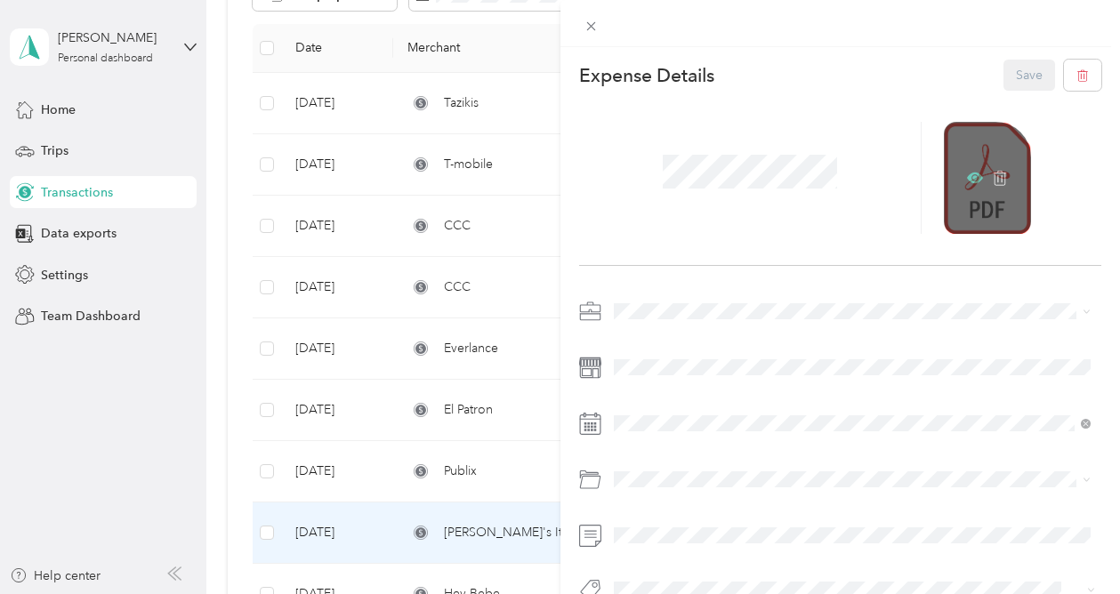
click at [970, 175] on icon at bounding box center [975, 178] width 16 height 16
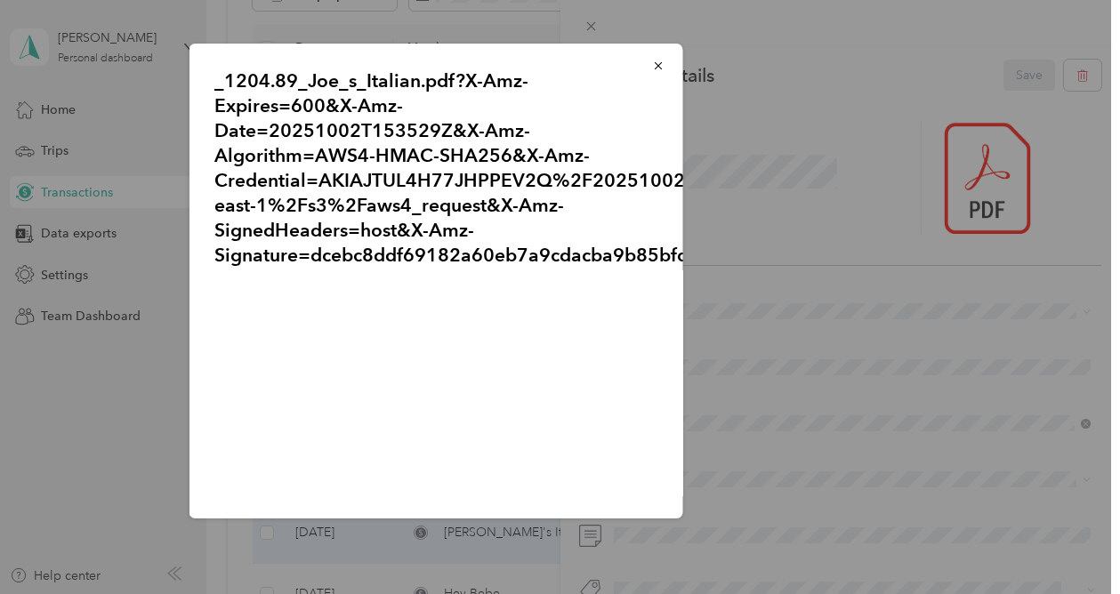
click at [725, 518] on div "_1204.89_Joe_s_Italian.pdf?X-Amz-Expires=600&X-Amz-Date=20251002T153529Z&X-Amz-…" at bounding box center [807, 284] width 494 height 480
click at [652, 64] on icon "button" at bounding box center [657, 66] width 12 height 12
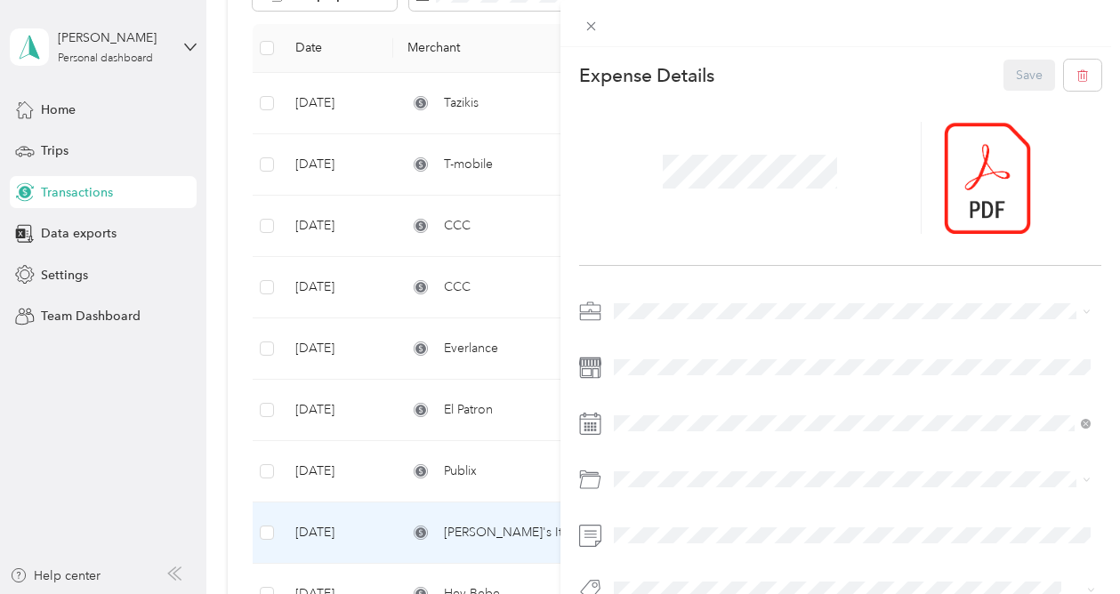
click at [504, 576] on div "This expense cannot be edited because it is either under review, approved, or p…" at bounding box center [560, 297] width 1120 height 594
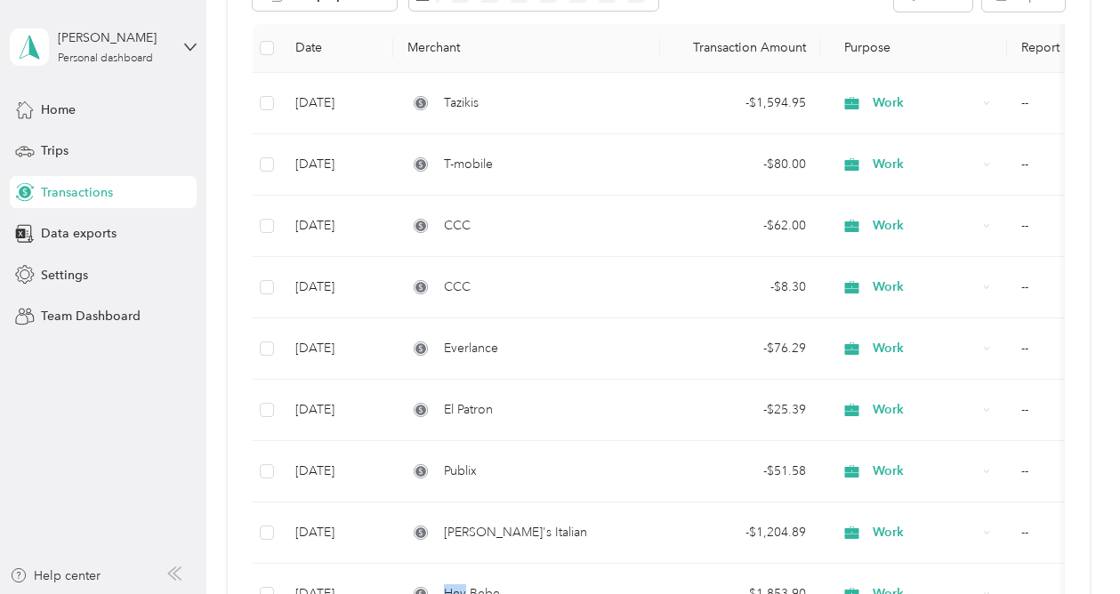
click at [504, 576] on td "Hey Bebe" at bounding box center [526, 594] width 267 height 61
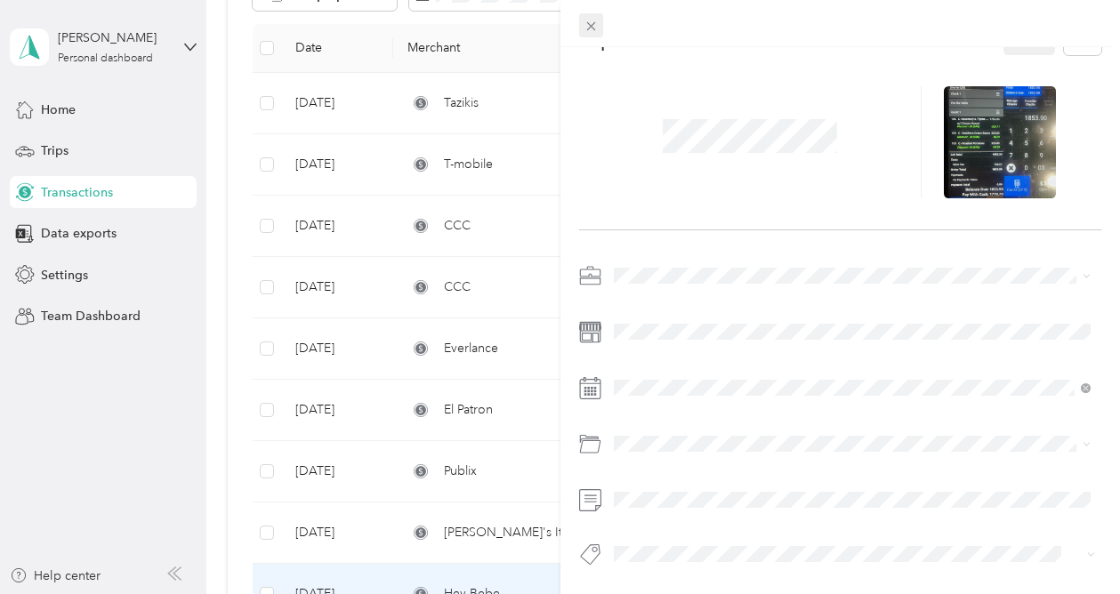
click at [597, 27] on icon at bounding box center [590, 26] width 15 height 15
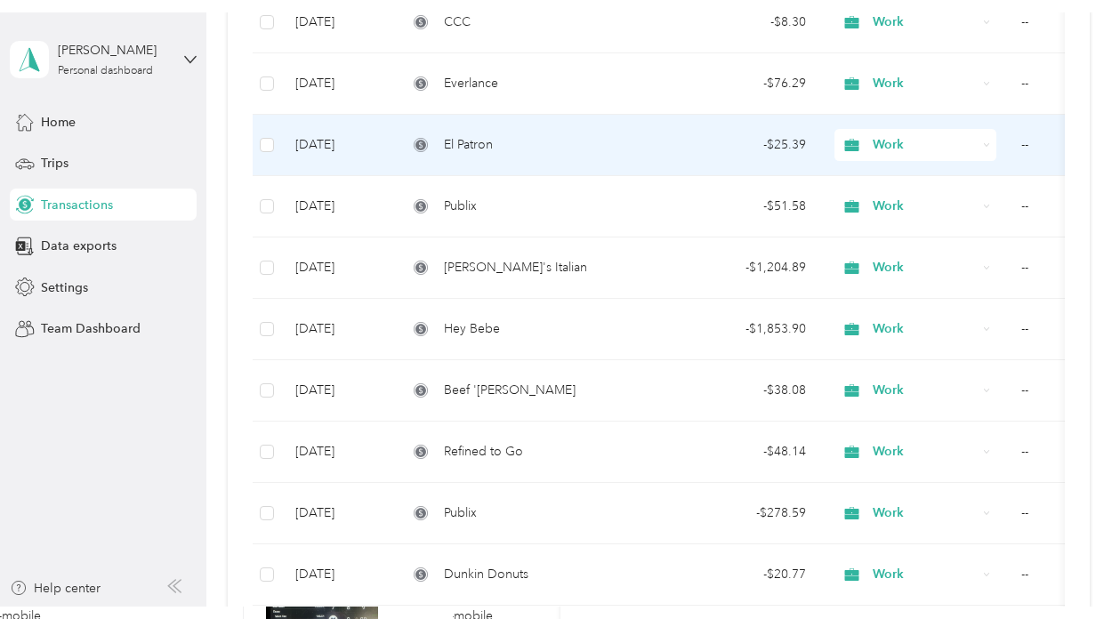
scroll to position [529, 0]
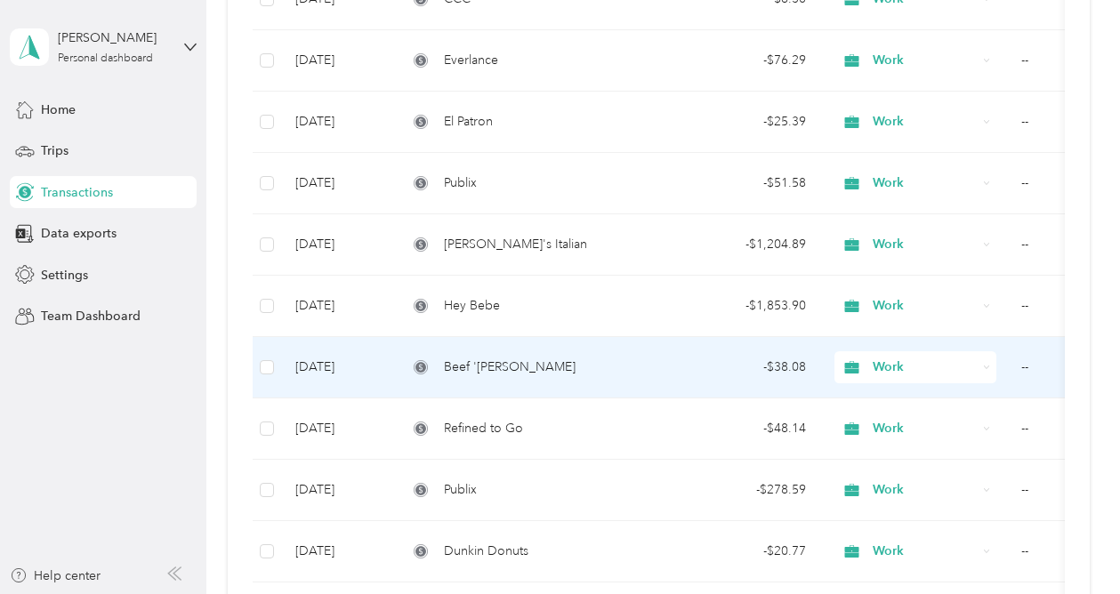
click at [577, 360] on div "Beef '[PERSON_NAME]" at bounding box center [526, 368] width 238 height 20
